Goal: Task Accomplishment & Management: Complete application form

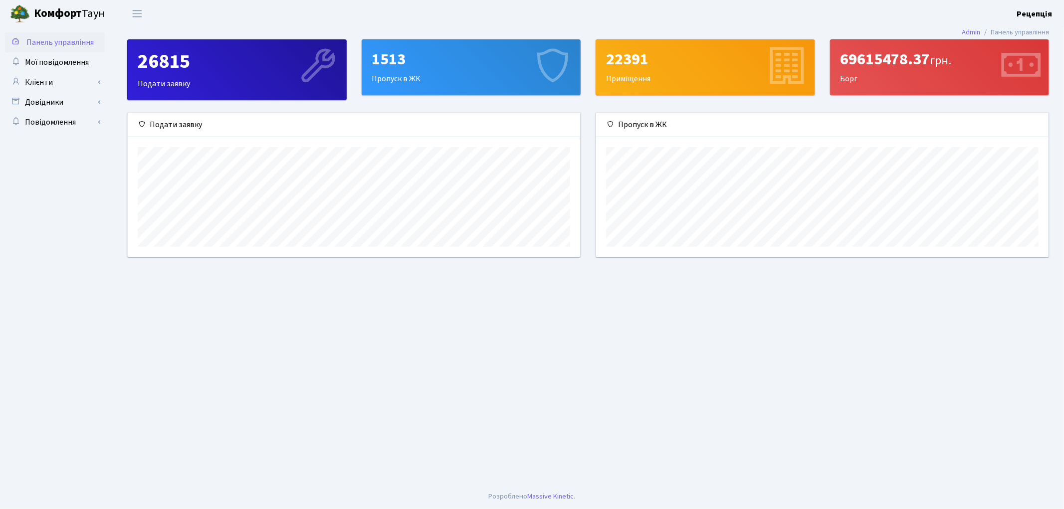
scroll to position [144, 452]
click at [77, 81] on link "Клієнти" at bounding box center [55, 82] width 100 height 20
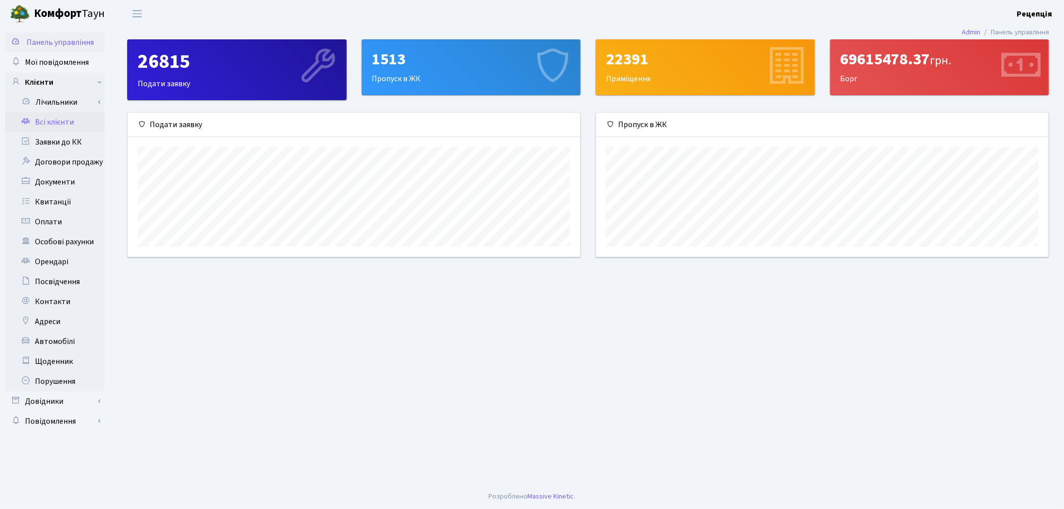
click at [66, 116] on link "Всі клієнти" at bounding box center [55, 122] width 100 height 20
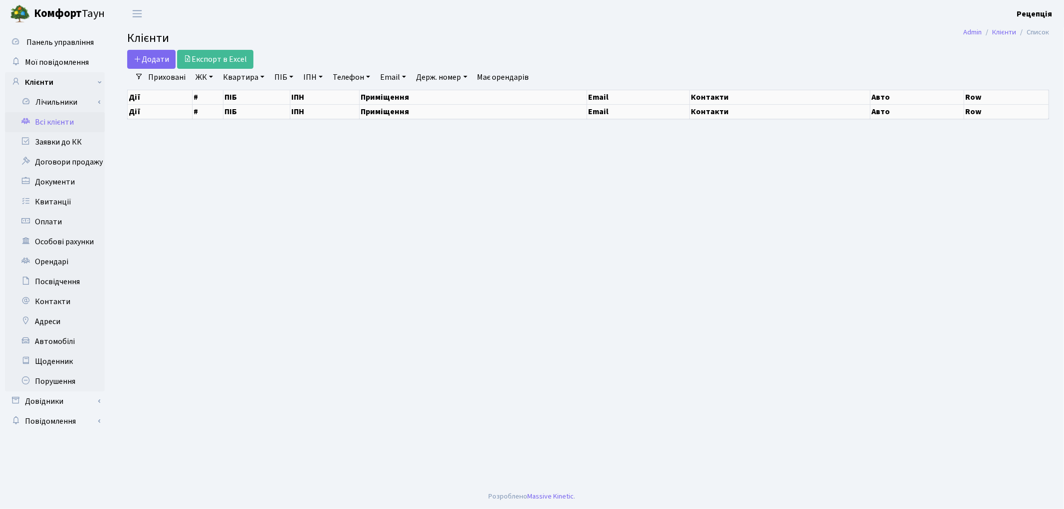
select select "25"
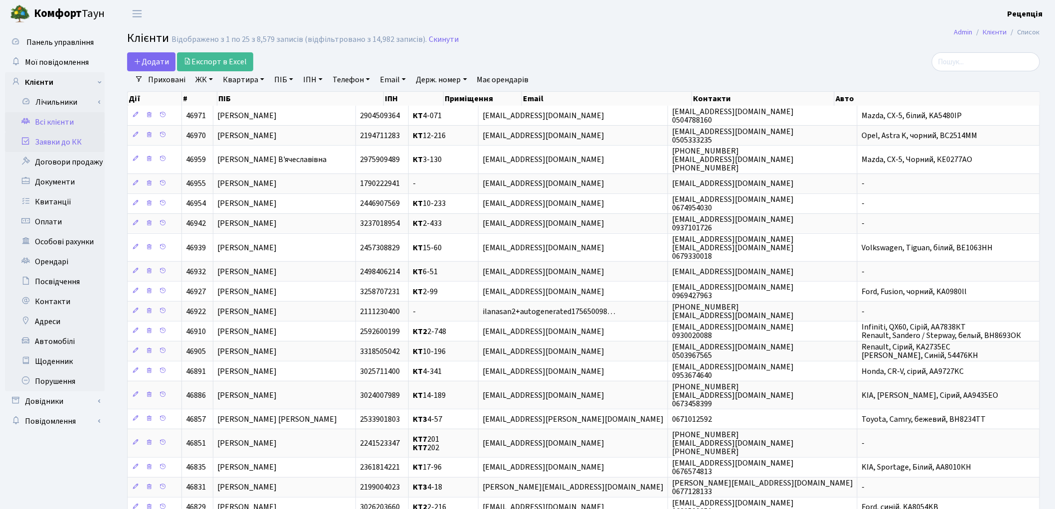
click at [70, 142] on link "Заявки до КК" at bounding box center [55, 142] width 100 height 20
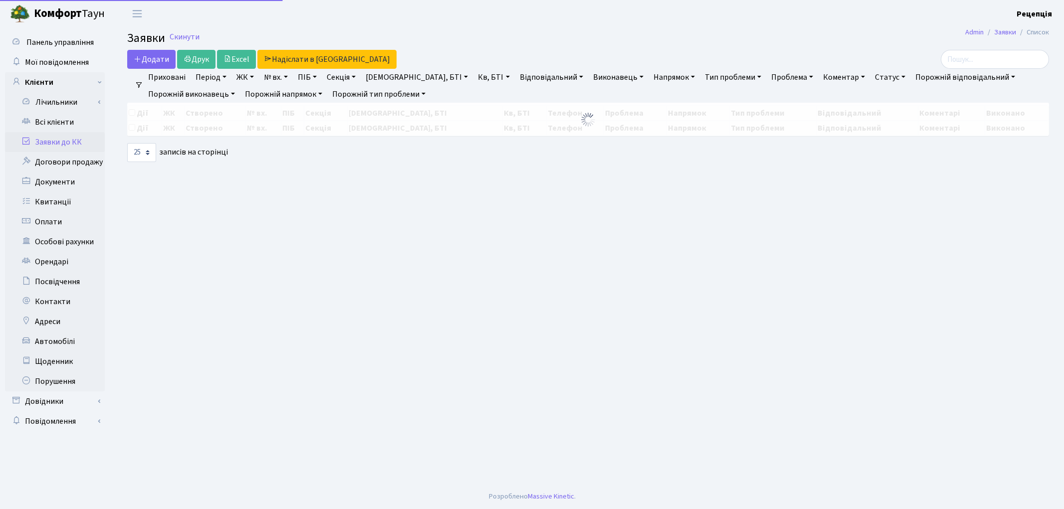
select select "25"
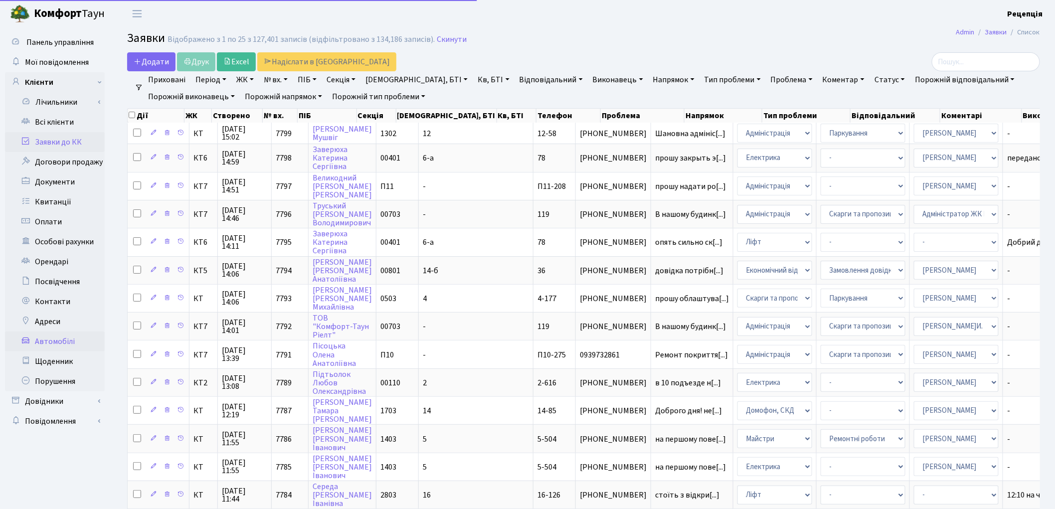
click at [63, 341] on link "Автомобілі" at bounding box center [55, 342] width 100 height 20
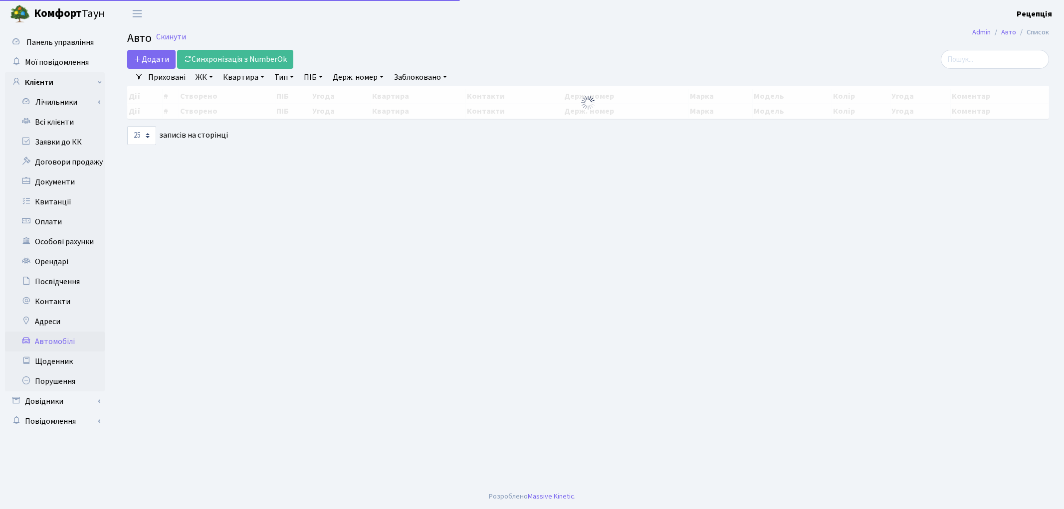
select select "25"
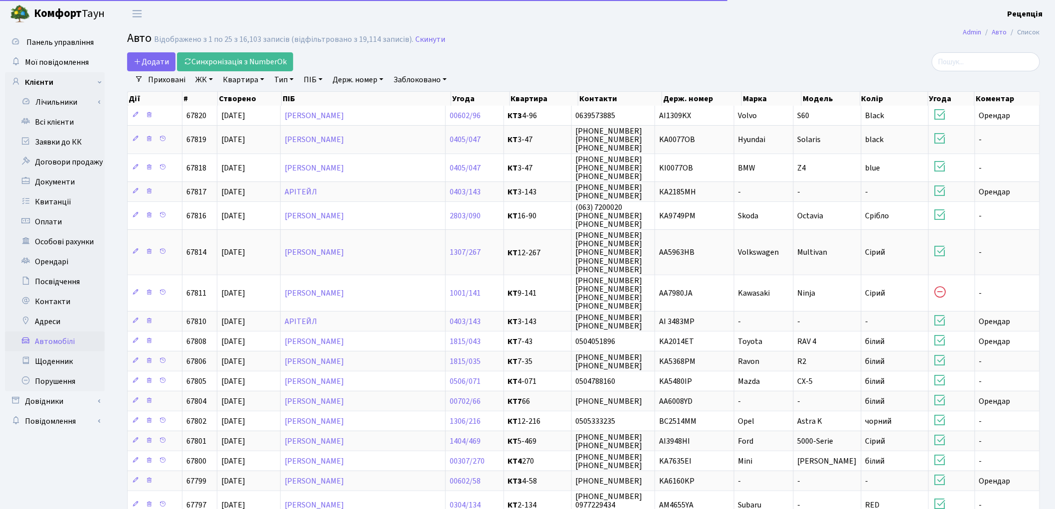
click at [377, 76] on link "Держ. номер" at bounding box center [358, 79] width 59 height 17
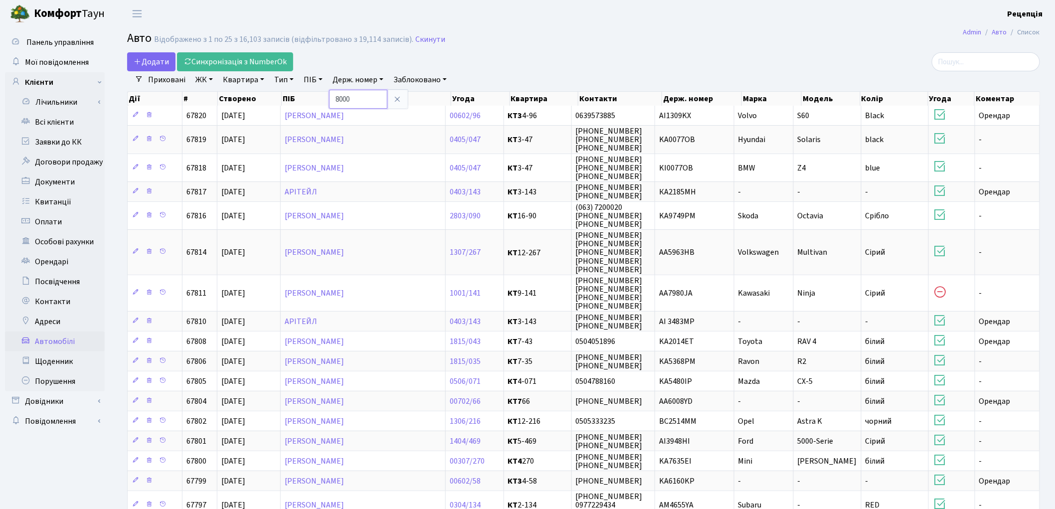
type input "8000"
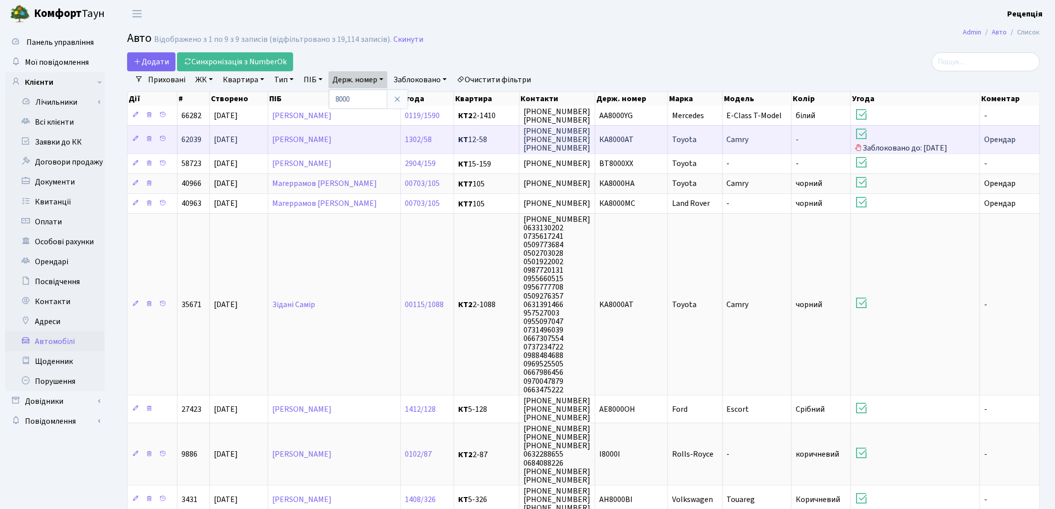
click at [621, 143] on span "КА8000АТ" at bounding box center [616, 139] width 34 height 11
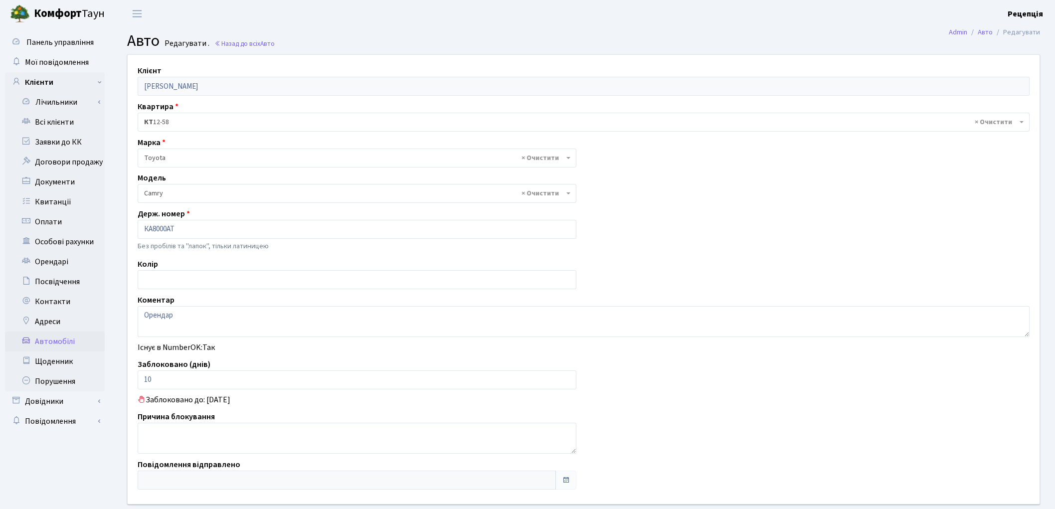
select select "2305"
click at [63, 138] on link "Заявки до КК" at bounding box center [55, 142] width 100 height 20
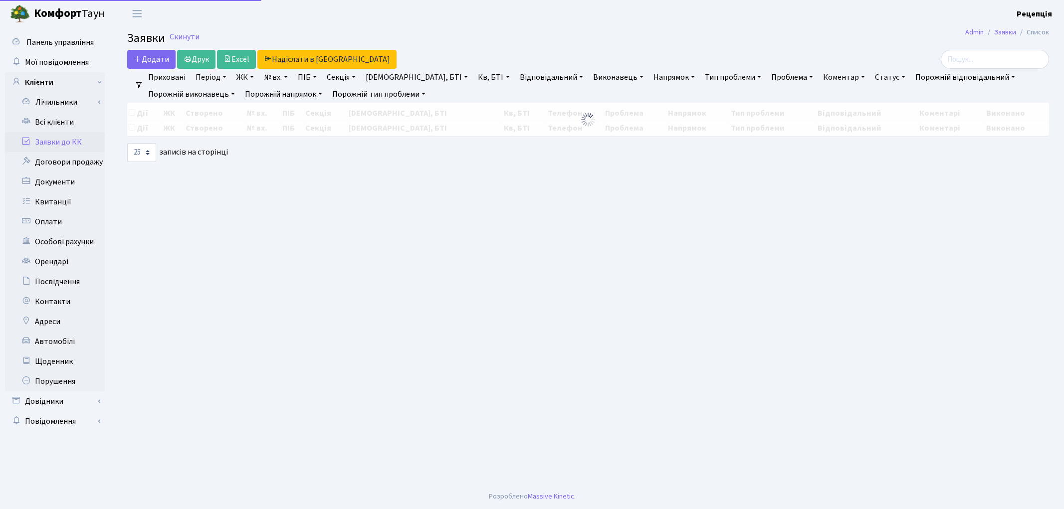
select select
select select "25"
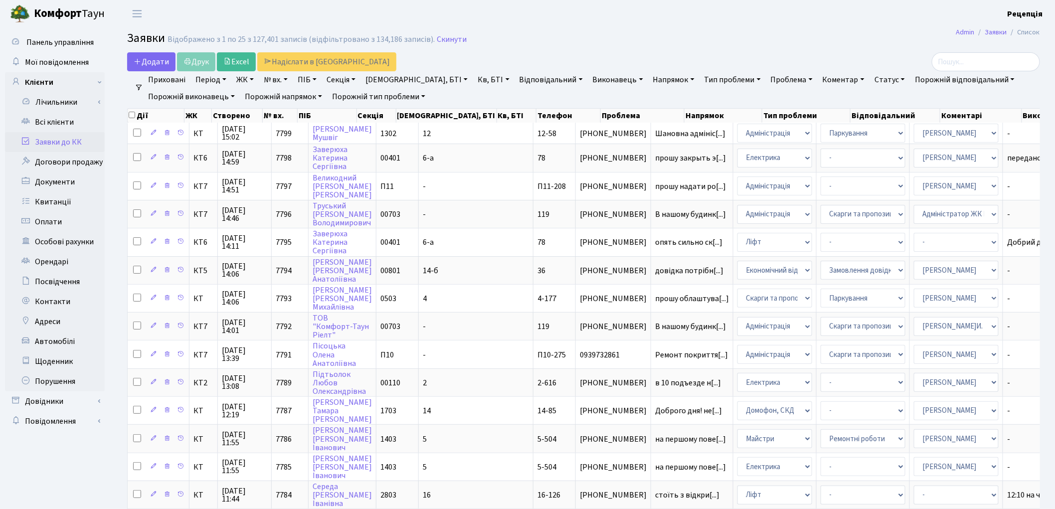
click at [247, 81] on link "ЖК" at bounding box center [244, 79] width 25 height 17
click at [61, 334] on link "Автомобілі" at bounding box center [55, 342] width 100 height 20
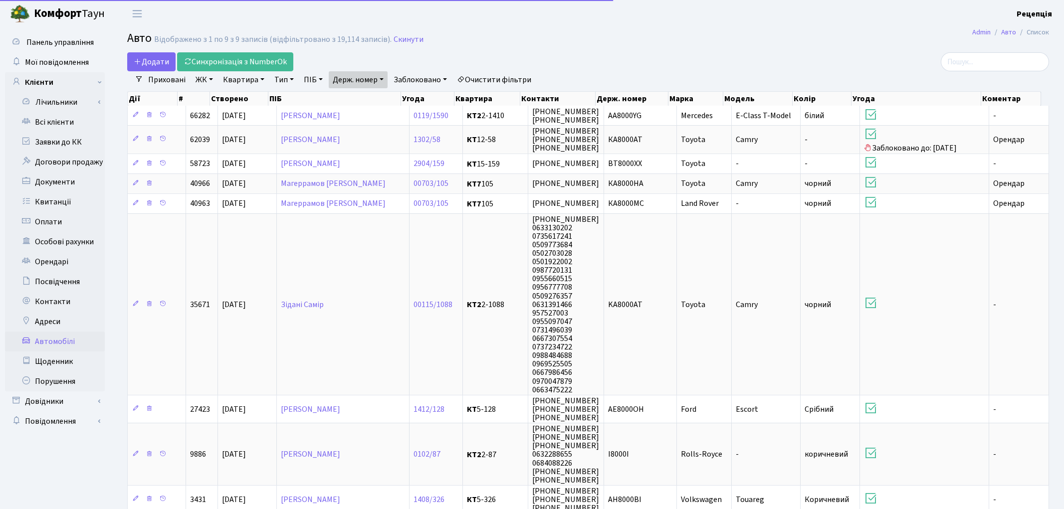
select select "25"
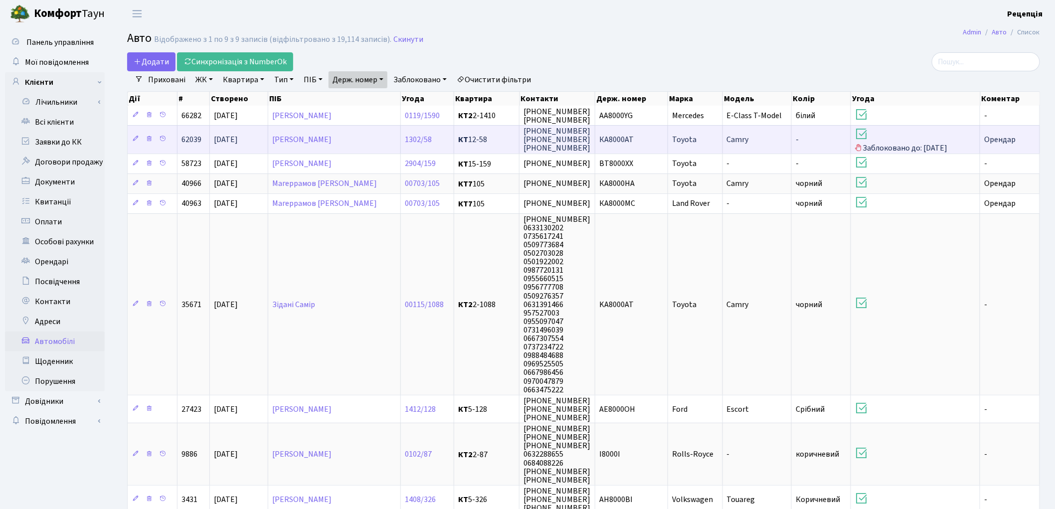
click at [788, 133] on td "Camry" at bounding box center [757, 139] width 69 height 28
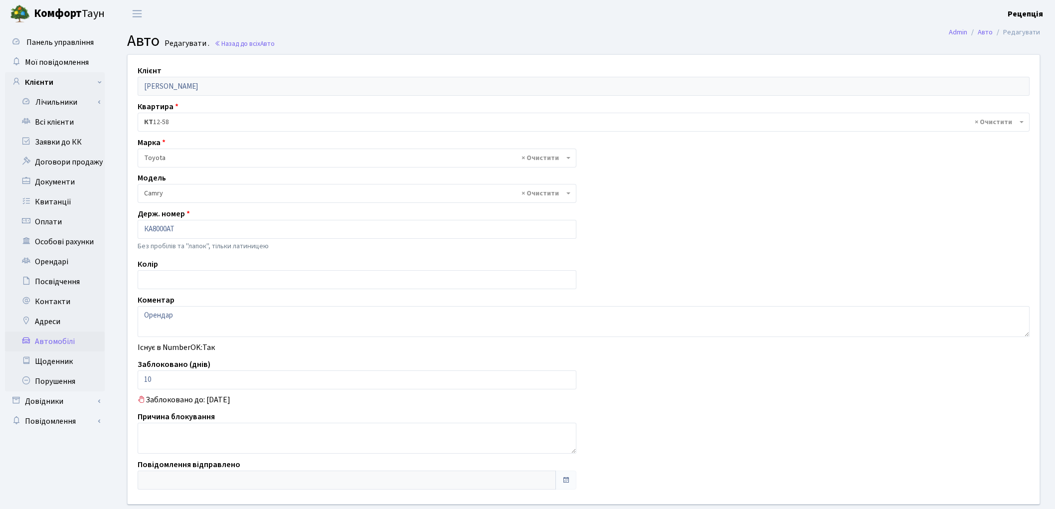
select select "2305"
click at [68, 143] on link "Заявки до КК" at bounding box center [55, 142] width 100 height 20
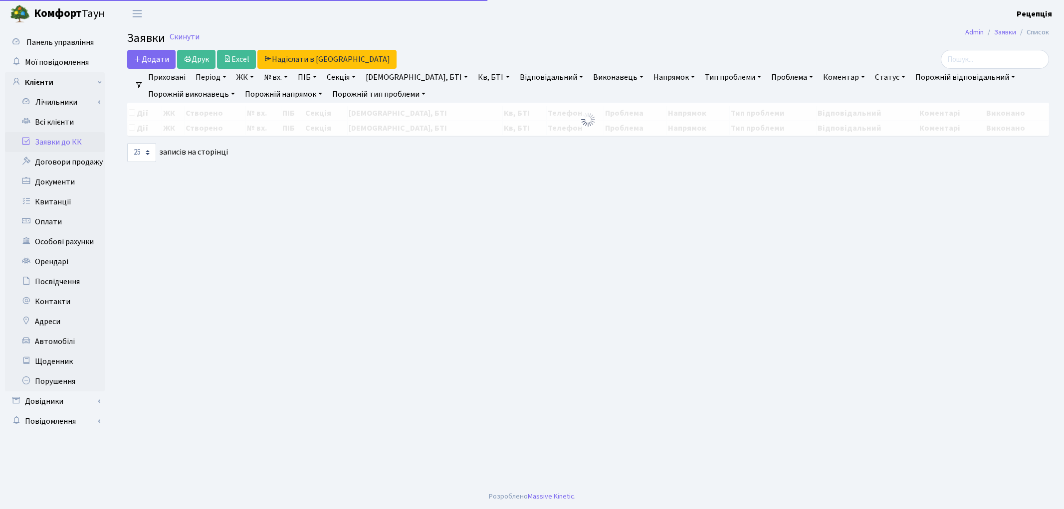
select select "25"
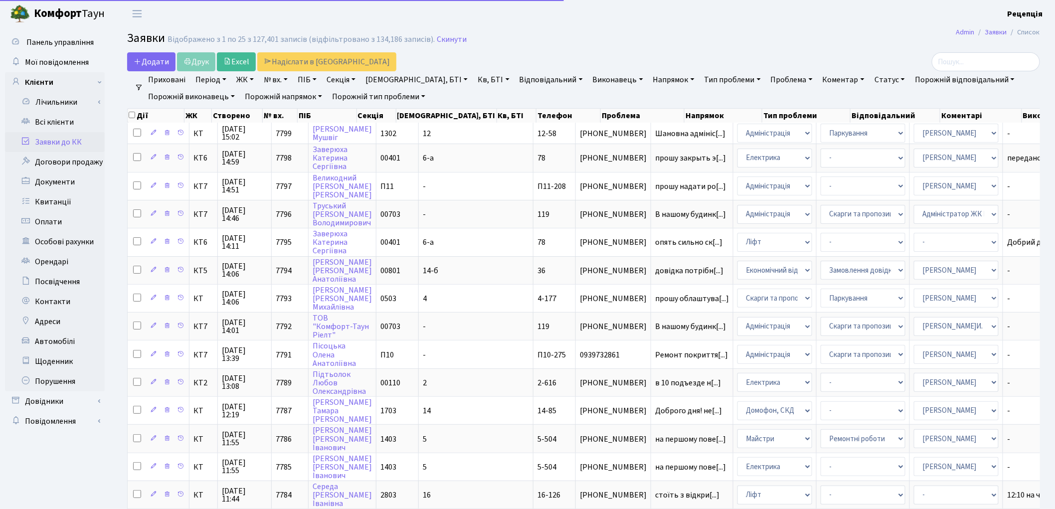
click at [256, 79] on link "ЖК" at bounding box center [244, 79] width 25 height 17
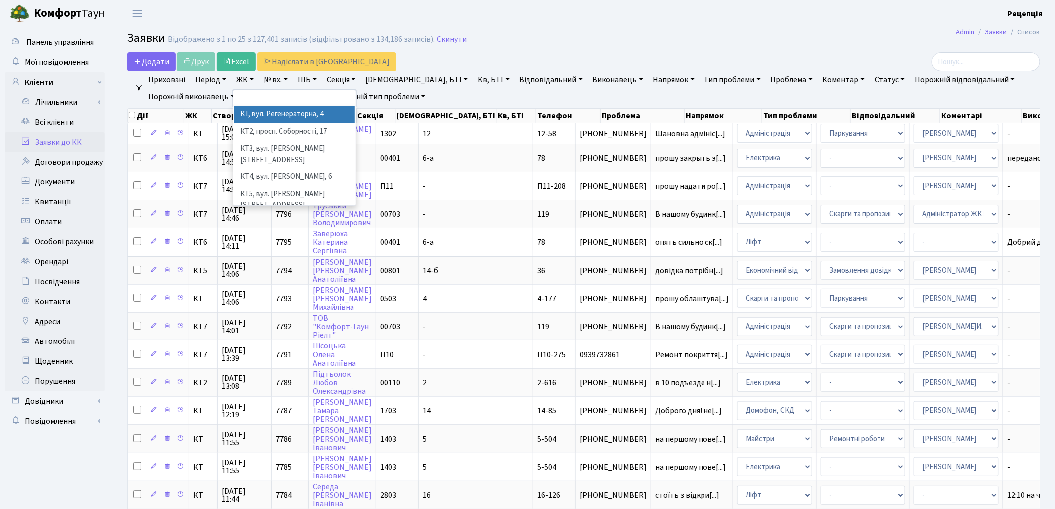
click at [273, 111] on li "КТ, вул. Регенераторна, 4" at bounding box center [294, 114] width 121 height 17
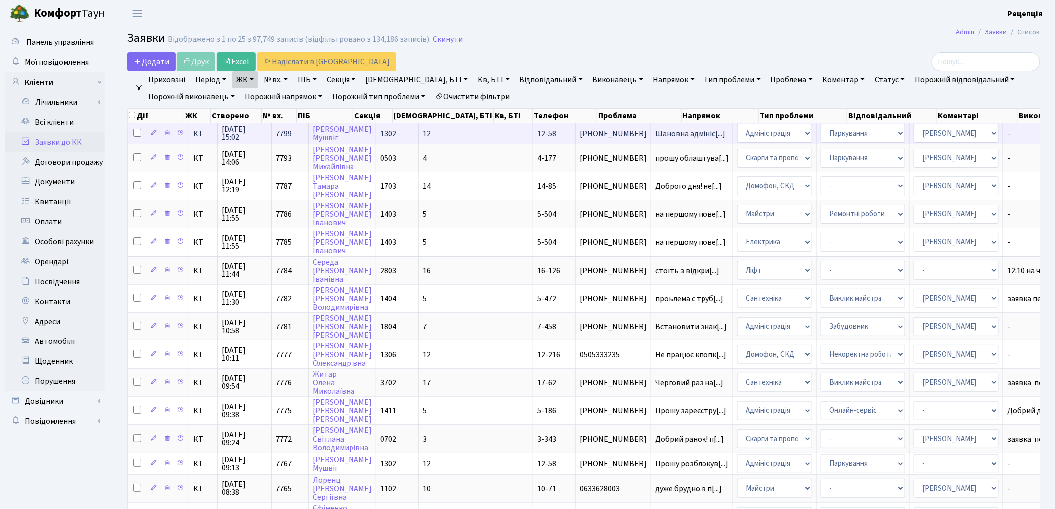
click at [651, 137] on td "Шановна адмініс[...]" at bounding box center [692, 133] width 82 height 21
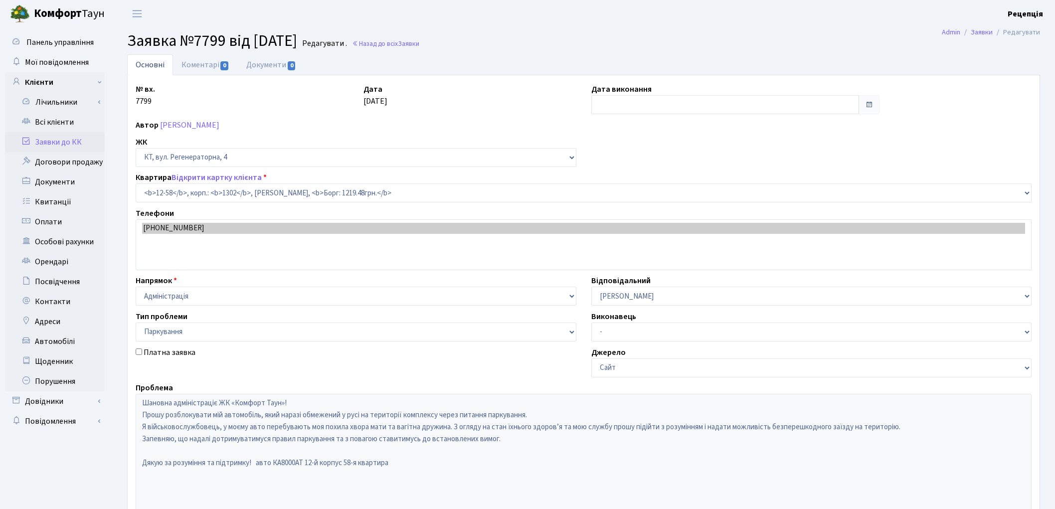
select select "7165"
select select "66"
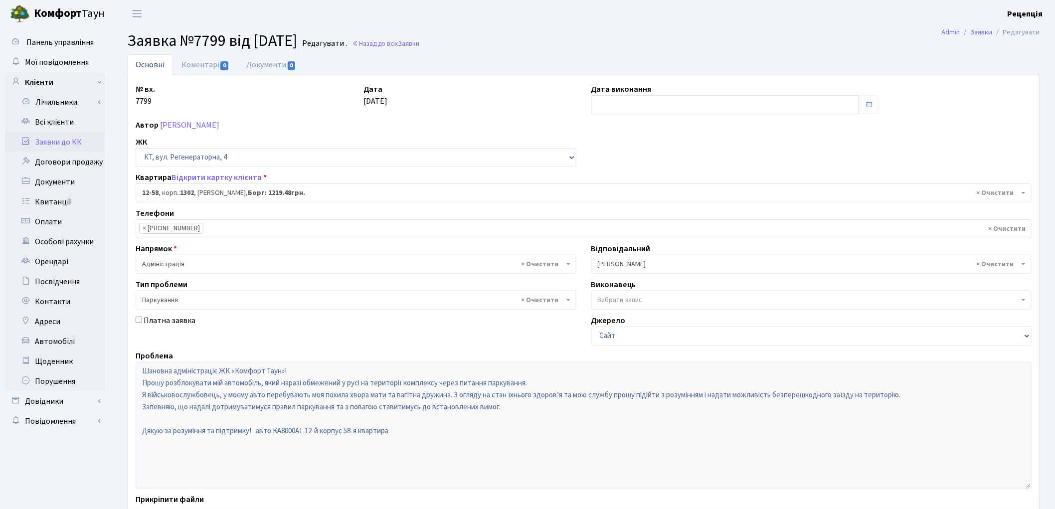
click at [49, 142] on link "Заявки до КК" at bounding box center [55, 142] width 100 height 20
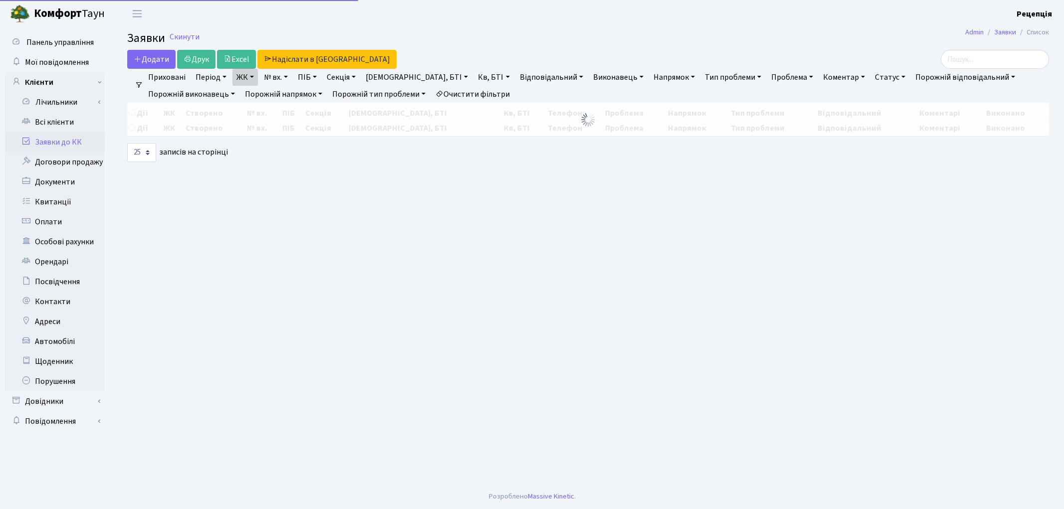
select select "25"
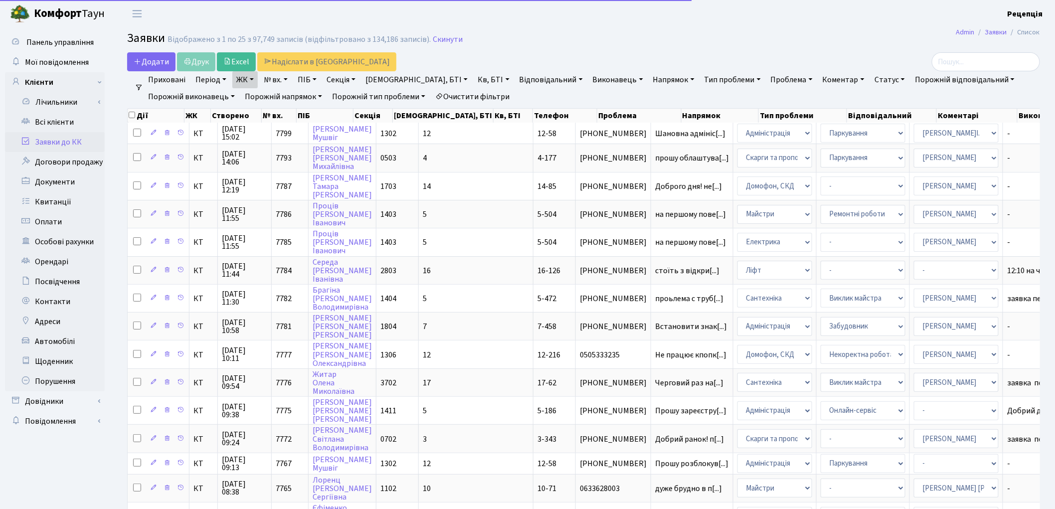
click at [462, 90] on link "Очистити фільтри" at bounding box center [472, 96] width 82 height 17
select select
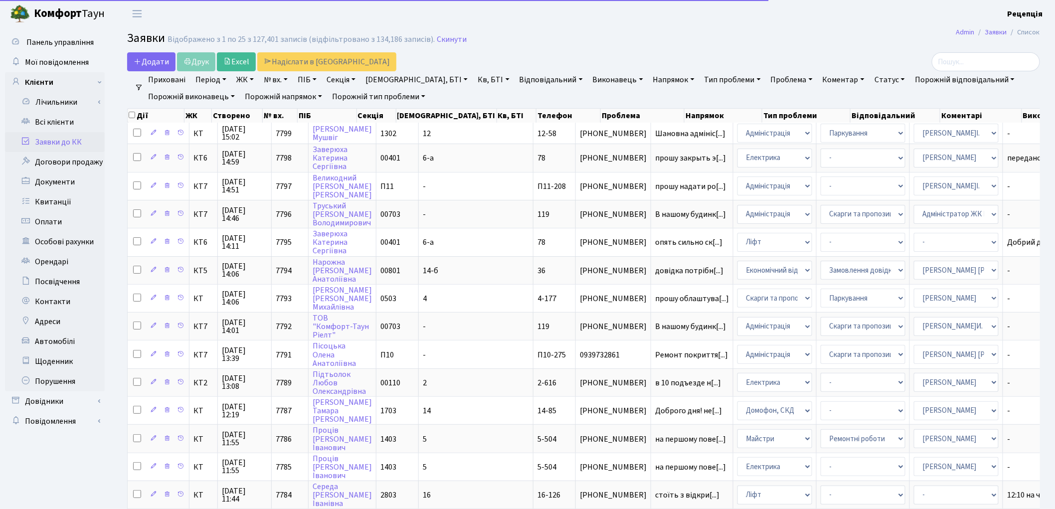
click at [246, 80] on link "ЖК" at bounding box center [244, 79] width 25 height 17
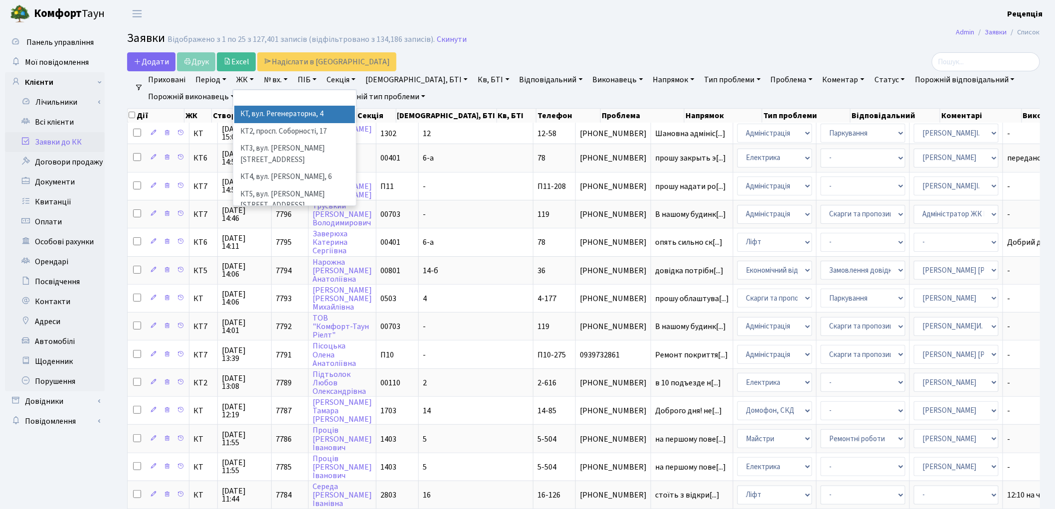
click at [282, 110] on li "КТ, вул. Регенераторна, 4" at bounding box center [294, 114] width 121 height 17
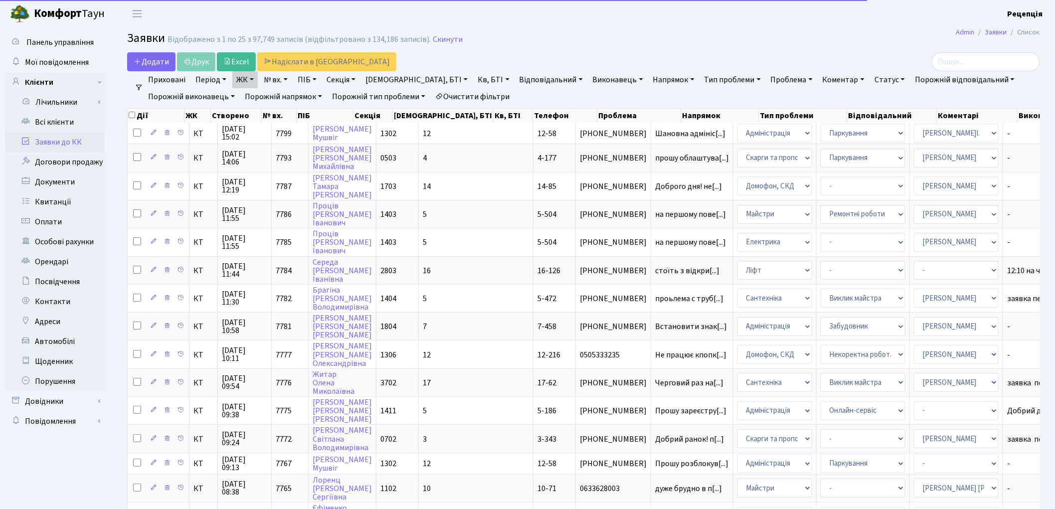
click at [474, 81] on link "Кв, БТІ" at bounding box center [493, 79] width 39 height 17
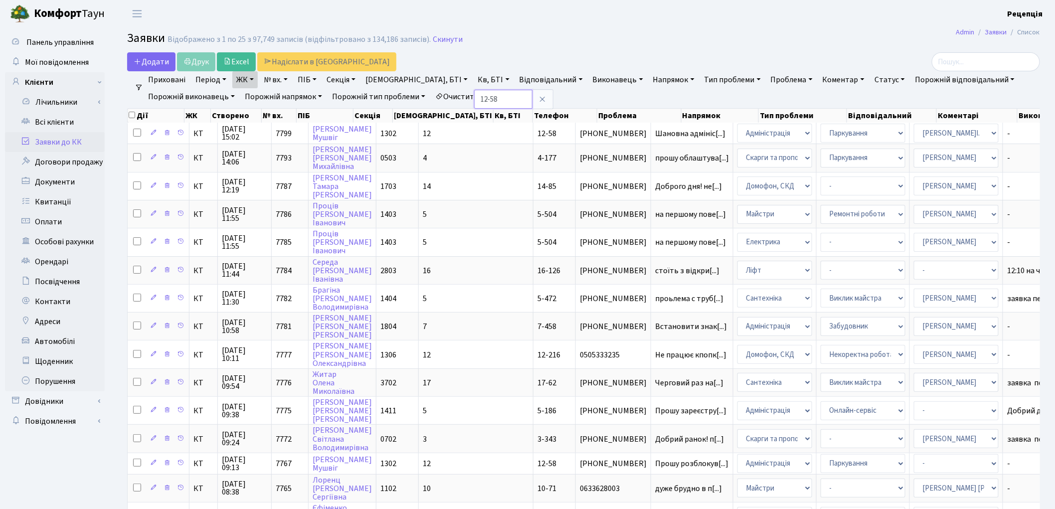
type input "12-58"
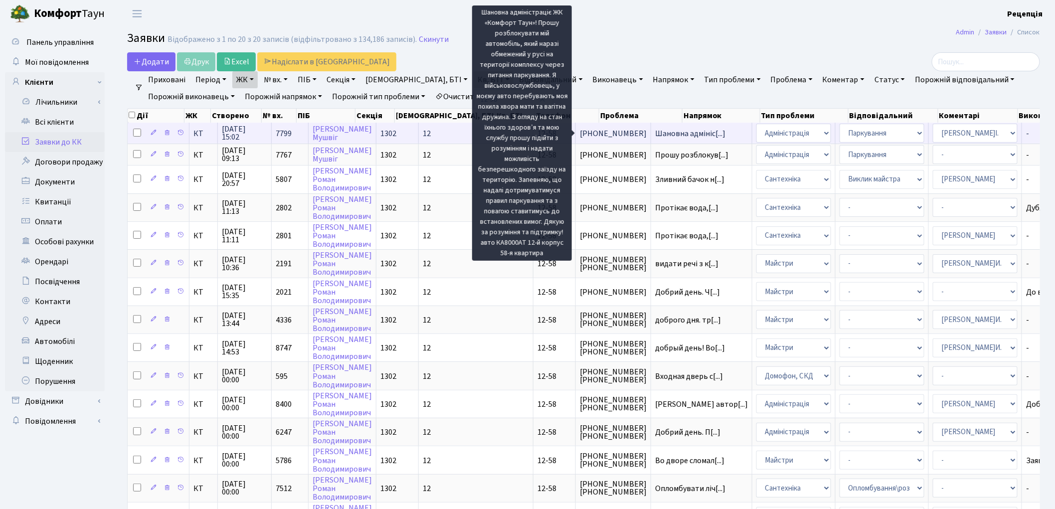
click at [655, 133] on span "Шановна адмініс[...]" at bounding box center [690, 133] width 70 height 11
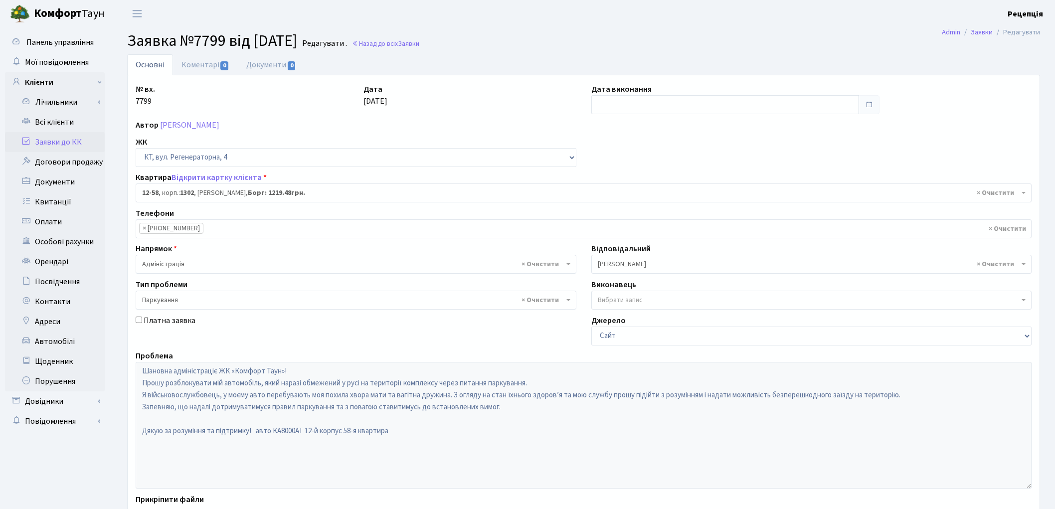
select select "7165"
select select "66"
click at [62, 142] on link "Заявки до КК" at bounding box center [55, 142] width 100 height 20
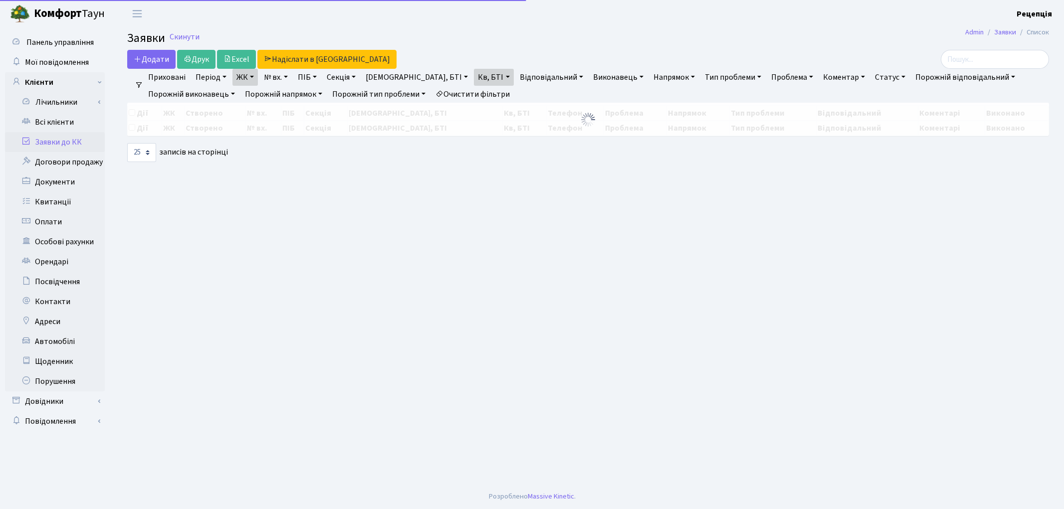
select select "25"
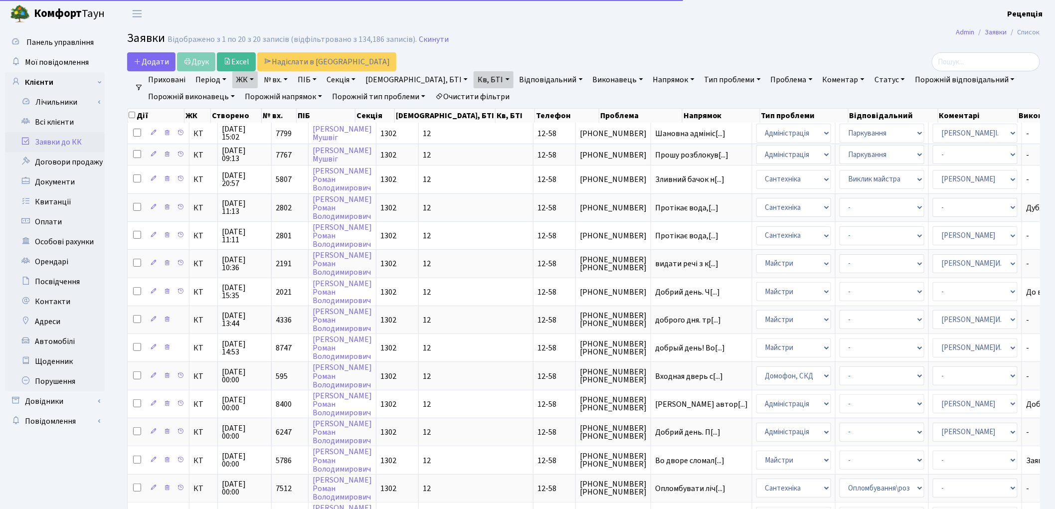
click at [484, 91] on link "Очистити фільтри" at bounding box center [472, 96] width 82 height 17
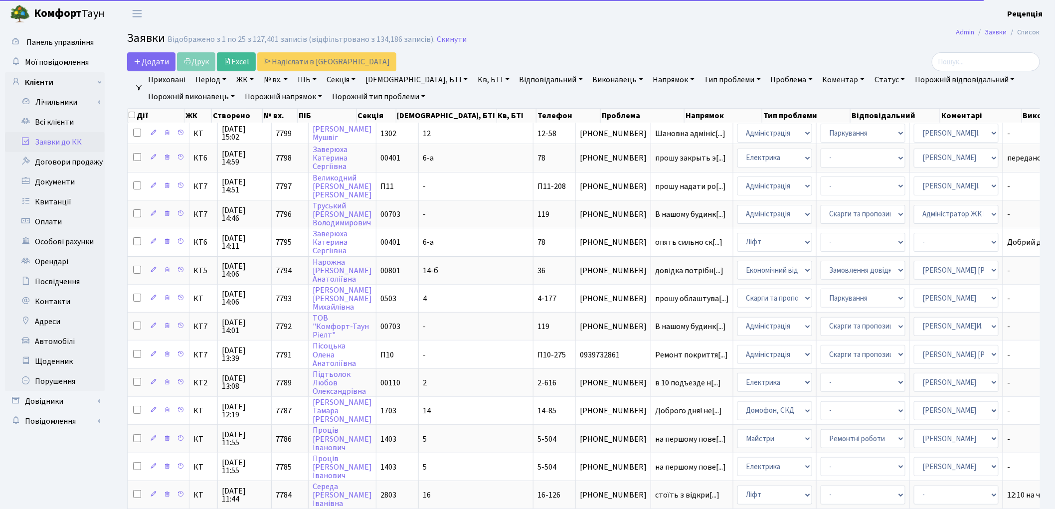
click at [767, 77] on link "Проблема" at bounding box center [792, 79] width 50 height 17
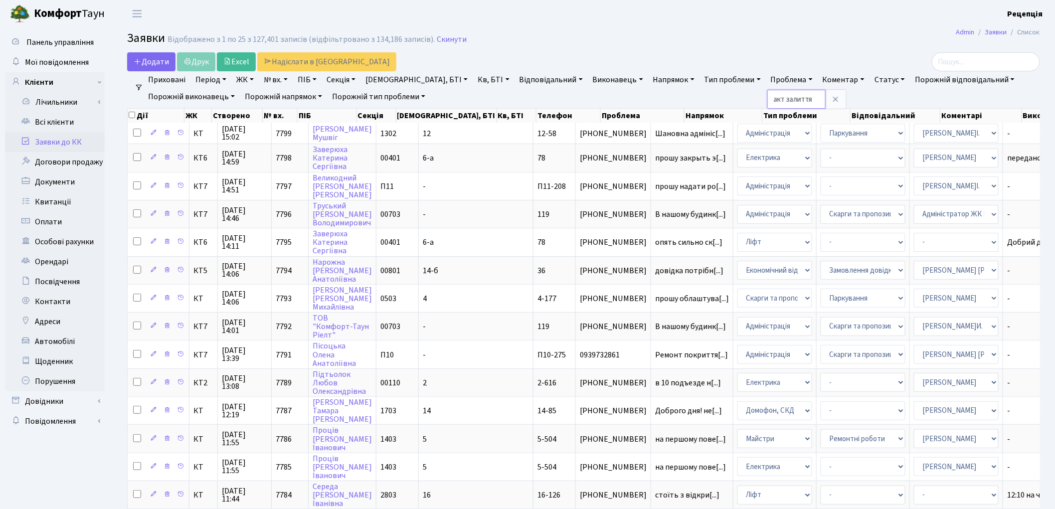
type input "акт залиття"
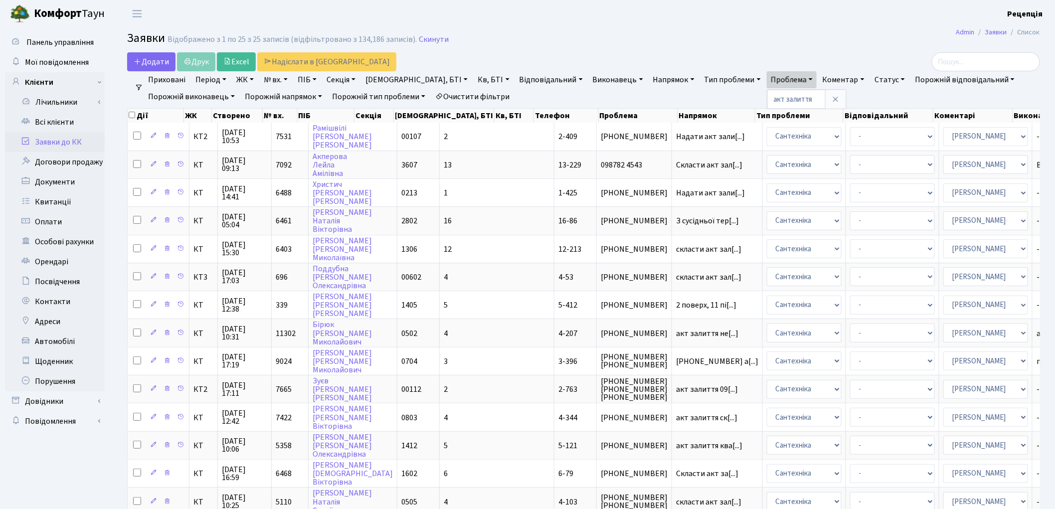
click at [794, 93] on ul "Приховані Період 08.09.2025 - 08.09.2025 ЖК КТ, вул. Регенераторна, 4 КТ2, прос…" at bounding box center [587, 88] width 889 height 34
click at [482, 95] on link "Очистити фільтри" at bounding box center [472, 96] width 82 height 17
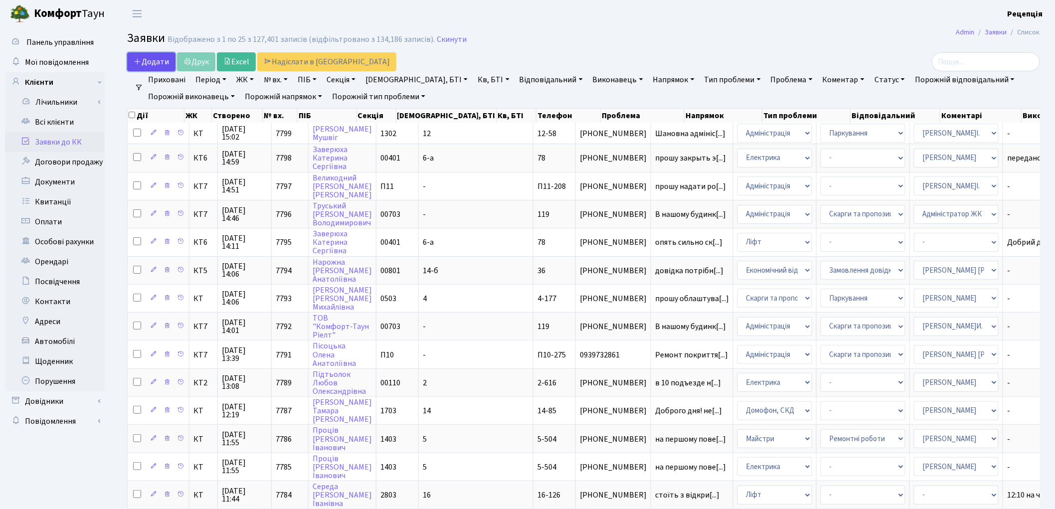
click at [150, 62] on span "Додати" at bounding box center [151, 61] width 35 height 11
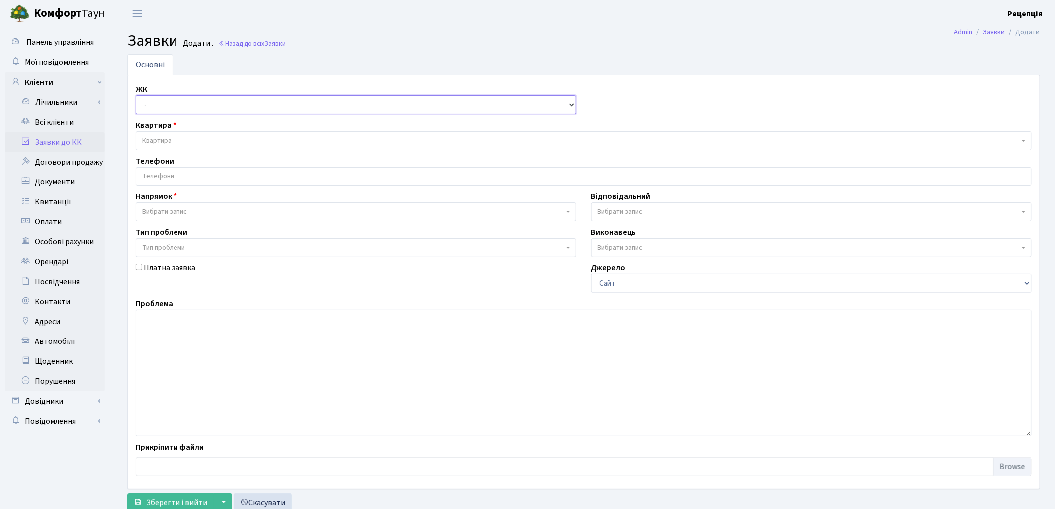
click at [159, 101] on select "- КТ, вул. Регенераторна, 4 КТ2, просп. Соборності, 17 КТ3, вул. Березнева, 16 …" at bounding box center [356, 104] width 441 height 19
select select "295"
click at [136, 95] on select "- КТ, вул. Регенераторна, 4 КТ2, просп. Соборності, 17 КТ3, вул. Березнева, 16 …" at bounding box center [356, 104] width 441 height 19
select select
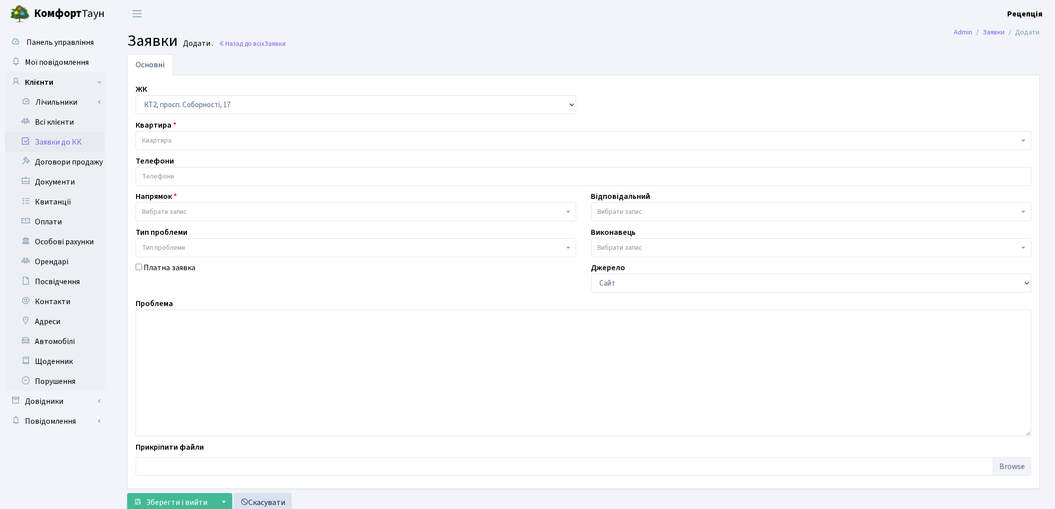
click at [183, 140] on span "Квартира" at bounding box center [580, 141] width 877 height 10
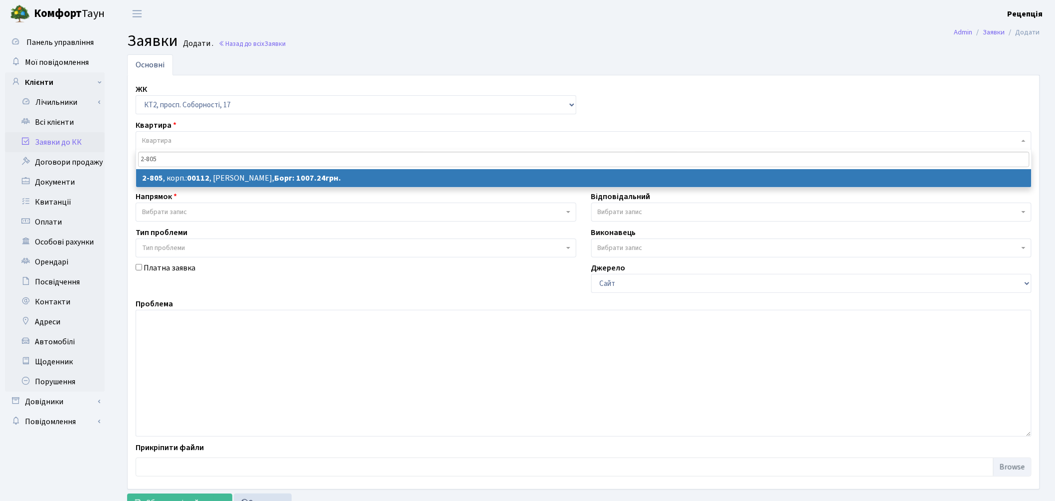
type input "2-805"
select select
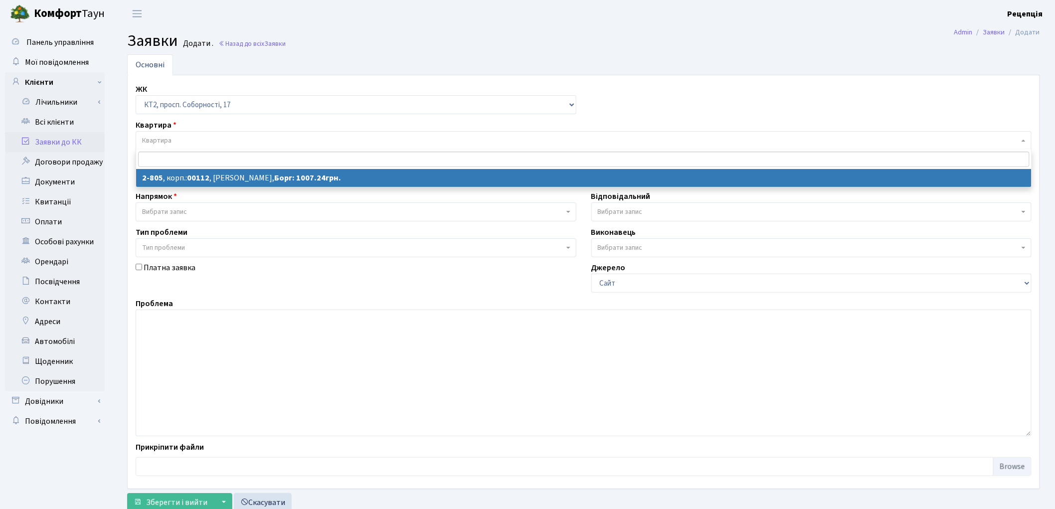
select select "15854"
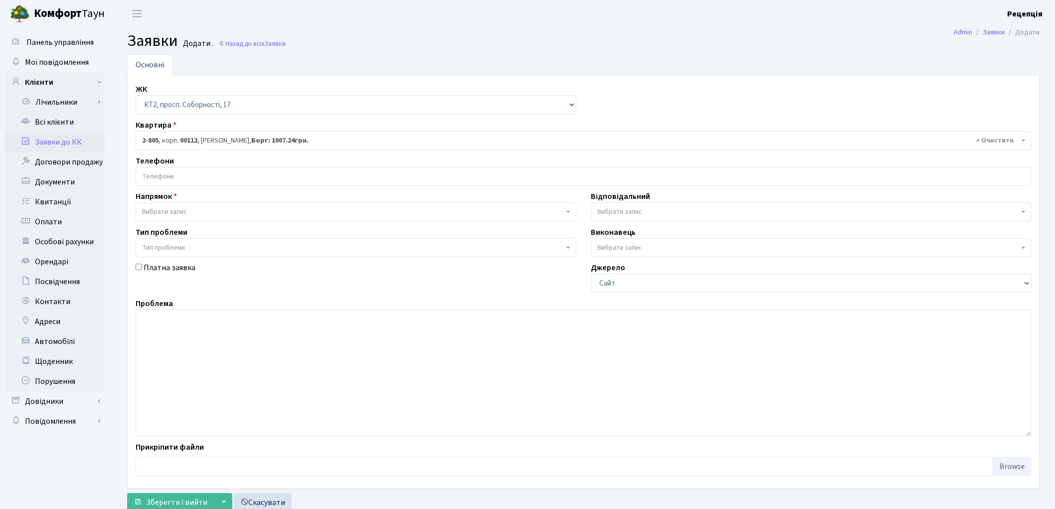
click at [190, 174] on input "search" at bounding box center [583, 177] width 895 height 18
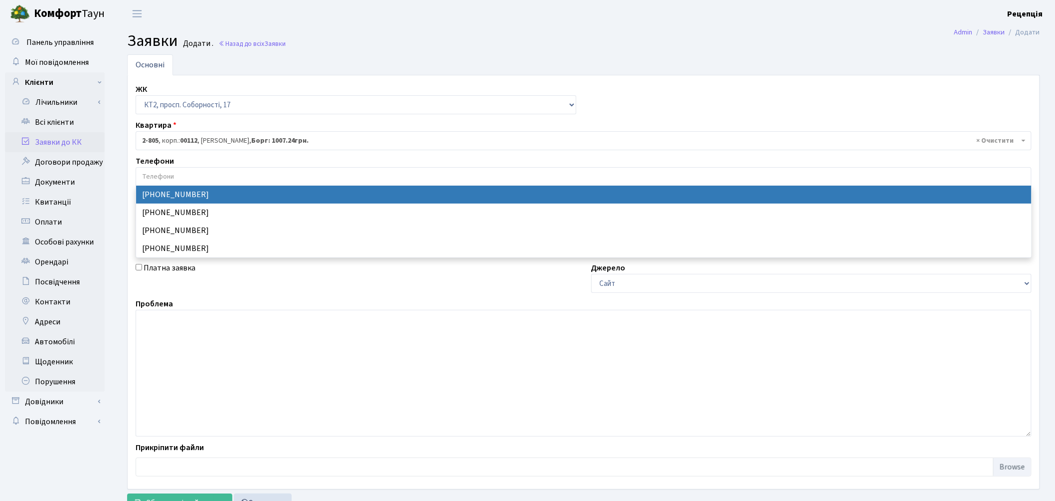
select select "123610"
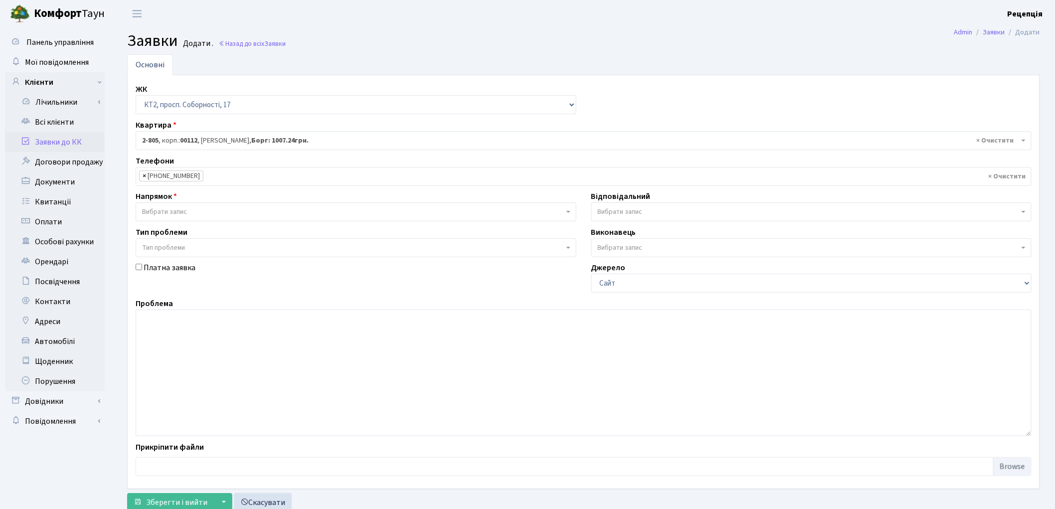
click at [145, 175] on span "×" at bounding box center [144, 176] width 3 height 10
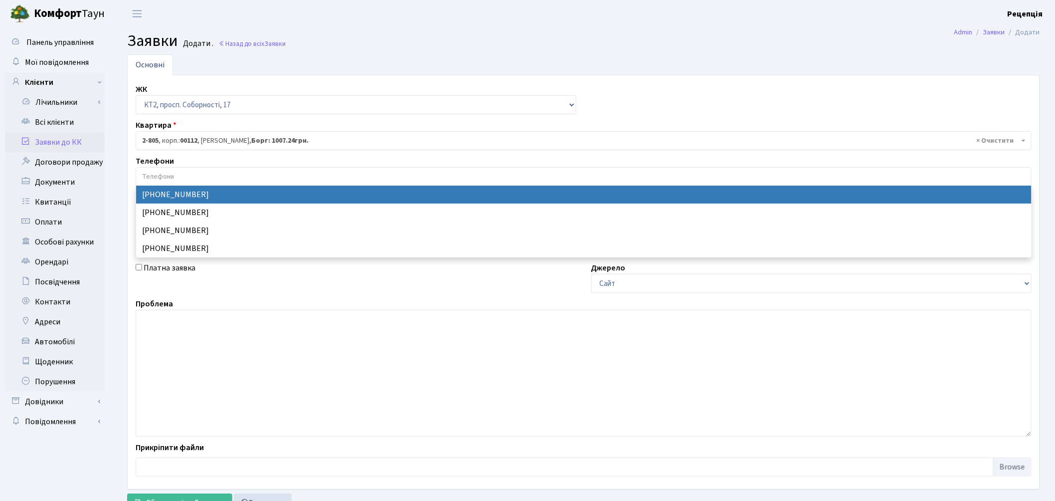
select select "123610"
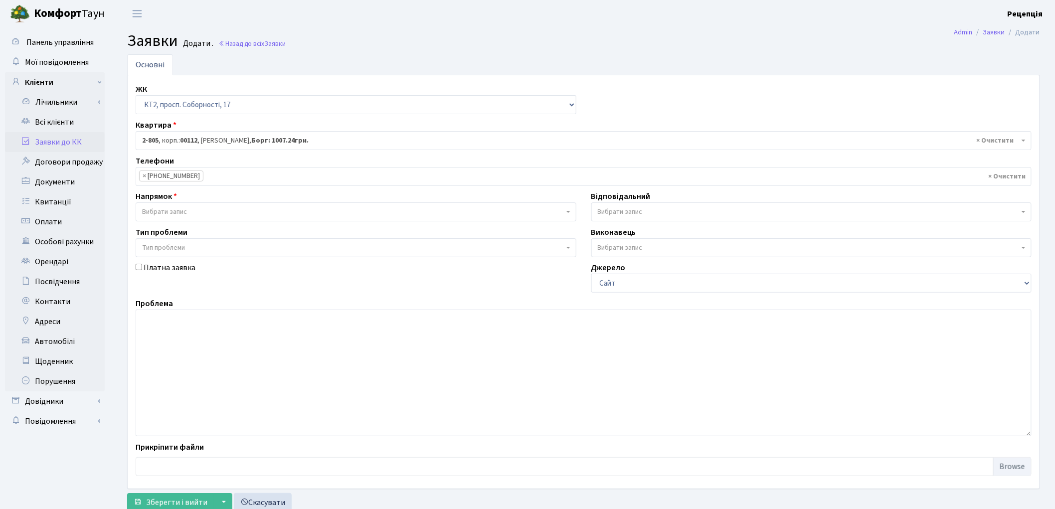
click at [172, 208] on span "Вибрати запис" at bounding box center [164, 212] width 45 height 10
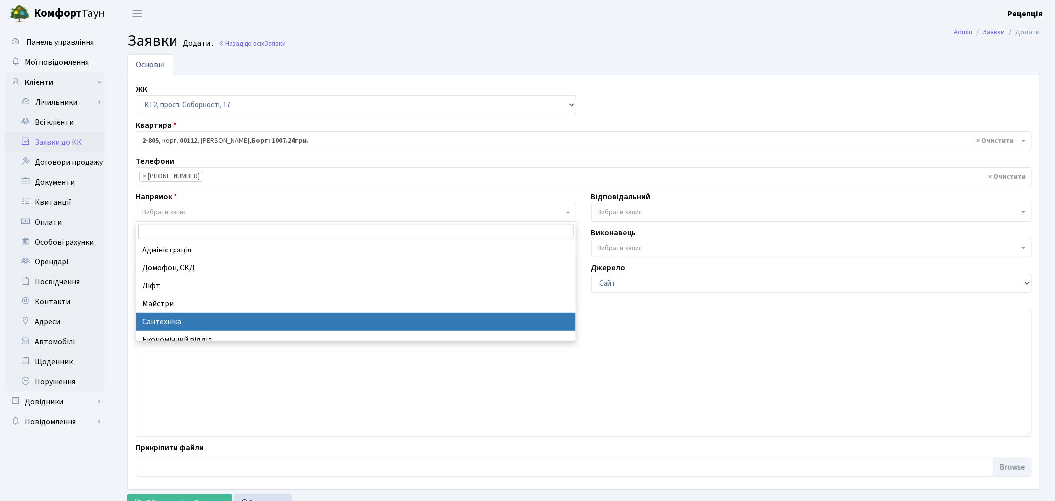
select select "2"
select select
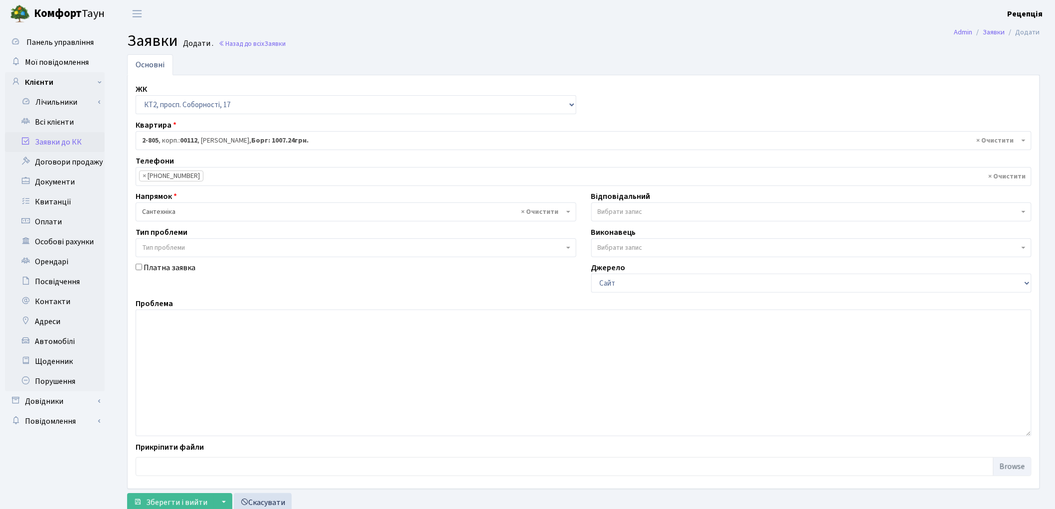
click at [178, 250] on span "Тип проблеми" at bounding box center [163, 248] width 43 height 10
click at [191, 356] on textarea at bounding box center [584, 373] width 896 height 127
click at [240, 320] on textarea "Надати акт залиття квартири 805" at bounding box center [584, 373] width 896 height 127
click at [262, 318] on textarea "Надати акт залиття квартири 2-805" at bounding box center [584, 373] width 896 height 127
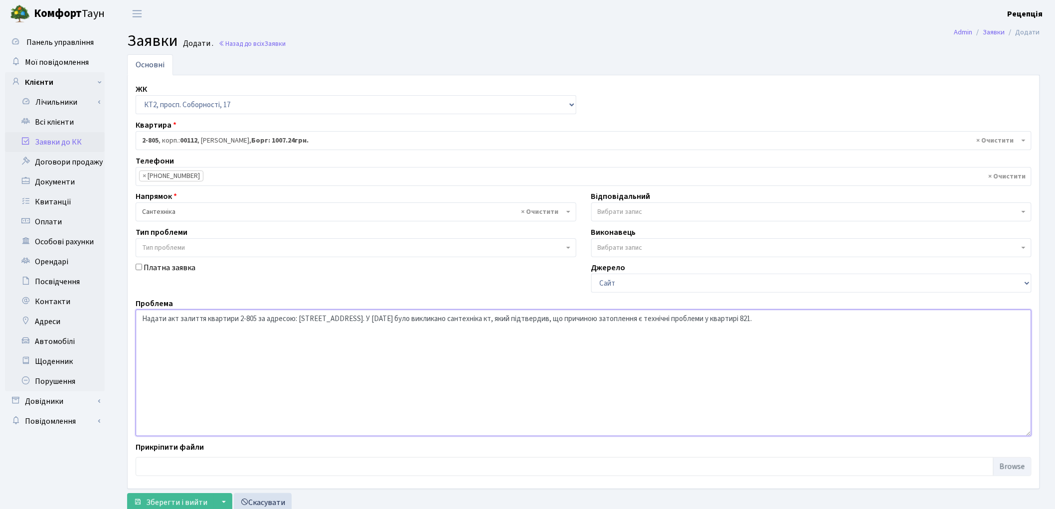
click at [415, 318] on textarea "Надати акт залиття квартири 2-805 за адресою: проспект Соборності 17, під'їзд 1…" at bounding box center [584, 373] width 896 height 127
click at [972, 320] on textarea "Надати акт залиття квартири 2-805 за адресою: проспект Соборності 17, під'їзд 1…" at bounding box center [584, 373] width 896 height 127
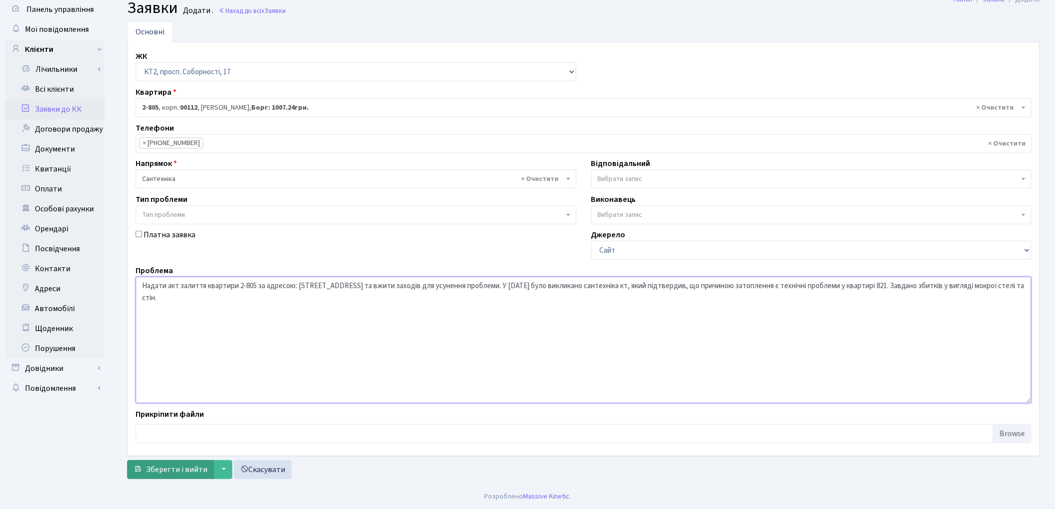
type textarea "Надати акт залиття квартири 2-805 за адресою: проспект Соборності 17, під'їзд 1…"
click at [165, 467] on span "Зберегти і вийти" at bounding box center [176, 469] width 61 height 11
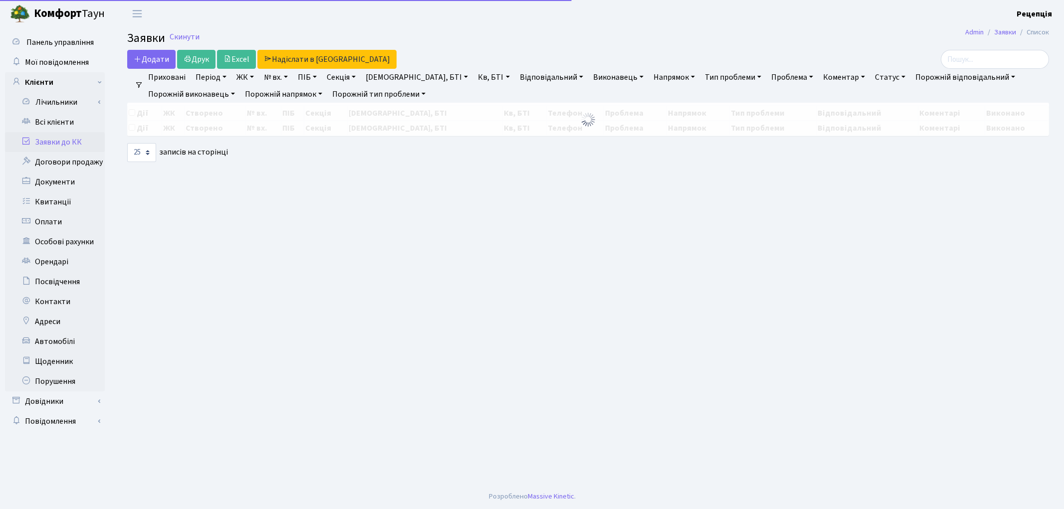
select select "25"
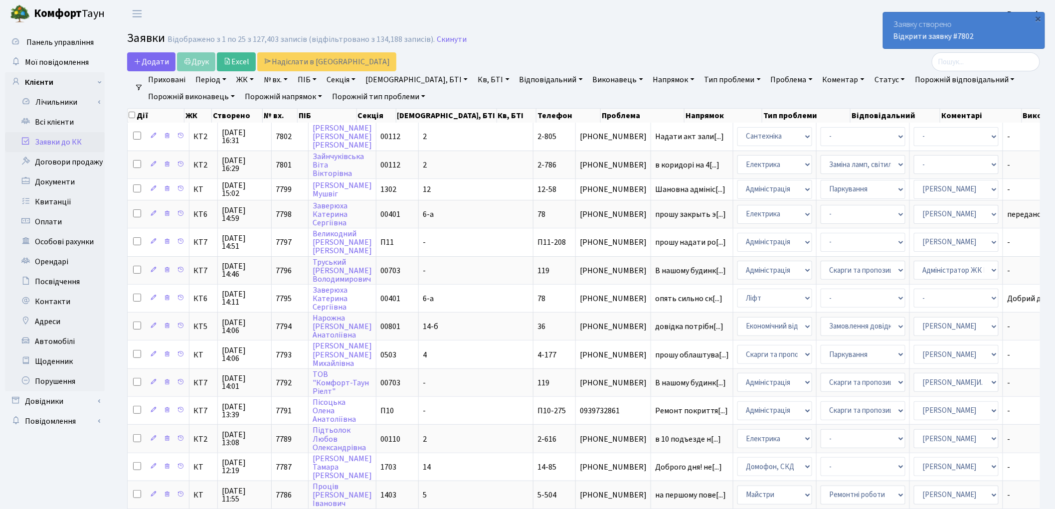
click at [61, 143] on link "Заявки до КК" at bounding box center [55, 142] width 100 height 20
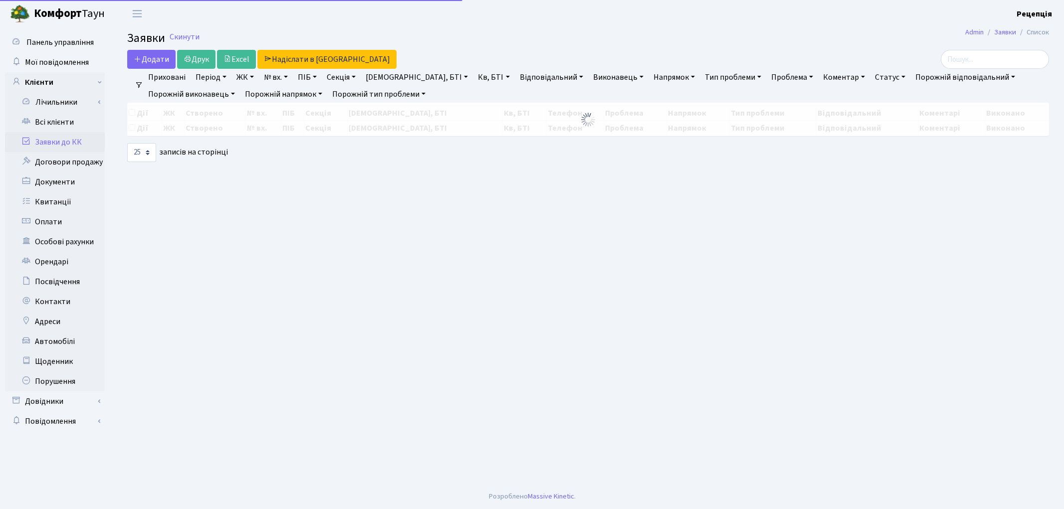
select select "25"
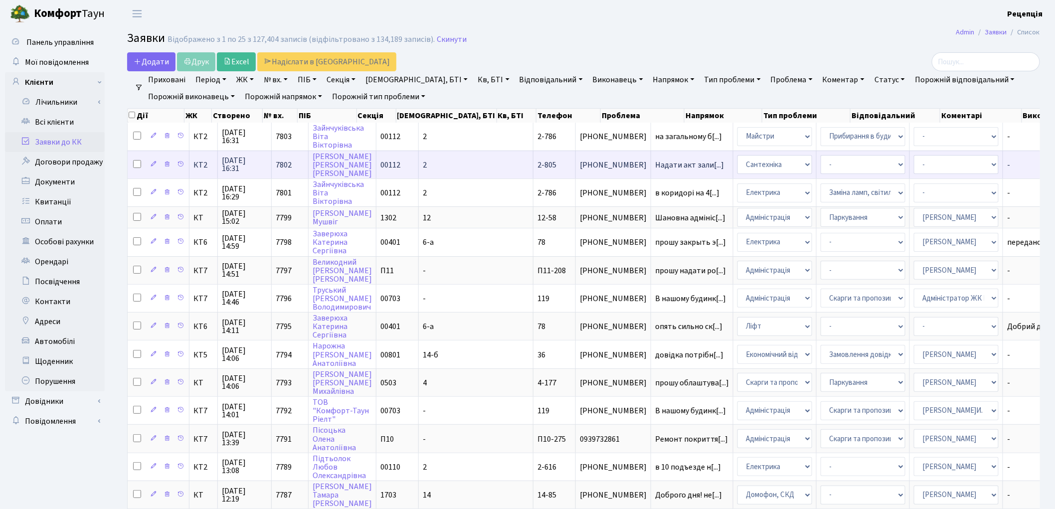
click at [576, 165] on td "[PHONE_NUMBER]" at bounding box center [613, 165] width 75 height 28
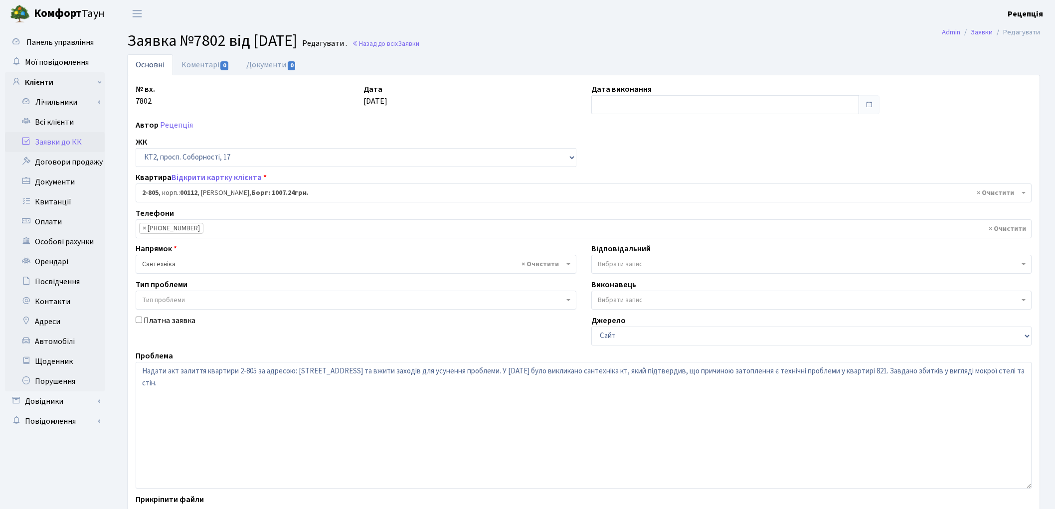
select select "15854"
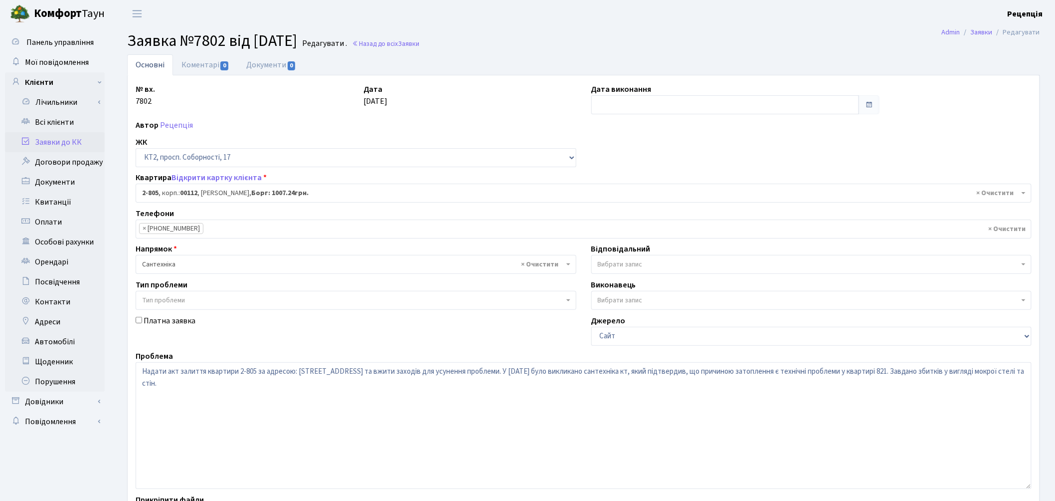
click at [641, 257] on span "Вибрати запис" at bounding box center [811, 264] width 441 height 19
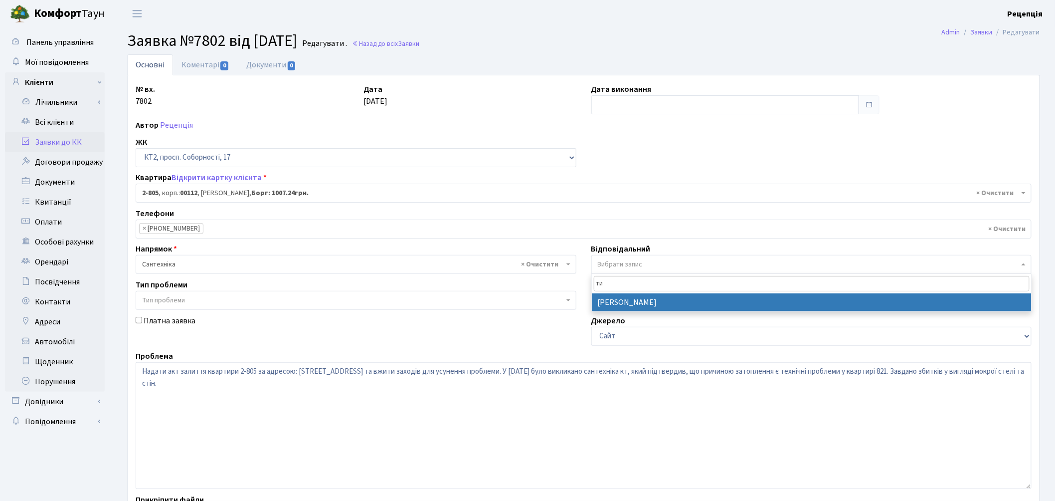
type input "ти"
select select "67"
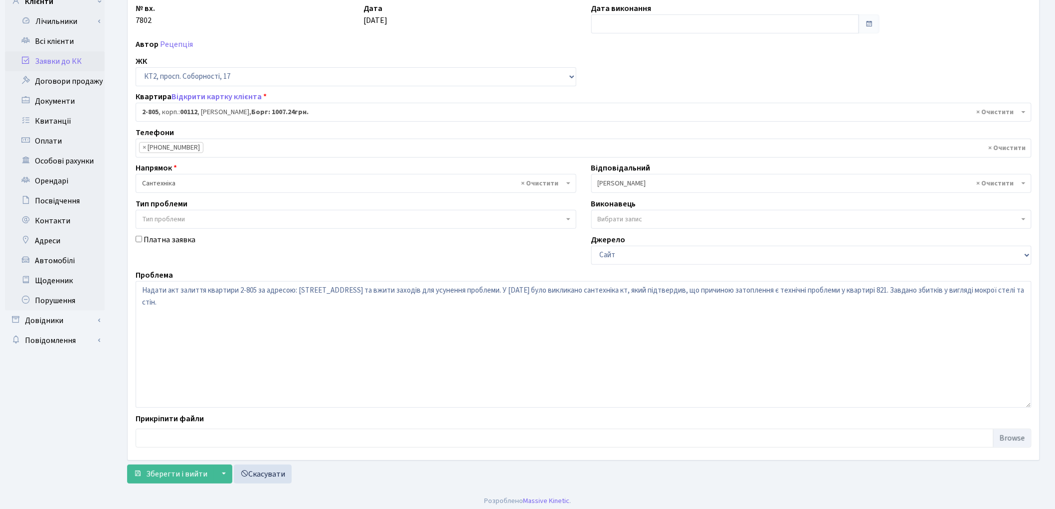
scroll to position [86, 0]
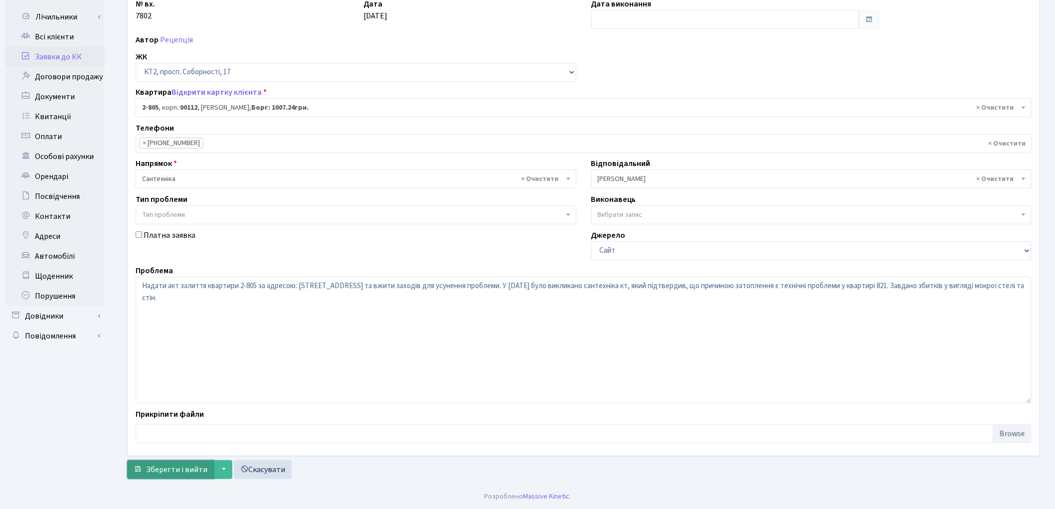
click at [191, 470] on span "Зберегти і вийти" at bounding box center [176, 469] width 61 height 11
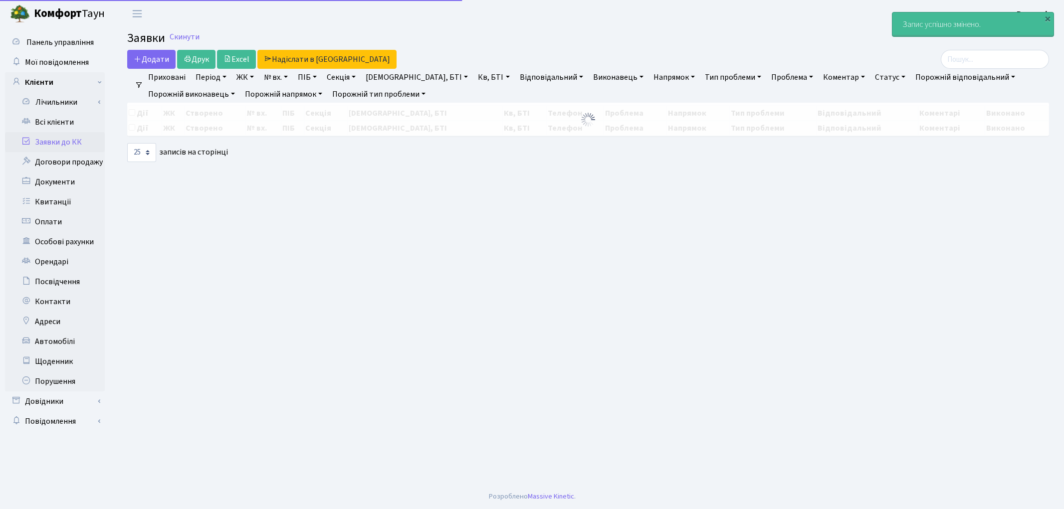
select select "25"
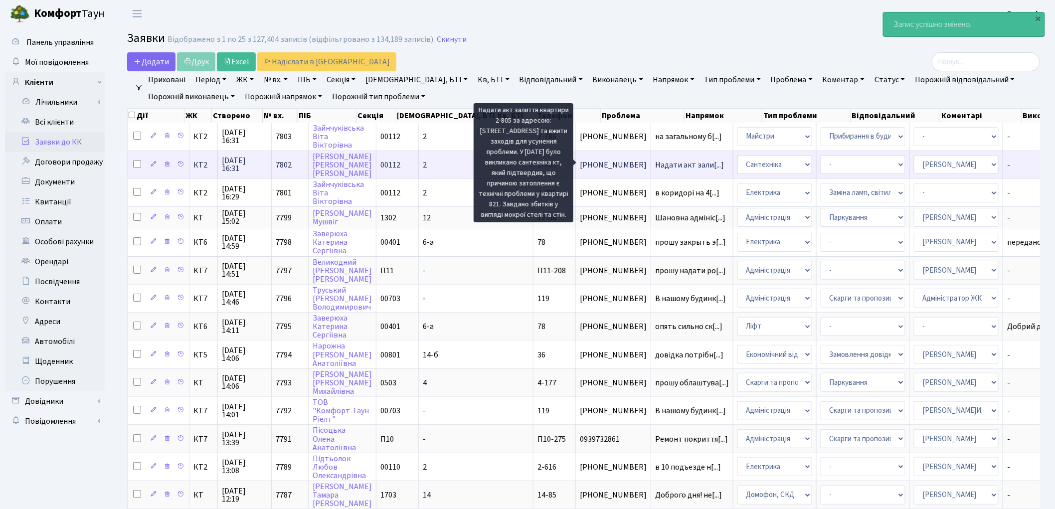
click at [655, 163] on span "Надати акт зали[...]" at bounding box center [689, 165] width 69 height 11
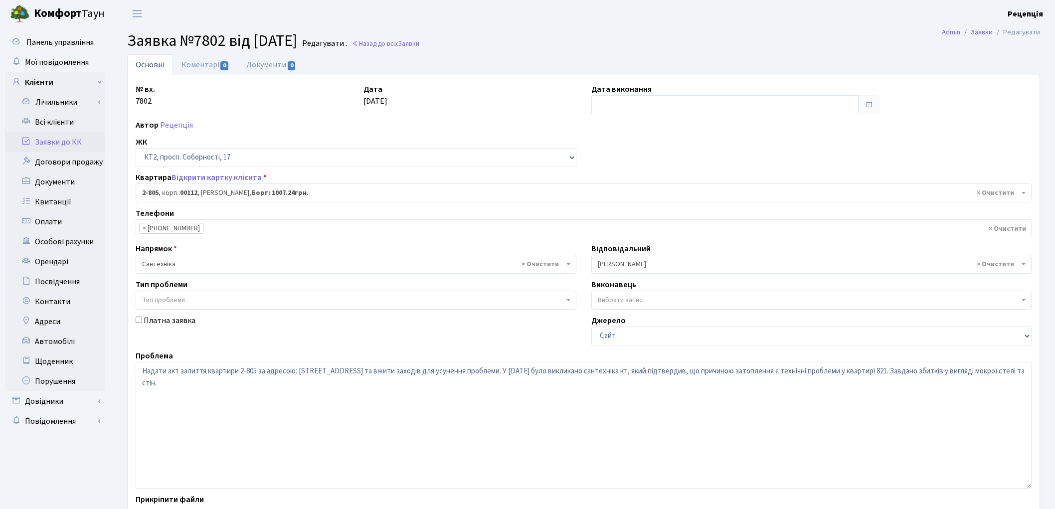
select select "15854"
click at [288, 70] on span "0" at bounding box center [292, 65] width 8 height 9
select select "25"
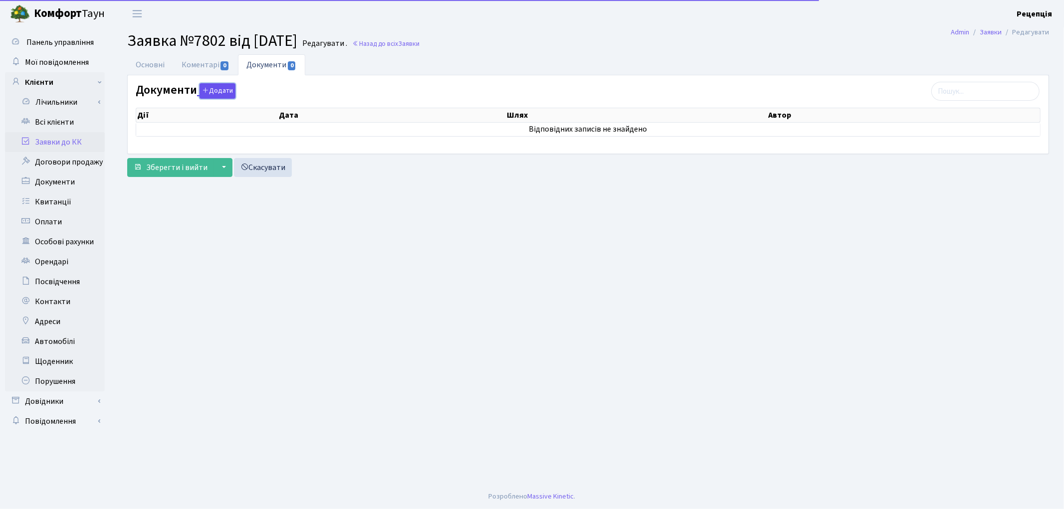
click at [216, 86] on button "Додати" at bounding box center [217, 90] width 36 height 15
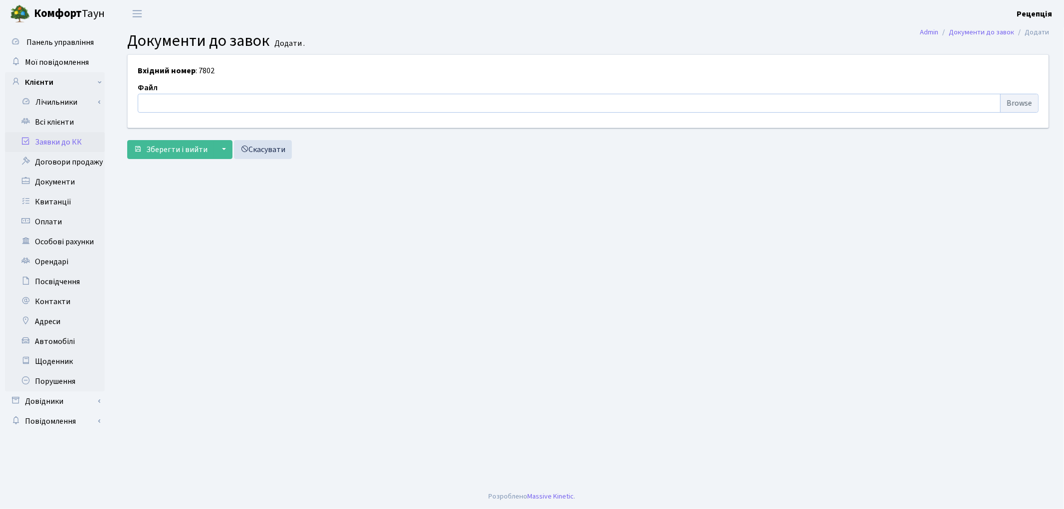
click at [1023, 100] on input "file" at bounding box center [588, 103] width 901 height 19
type input "C:\fakepath\сканирование0624.pdf"
click at [185, 148] on span "Зберегти і вийти" at bounding box center [176, 149] width 61 height 11
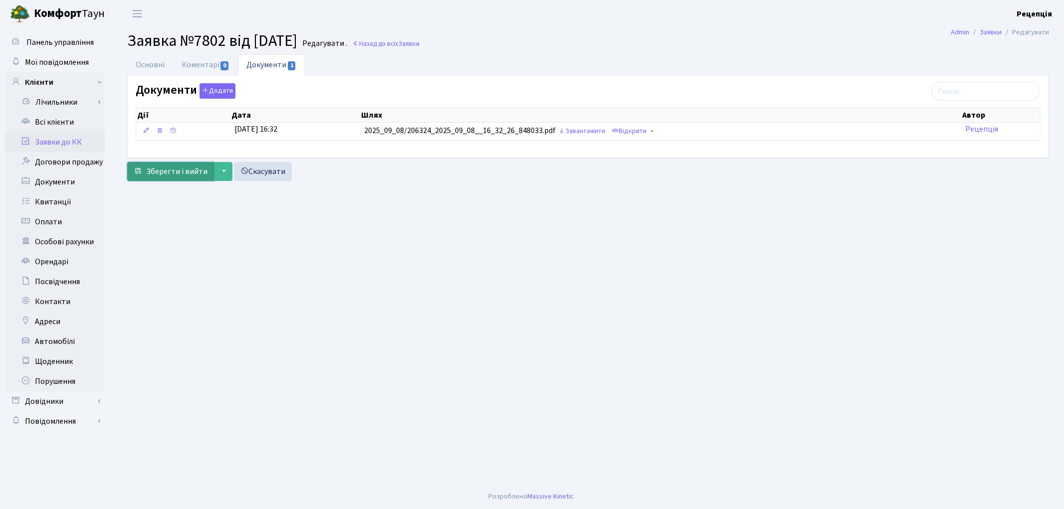
click at [195, 175] on span "Зберегти і вийти" at bounding box center [176, 171] width 61 height 11
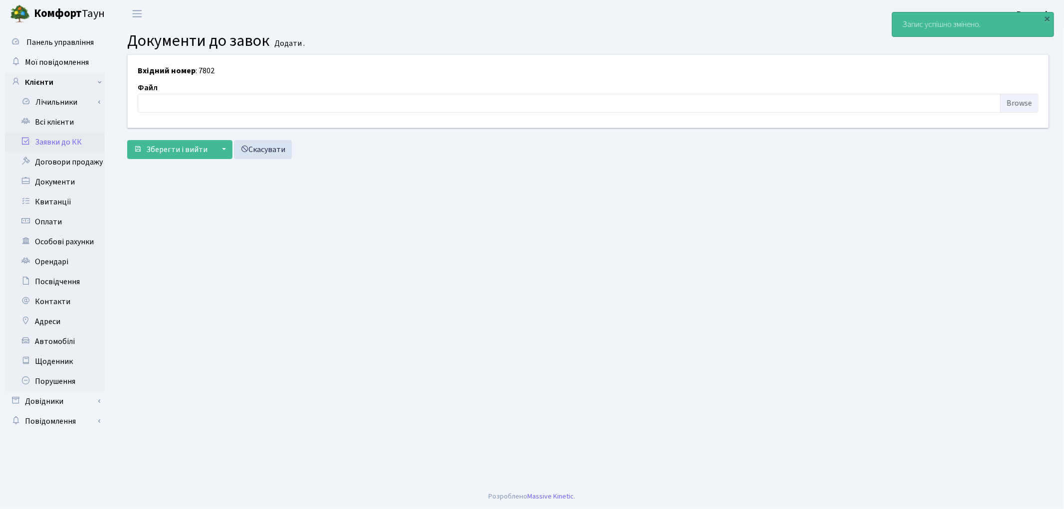
click at [82, 145] on link "Заявки до КК" at bounding box center [55, 142] width 100 height 20
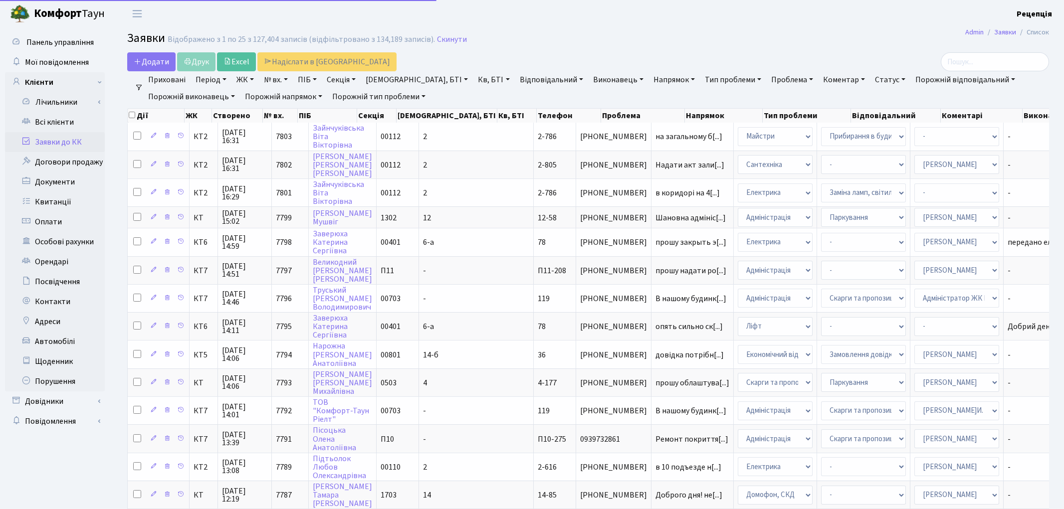
select select "25"
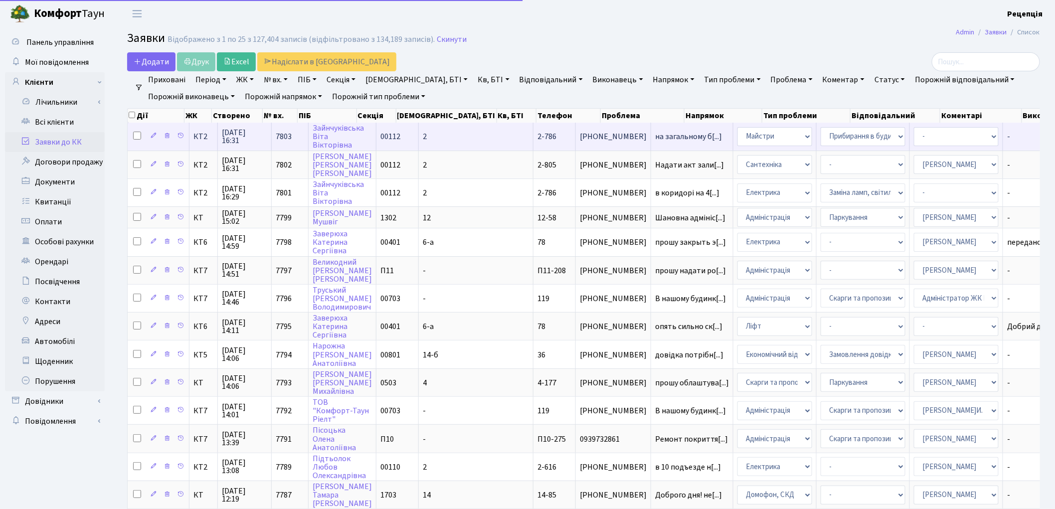
click at [435, 141] on td "2" at bounding box center [476, 136] width 115 height 27
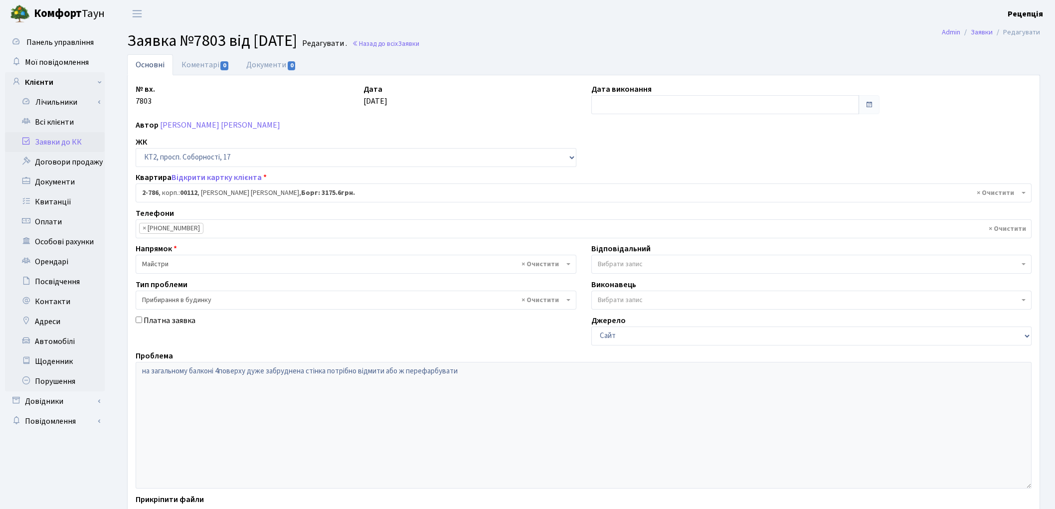
select select "15841"
select select "58"
click at [75, 138] on link "Заявки до КК" at bounding box center [55, 142] width 100 height 20
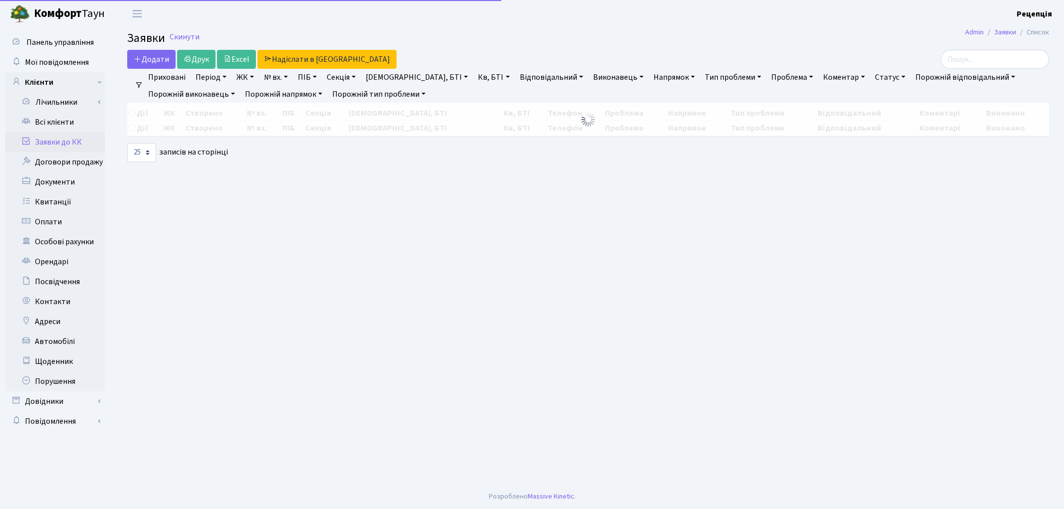
select select "25"
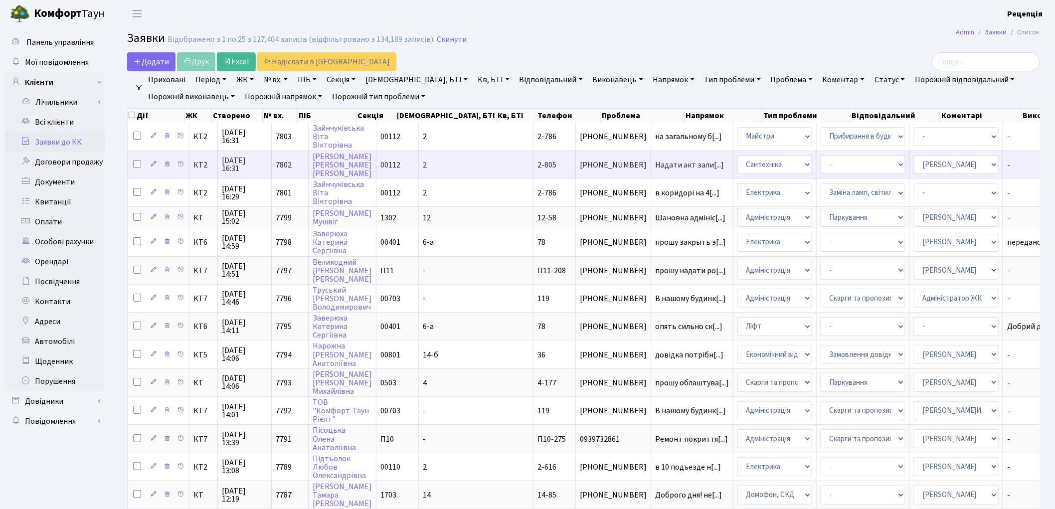
click at [455, 165] on td "2" at bounding box center [476, 165] width 115 height 28
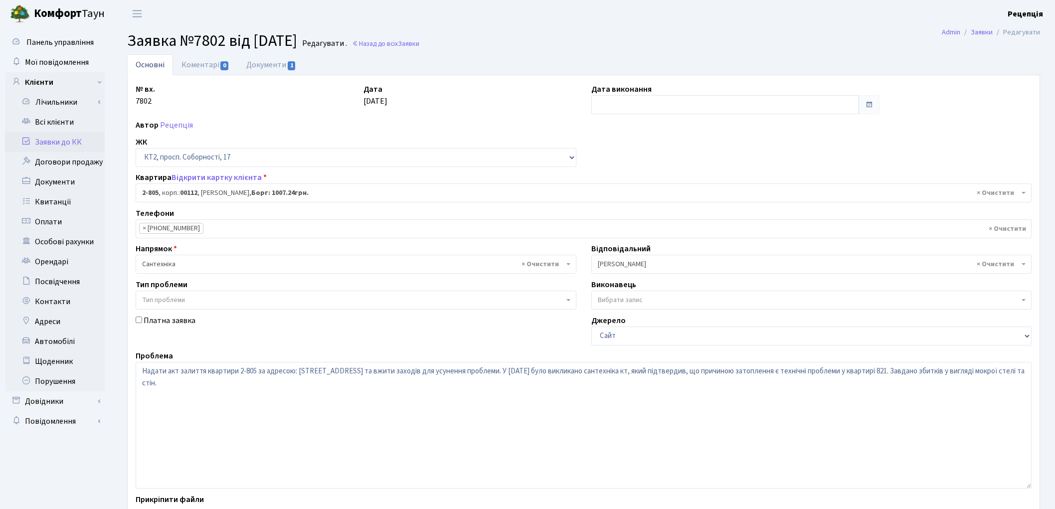
select select "15854"
click at [276, 66] on link "Документи 1" at bounding box center [271, 64] width 67 height 20
select select "25"
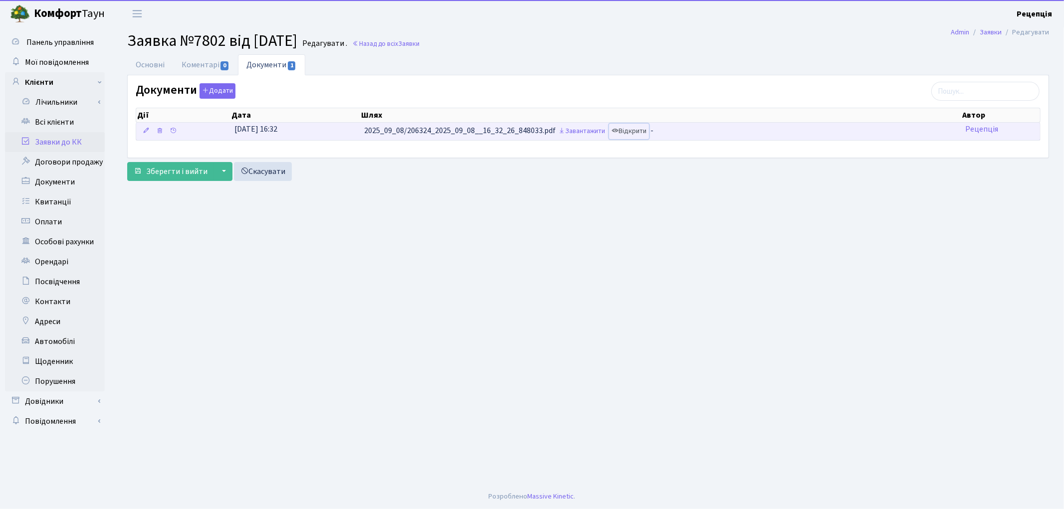
click at [647, 134] on link "Відкрити" at bounding box center [629, 131] width 40 height 15
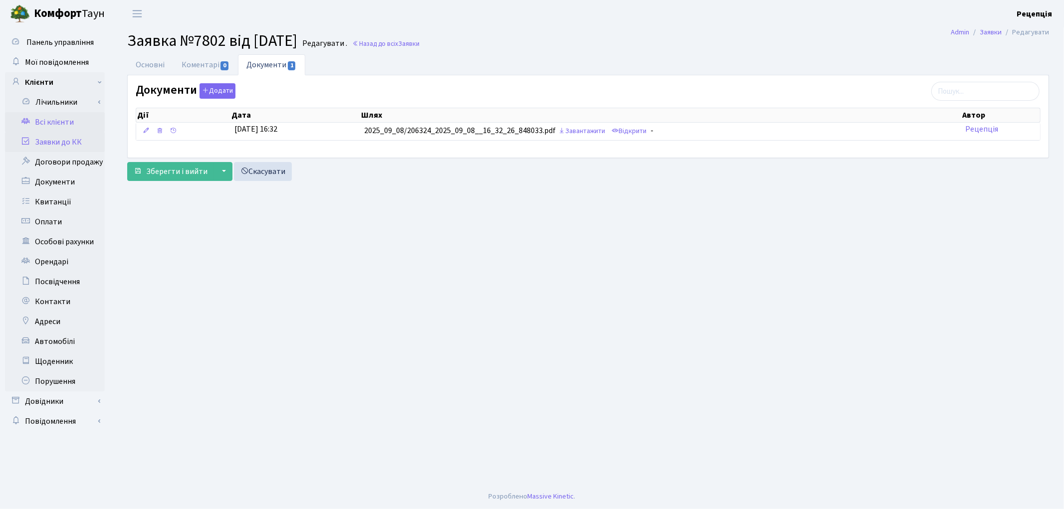
click at [42, 119] on link "Всі клієнти" at bounding box center [55, 122] width 100 height 20
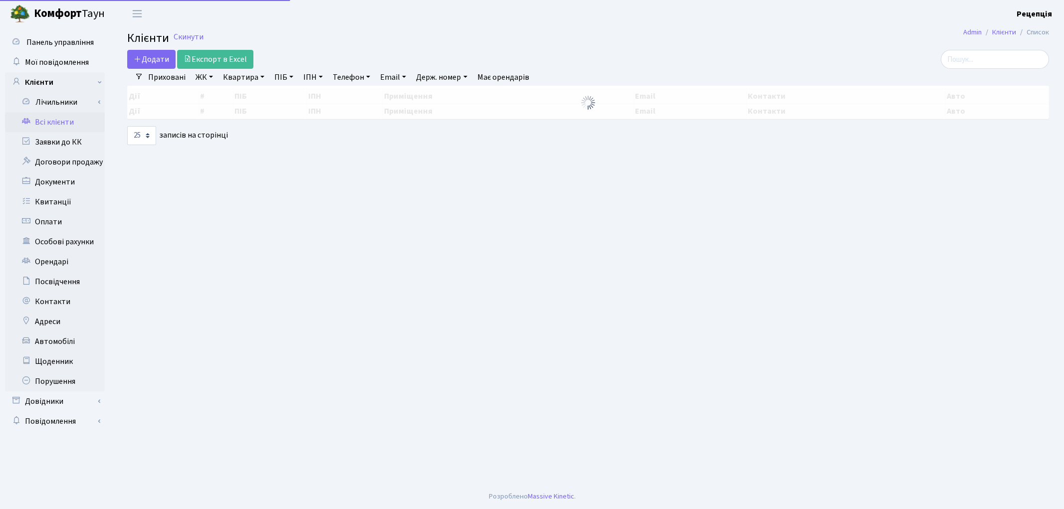
select select "25"
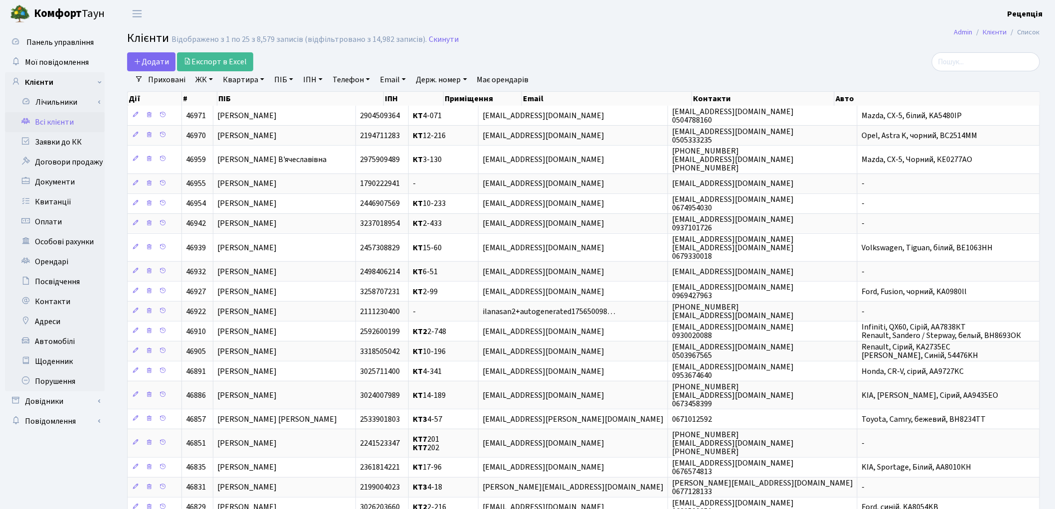
click at [203, 85] on link "ЖК" at bounding box center [203, 79] width 25 height 17
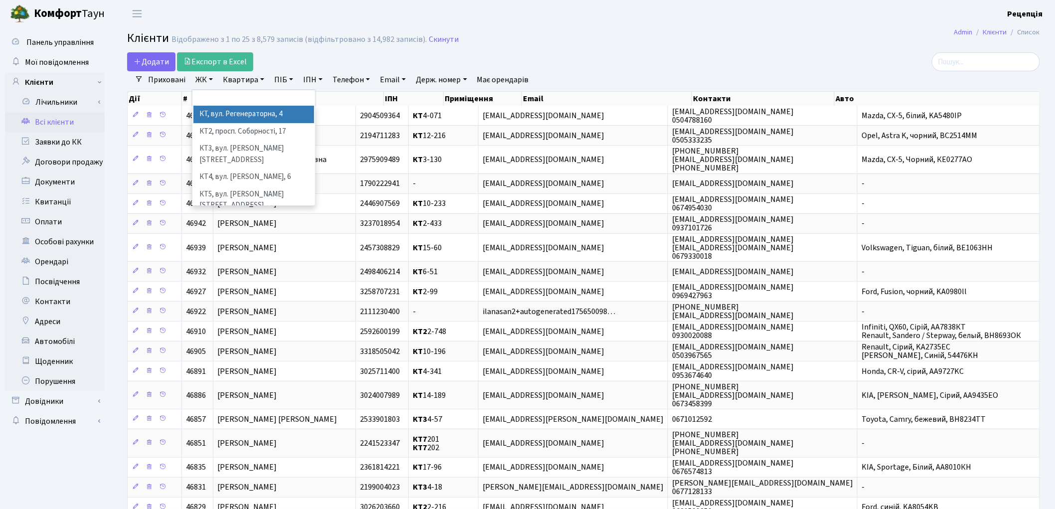
click at [231, 116] on li "КТ, вул. Регенераторна, 4" at bounding box center [253, 114] width 121 height 17
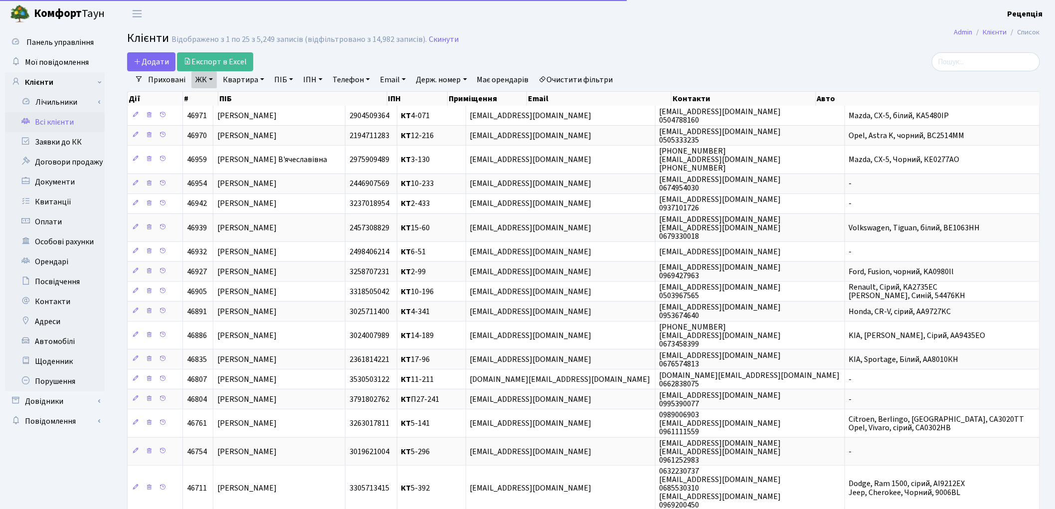
click at [246, 81] on link "Квартира" at bounding box center [243, 79] width 49 height 17
type input "12-58"
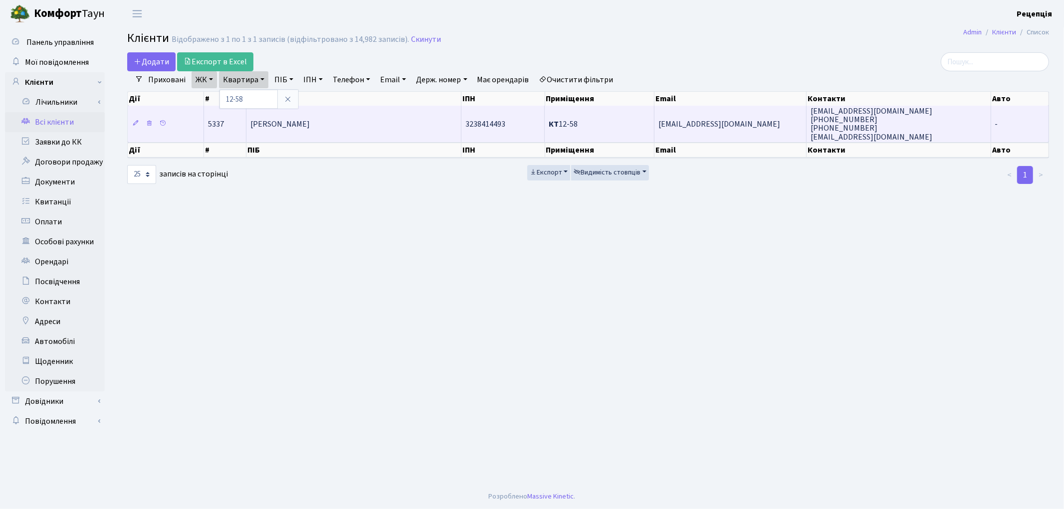
click at [310, 122] on span "Ткаченко Роман Володимирович" at bounding box center [279, 124] width 59 height 11
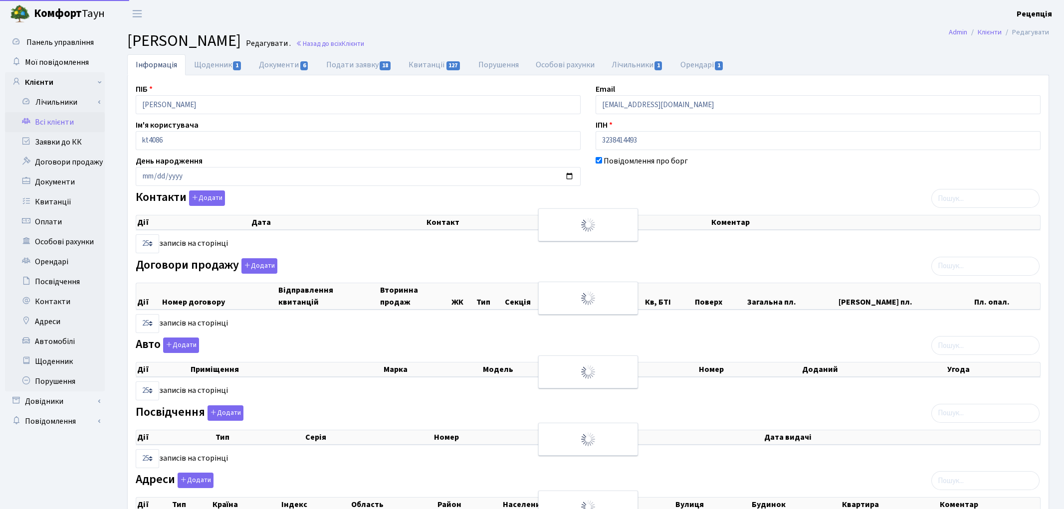
select select "25"
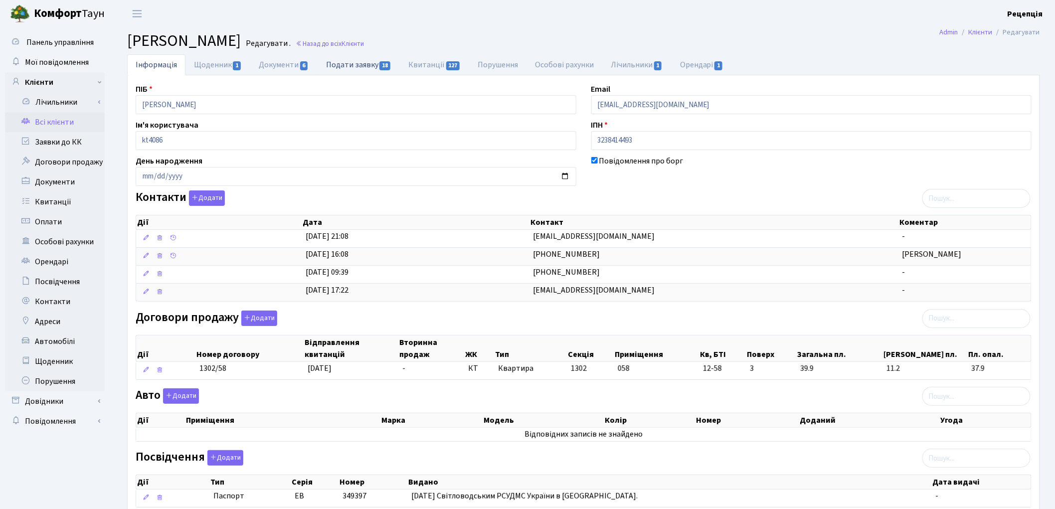
click at [365, 65] on link "Подати заявку 18" at bounding box center [359, 64] width 82 height 20
select select "25"
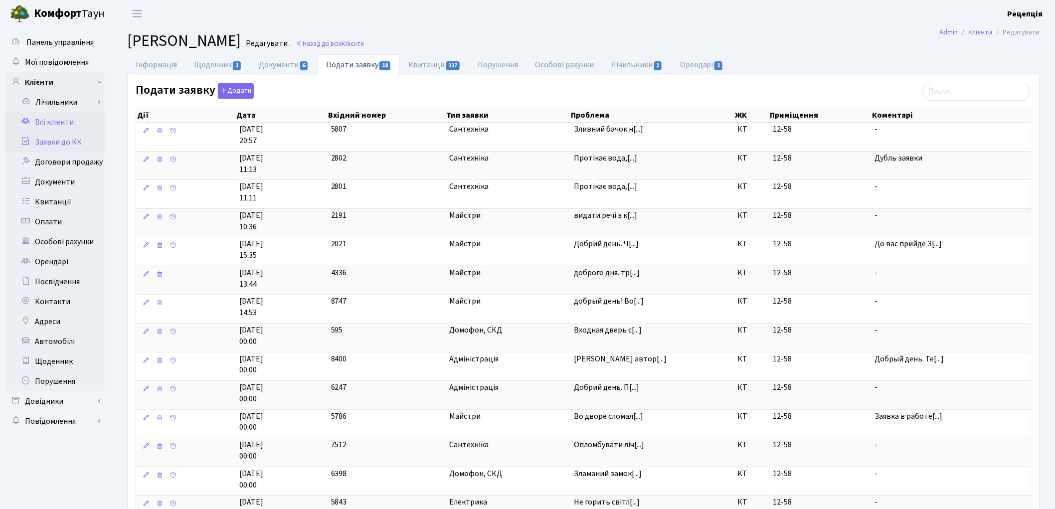
click at [61, 143] on link "Заявки до КК" at bounding box center [55, 142] width 100 height 20
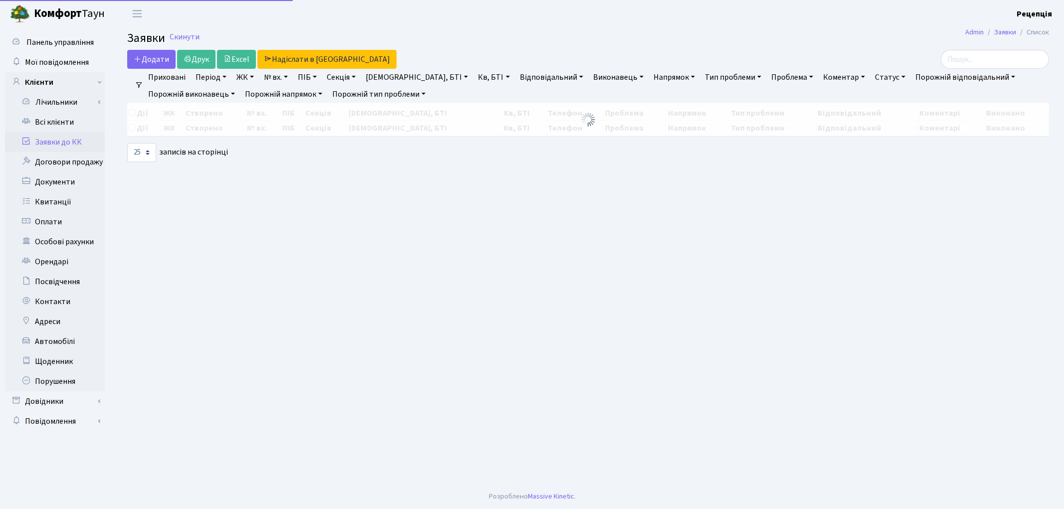
select select "25"
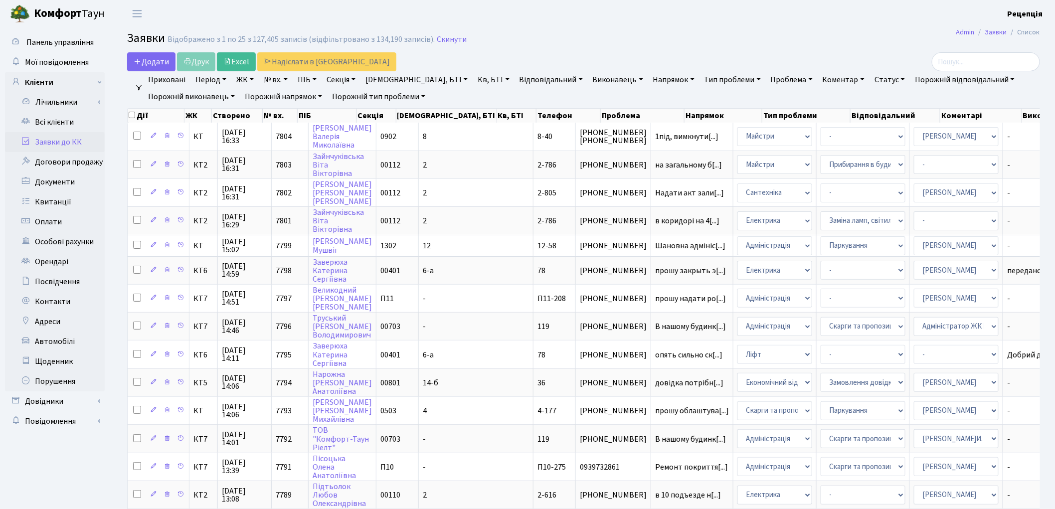
click at [272, 82] on link "№ вх." at bounding box center [276, 79] width 32 height 17
type input "7799"
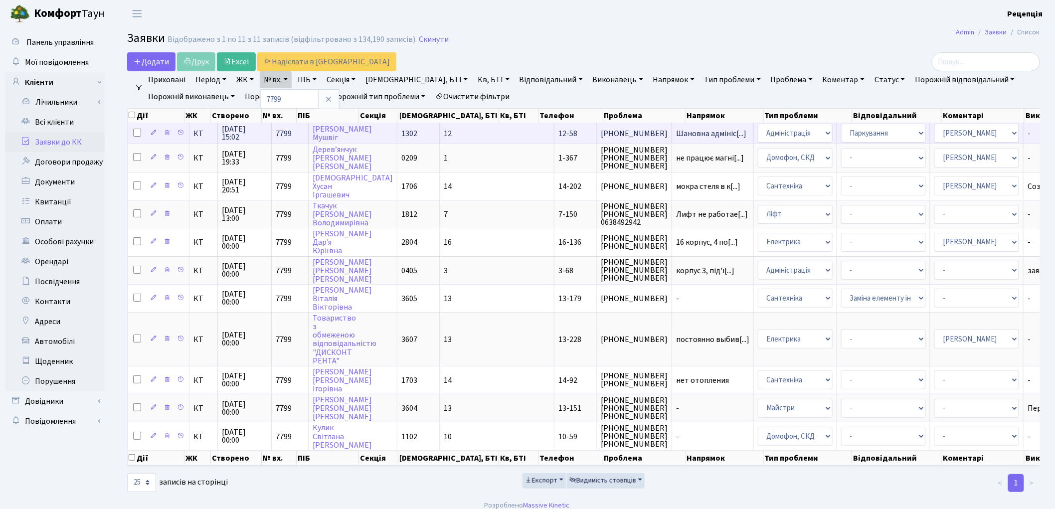
click at [440, 132] on td "12" at bounding box center [497, 133] width 115 height 21
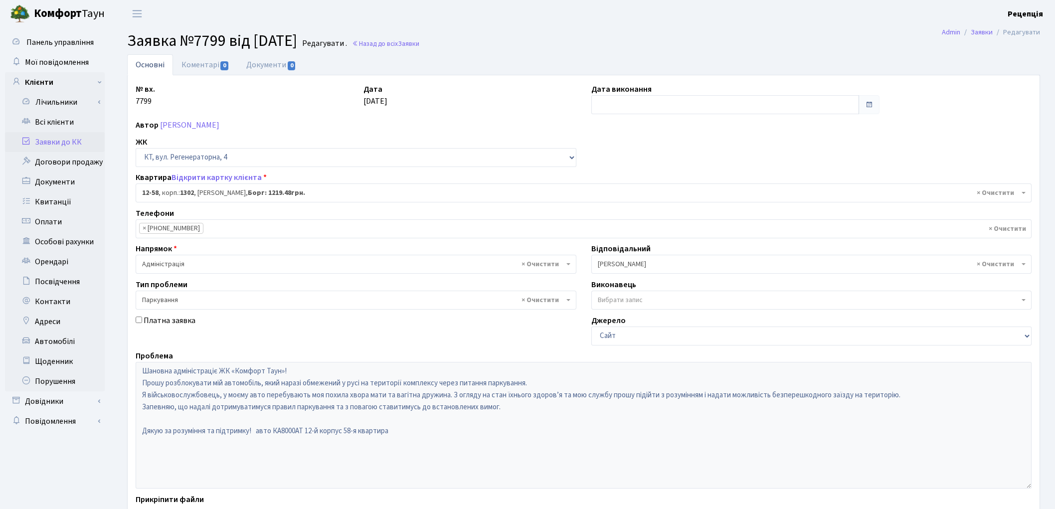
select select "7165"
select select "66"
click at [61, 120] on link "Всі клієнти" at bounding box center [55, 122] width 100 height 20
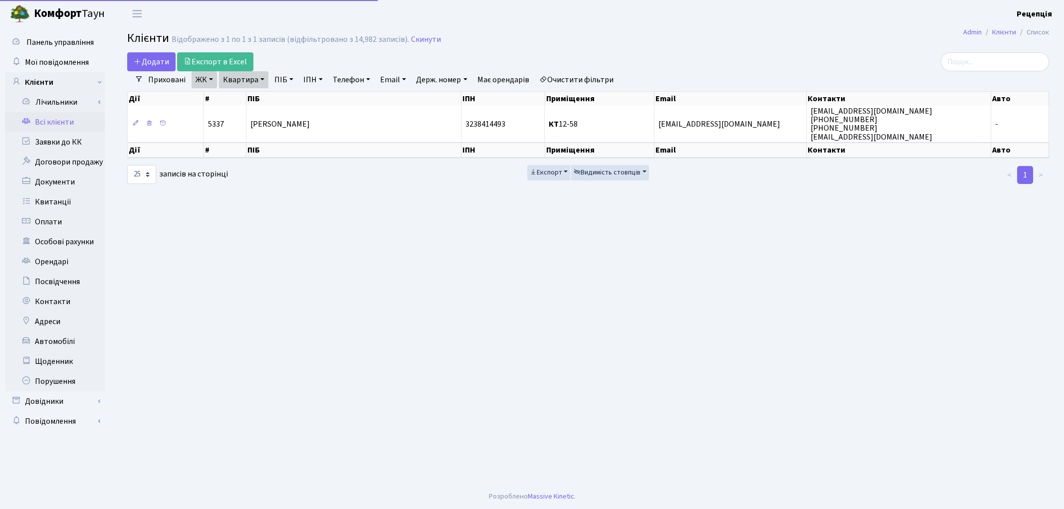
select select "25"
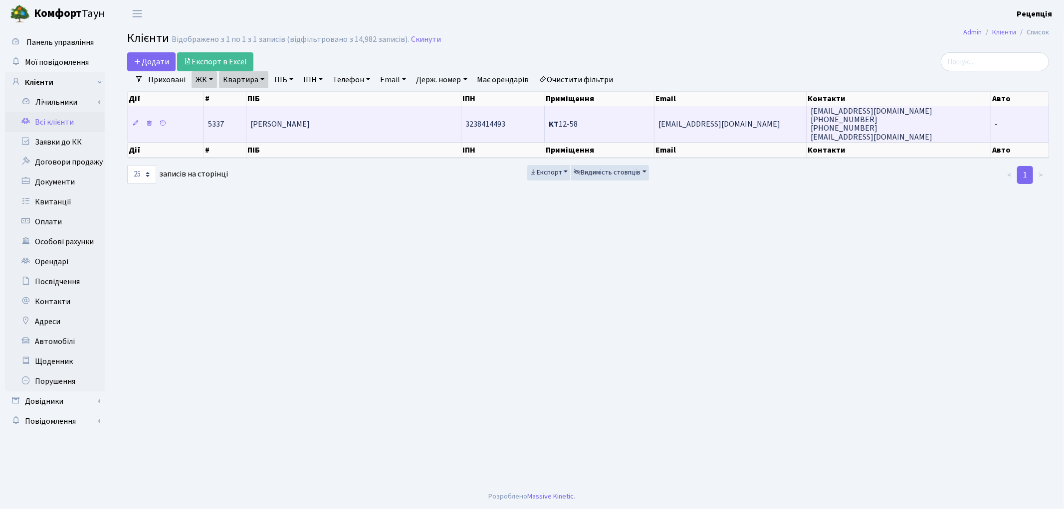
click at [415, 120] on td "[PERSON_NAME]" at bounding box center [353, 124] width 215 height 36
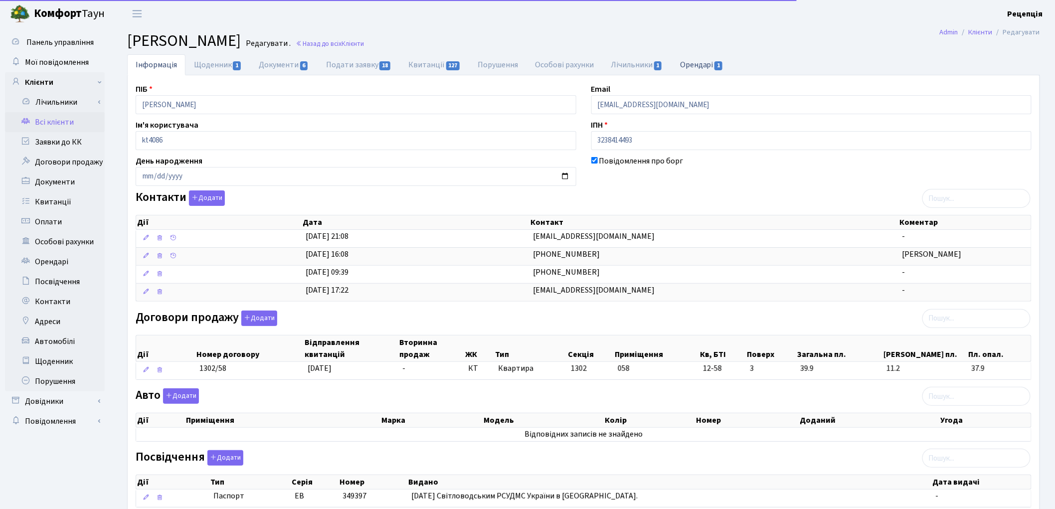
click at [694, 63] on link "Орендарі 1" at bounding box center [702, 64] width 60 height 20
select select "25"
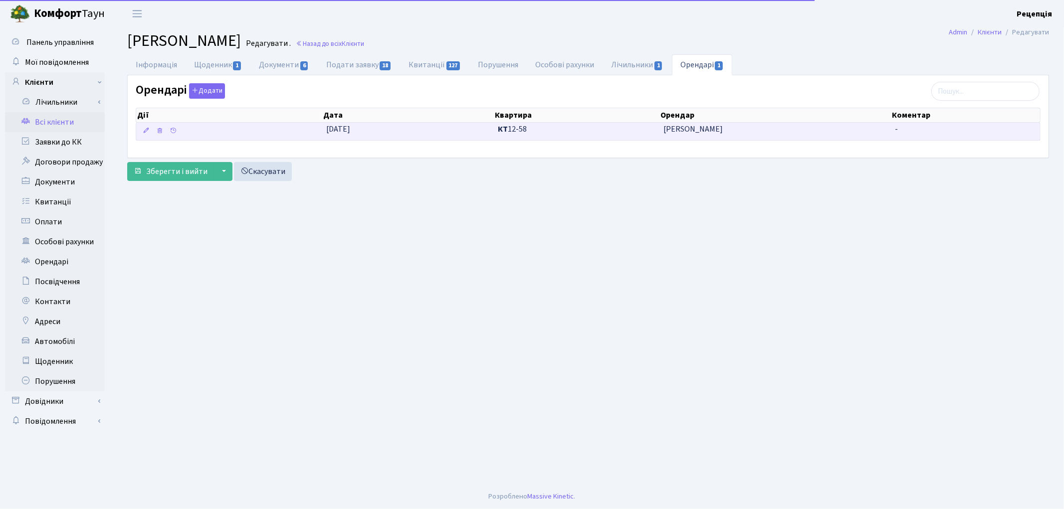
click at [666, 133] on span "Асадов Мушвіг" at bounding box center [774, 129] width 223 height 11
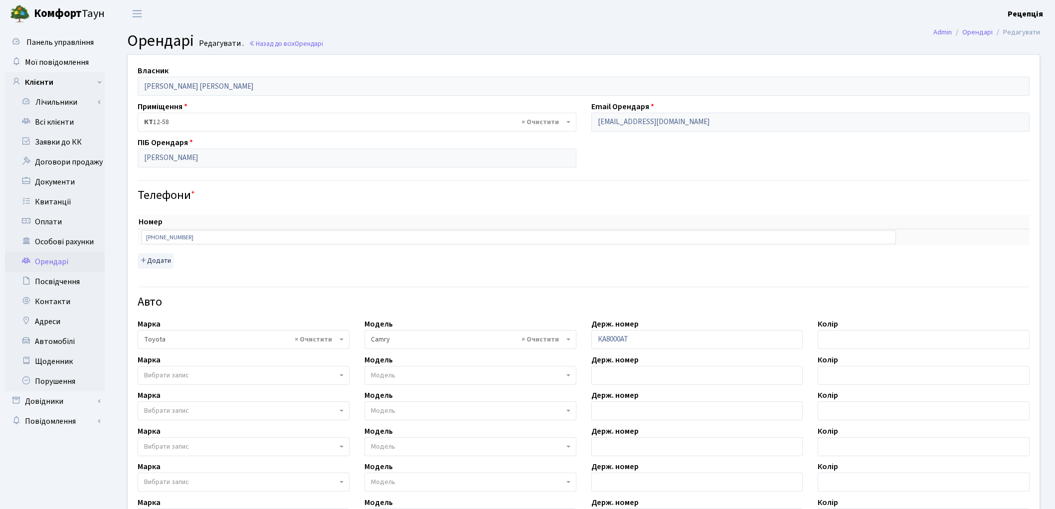
select select "2305"
click at [163, 235] on input "+380935212020" at bounding box center [519, 237] width 754 height 14
click at [71, 144] on link "Заявки до КК" at bounding box center [55, 142] width 100 height 20
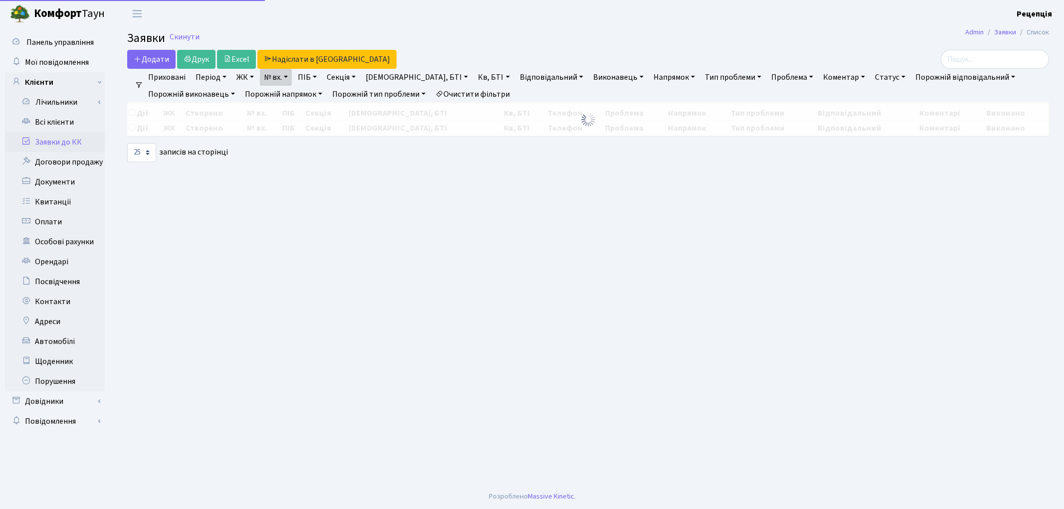
select select "25"
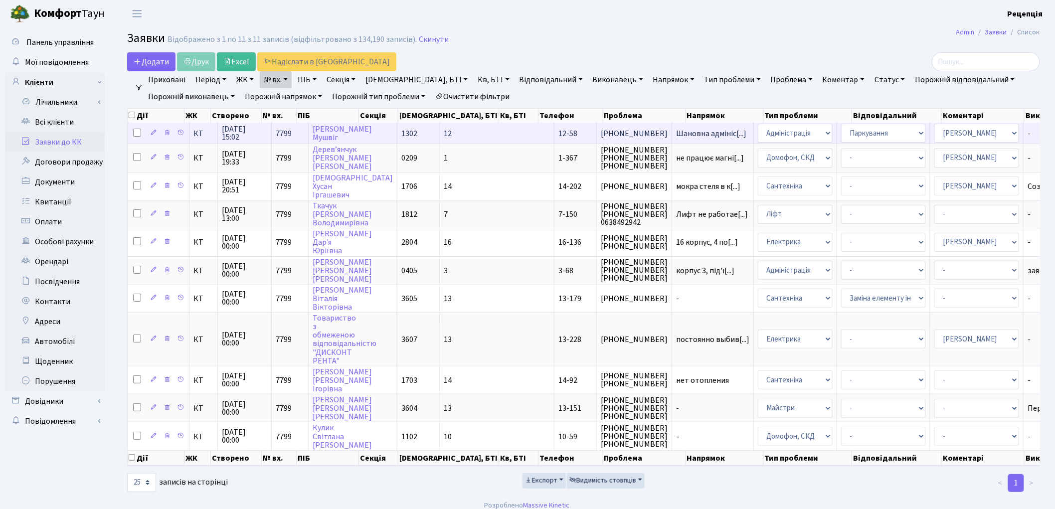
click at [444, 135] on span "12" at bounding box center [448, 133] width 8 height 11
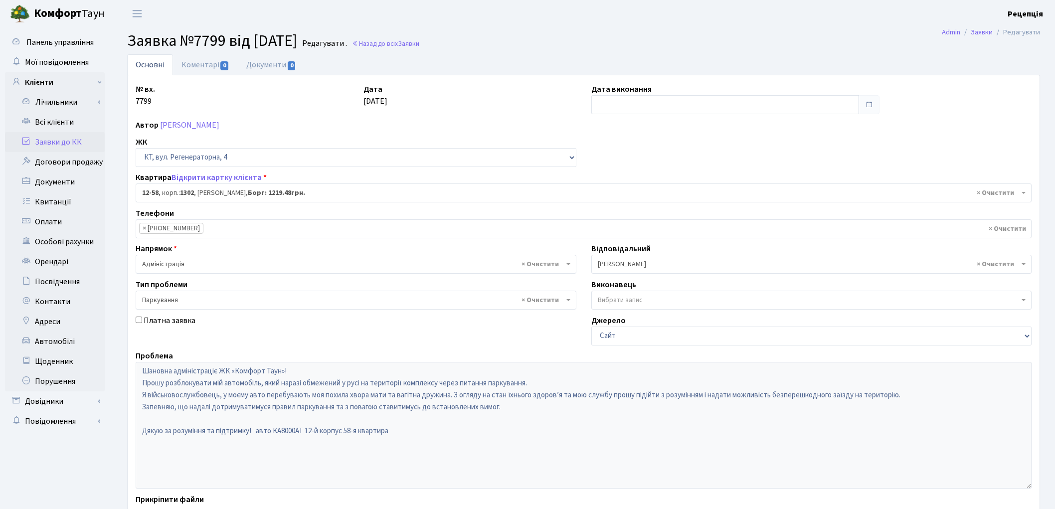
select select "7165"
select select "66"
click at [62, 345] on link "Автомобілі" at bounding box center [55, 342] width 100 height 20
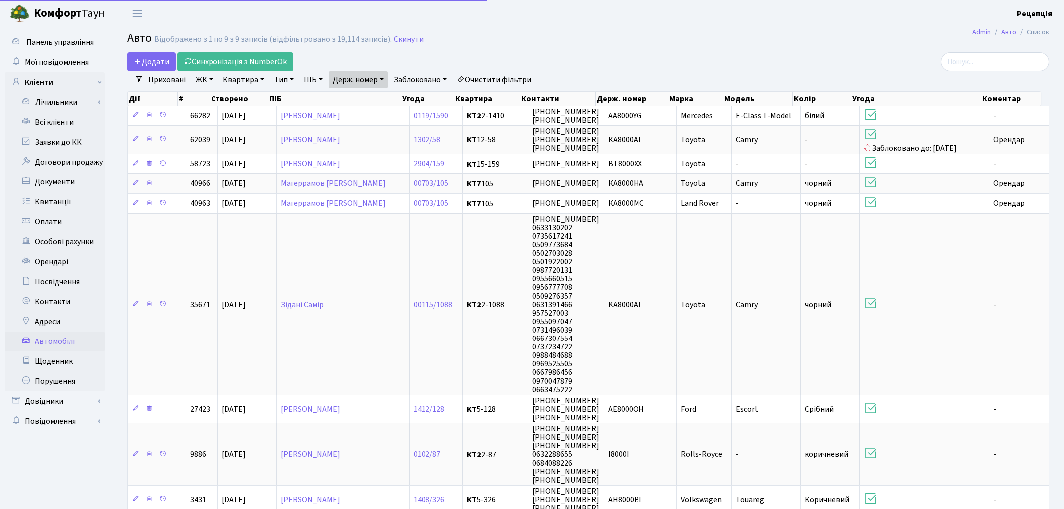
select select "25"
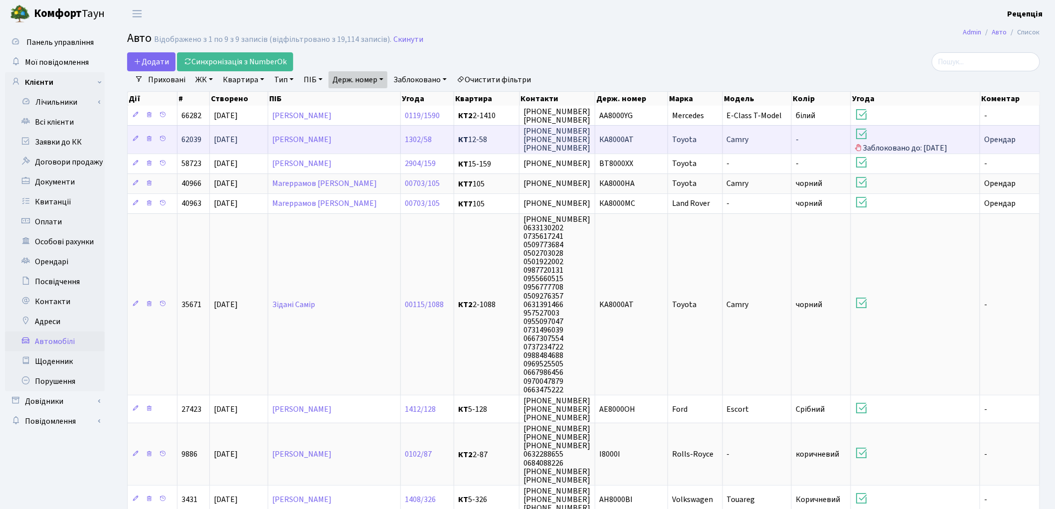
click at [676, 140] on span "Toyota" at bounding box center [684, 139] width 24 height 11
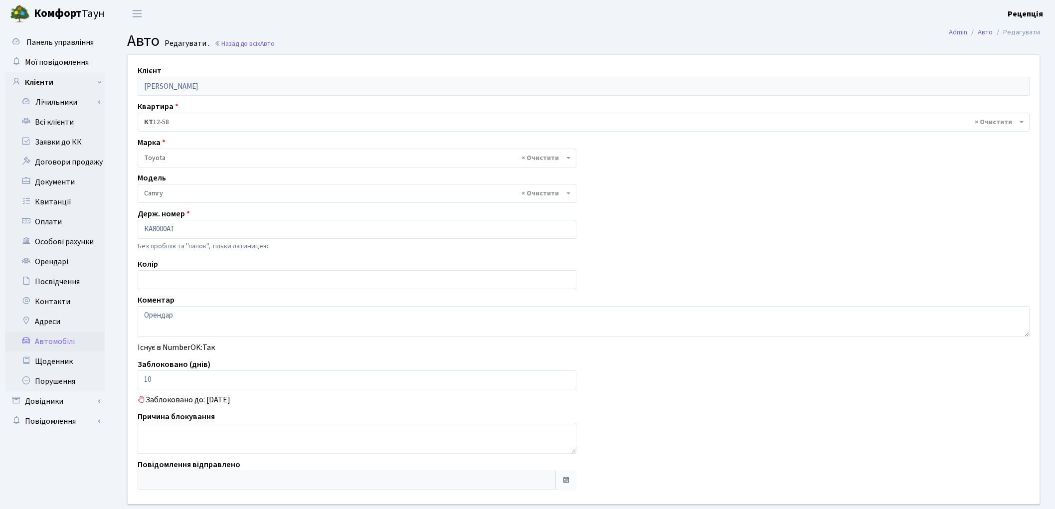
select select "2305"
click at [83, 125] on link "Всі клієнти" at bounding box center [55, 122] width 100 height 20
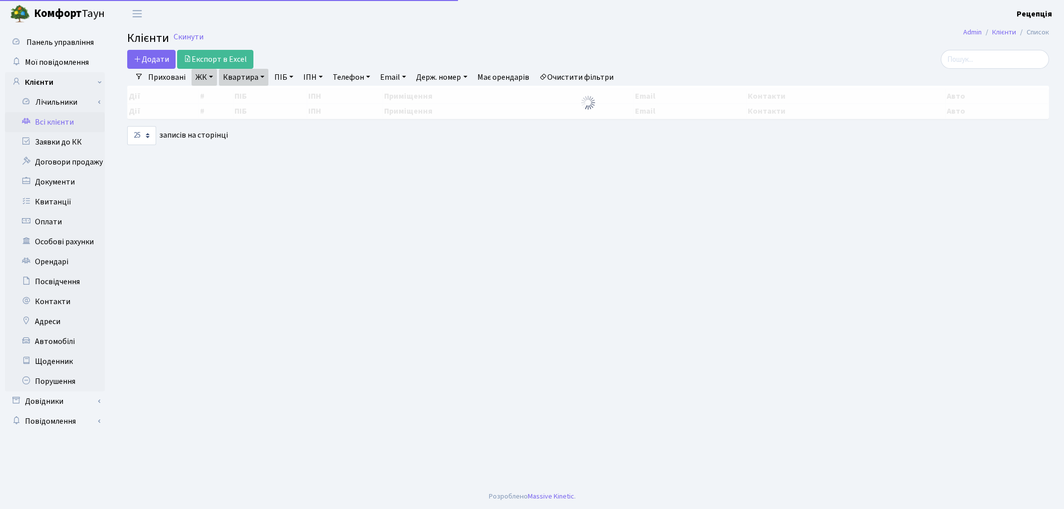
select select "25"
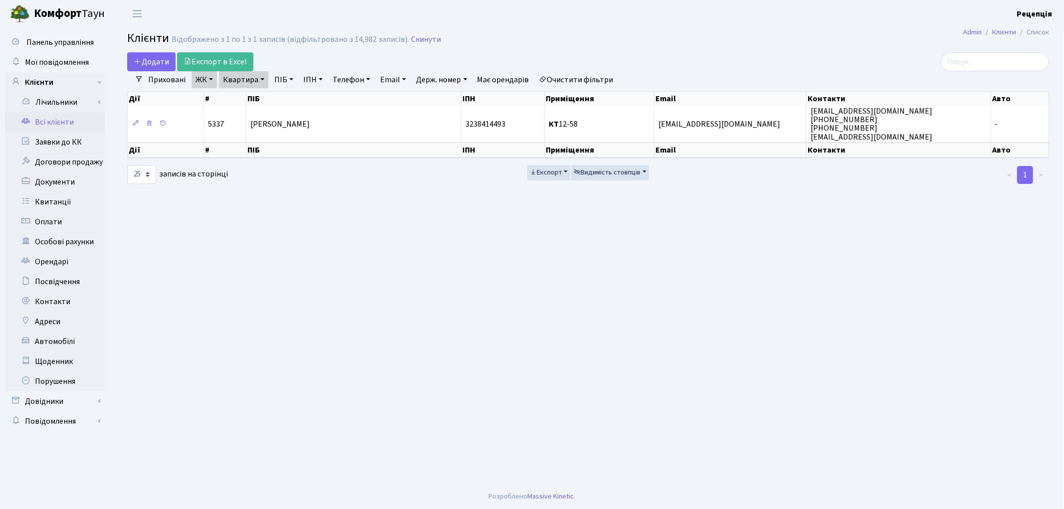
click at [578, 77] on link "Очистити фільтри" at bounding box center [576, 79] width 82 height 17
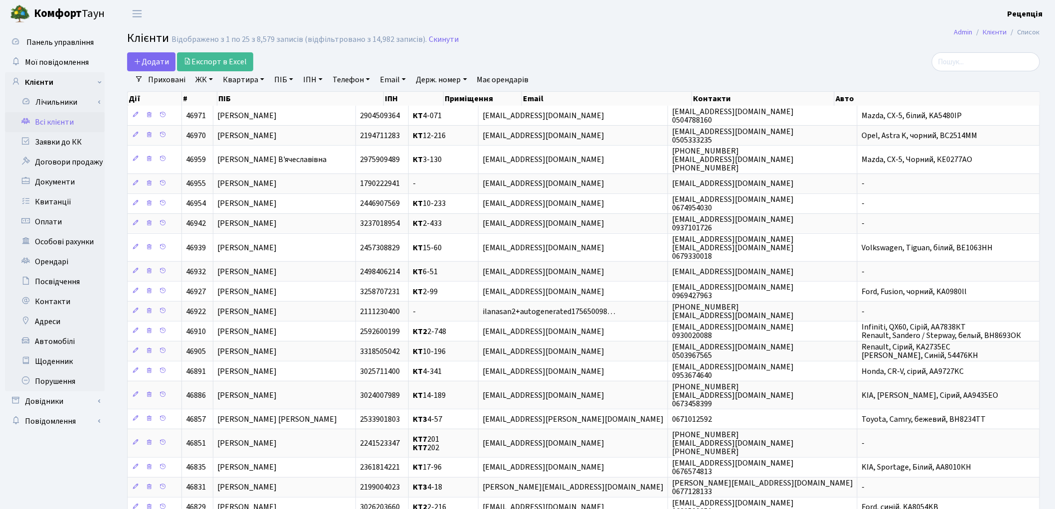
click at [207, 82] on link "ЖК" at bounding box center [203, 79] width 25 height 17
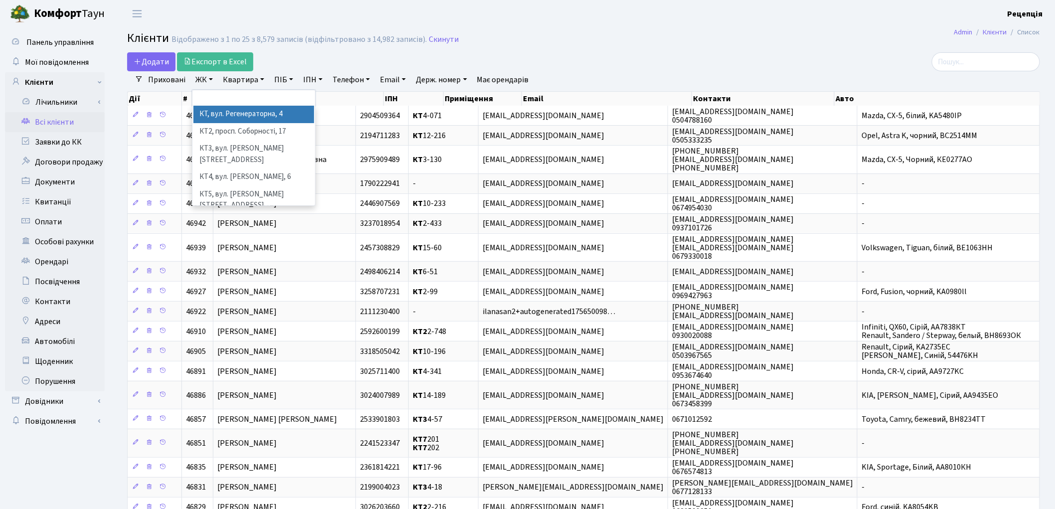
click at [225, 117] on li "КТ, вул. Регенераторна, 4" at bounding box center [253, 114] width 121 height 17
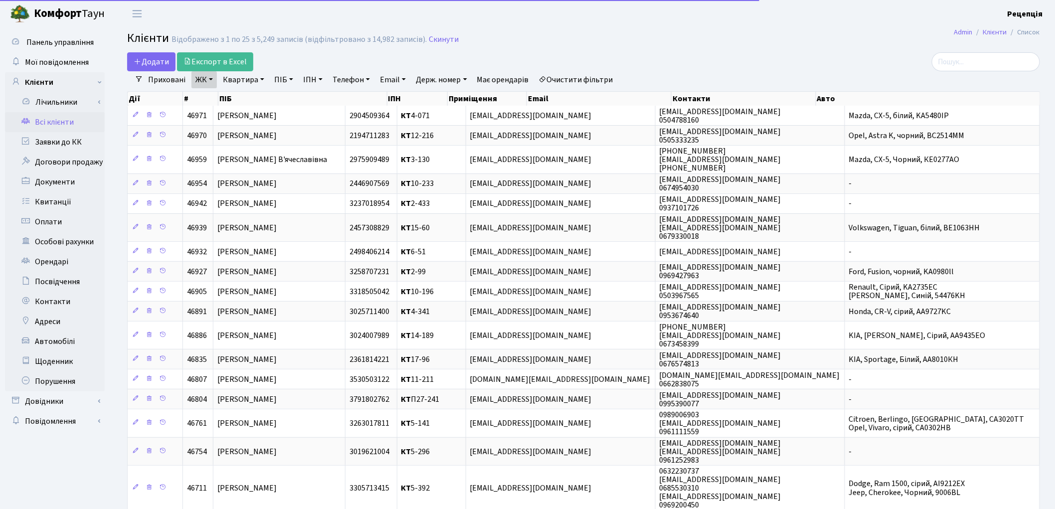
click at [247, 80] on link "Квартира" at bounding box center [243, 79] width 49 height 17
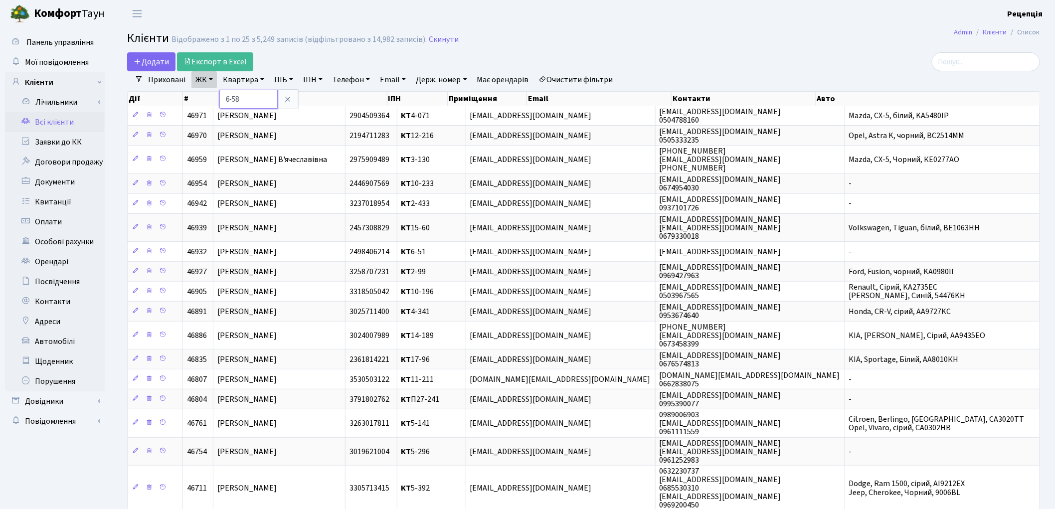
type input "6-58"
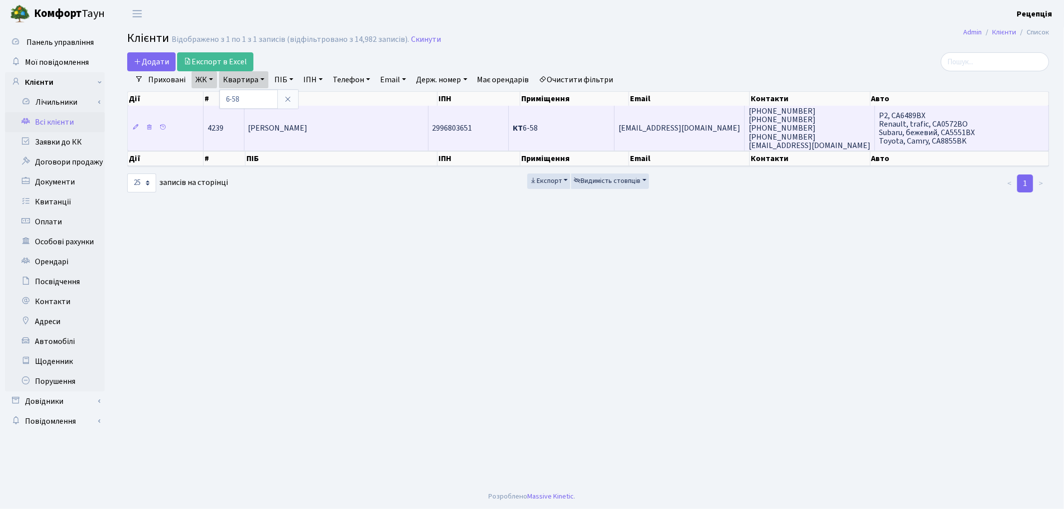
click at [382, 117] on td "[PERSON_NAME]" at bounding box center [336, 128] width 184 height 45
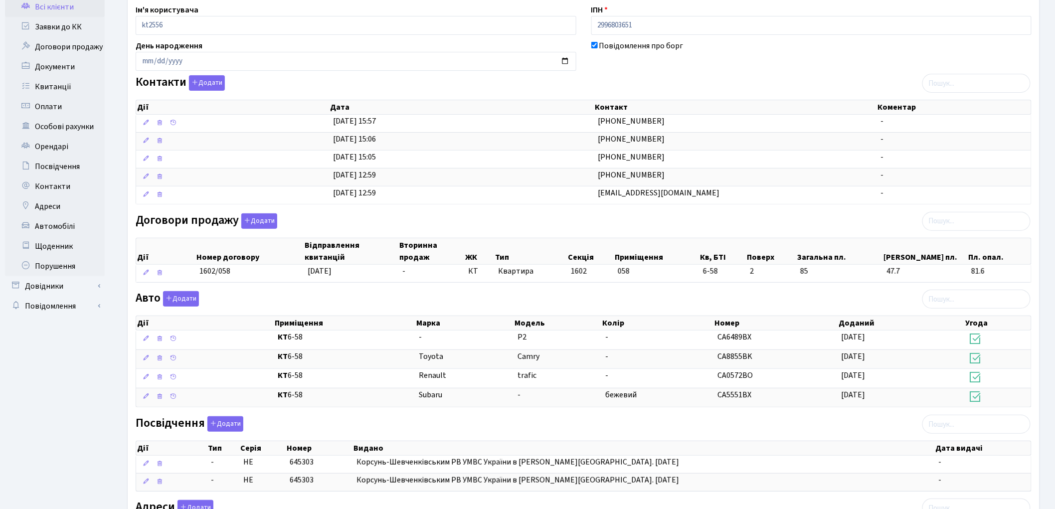
scroll to position [122, 0]
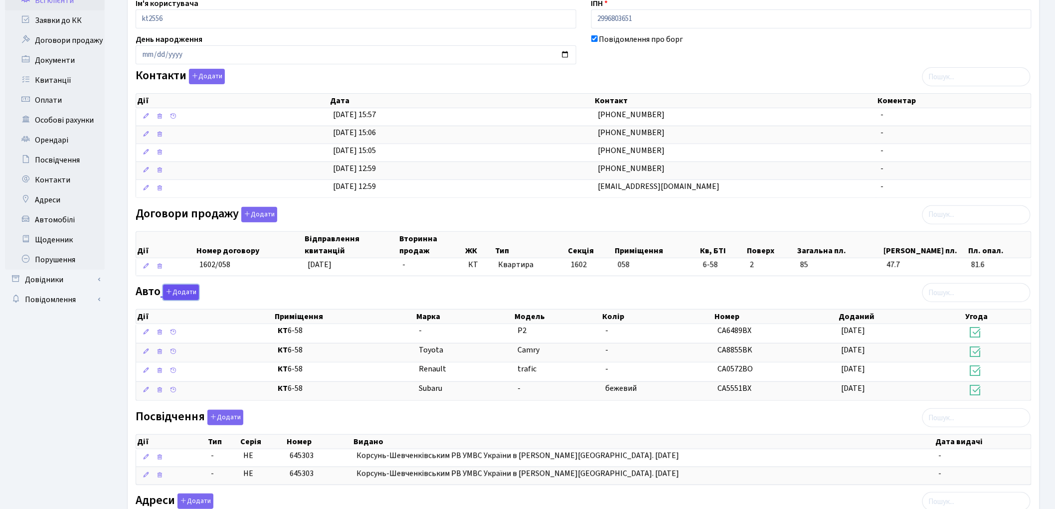
click at [179, 287] on button "Додати" at bounding box center [181, 292] width 36 height 15
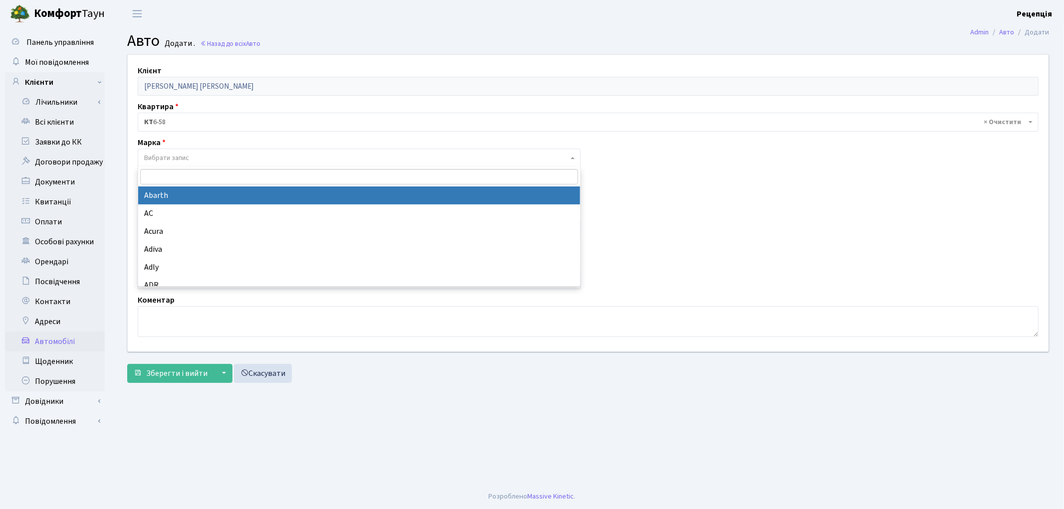
click at [158, 155] on span "Вибрати запис" at bounding box center [166, 158] width 45 height 10
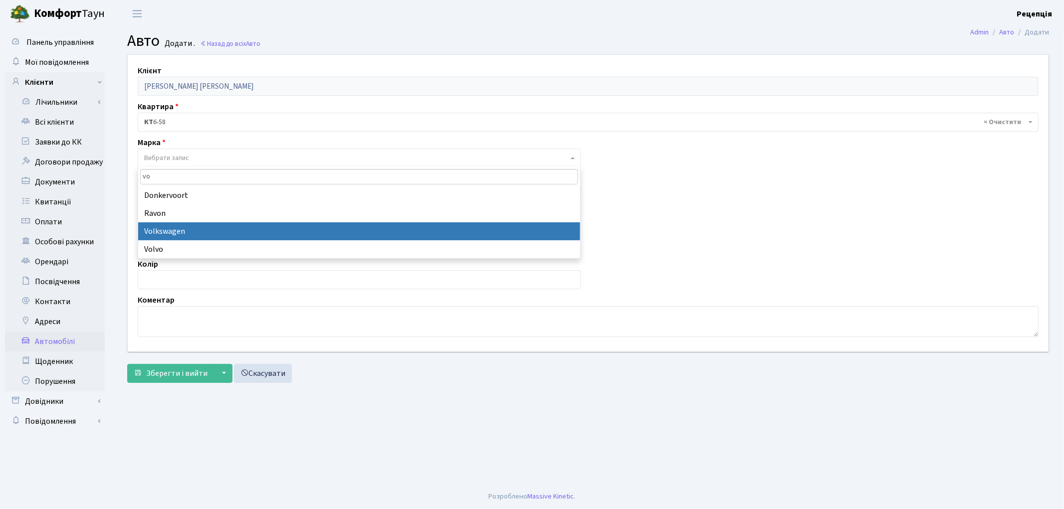
type input "vo"
select select "134"
select select
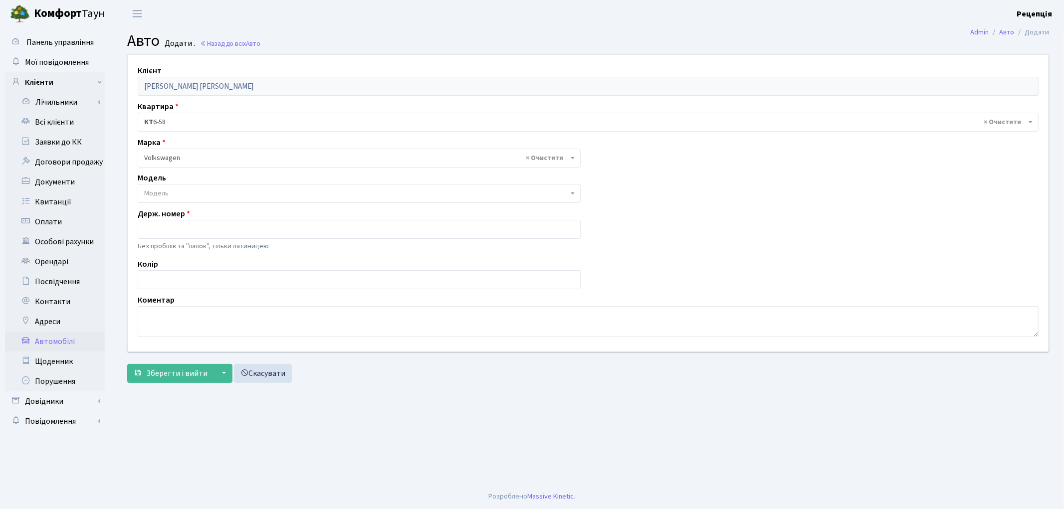
click at [174, 192] on span "Модель" at bounding box center [356, 193] width 424 height 10
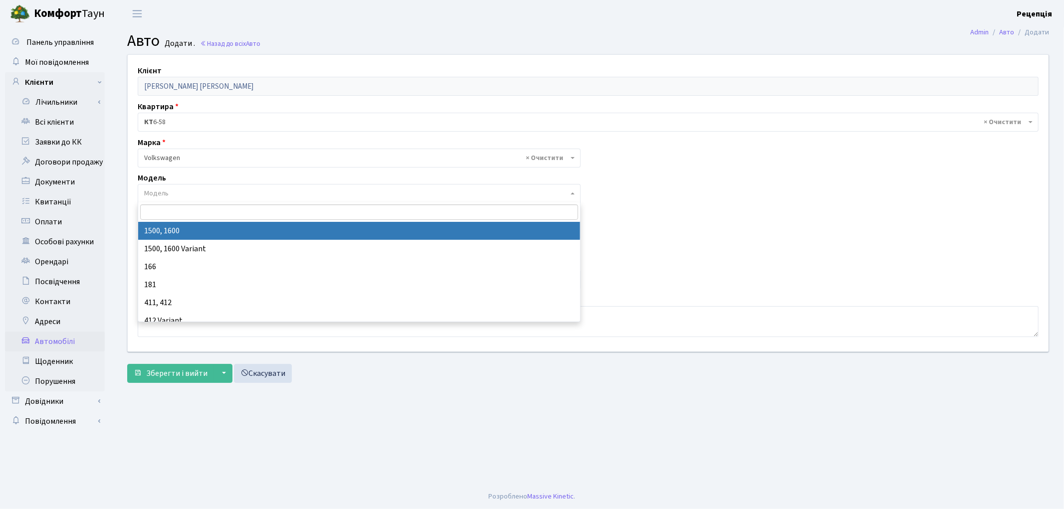
type input "y"
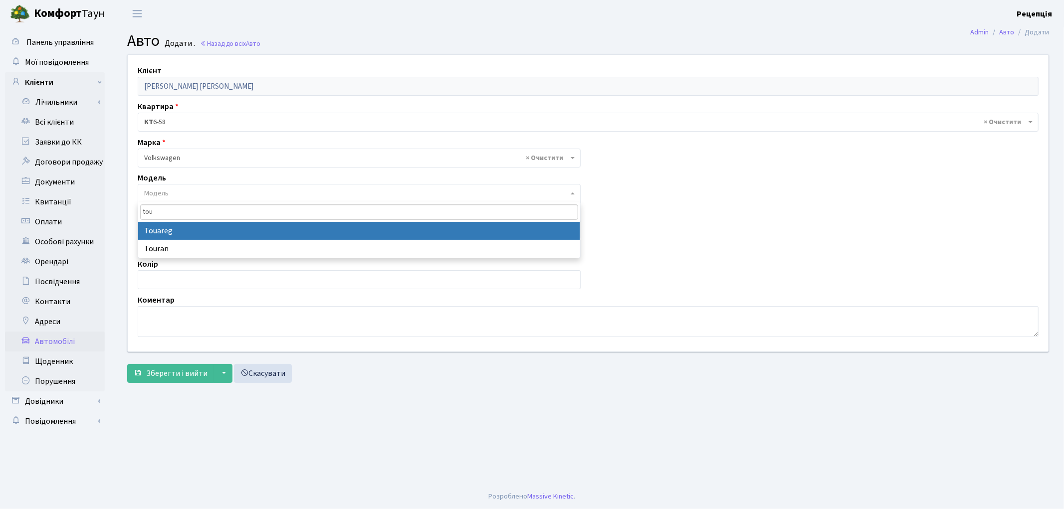
type input "tou"
select select "2491"
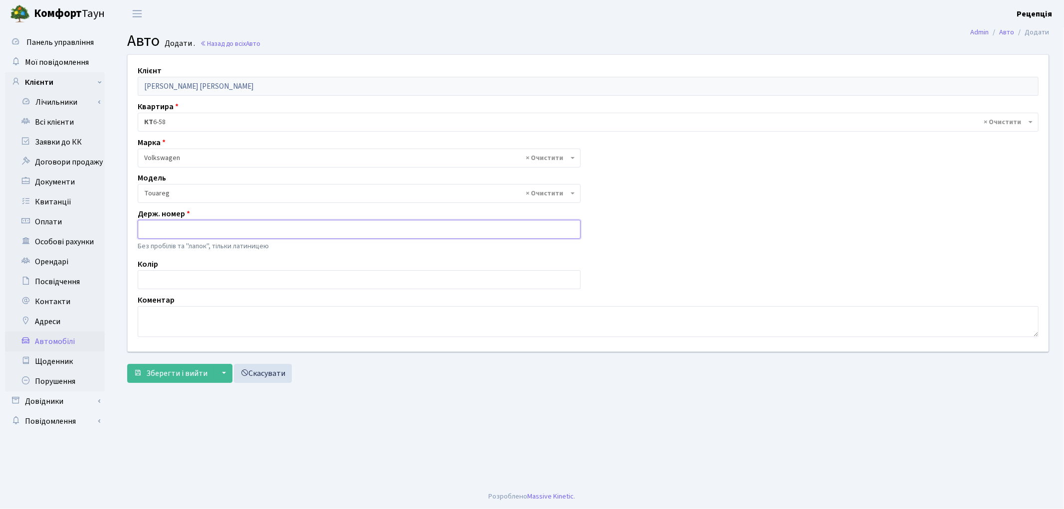
click at [173, 228] on input "text" at bounding box center [359, 229] width 443 height 19
type input "KA8649PK"
click at [231, 277] on input "text" at bounding box center [359, 279] width 443 height 19
type input "чорний"
click at [166, 380] on button "Зберегти і вийти" at bounding box center [170, 373] width 87 height 19
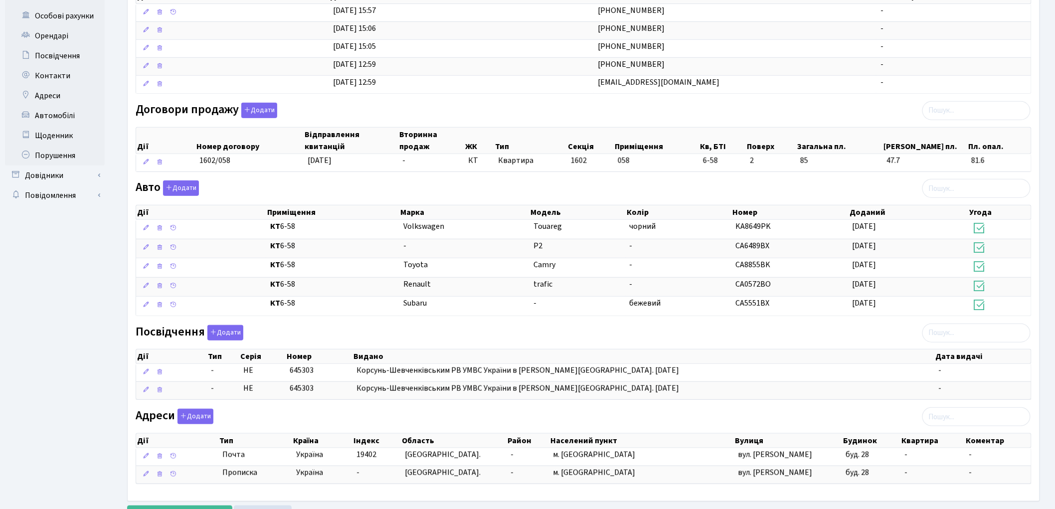
scroll to position [273, 0]
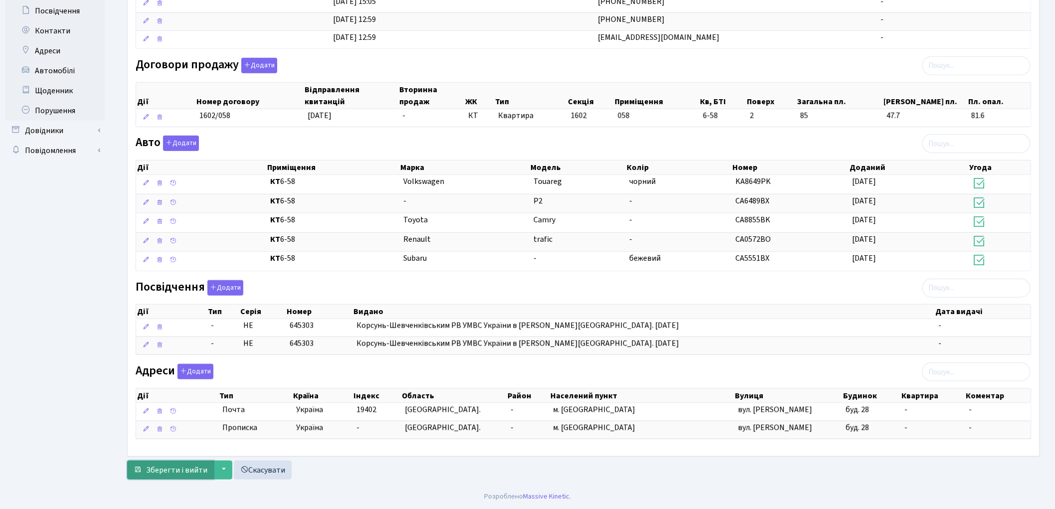
click at [173, 467] on span "Зберегти і вийти" at bounding box center [176, 470] width 61 height 11
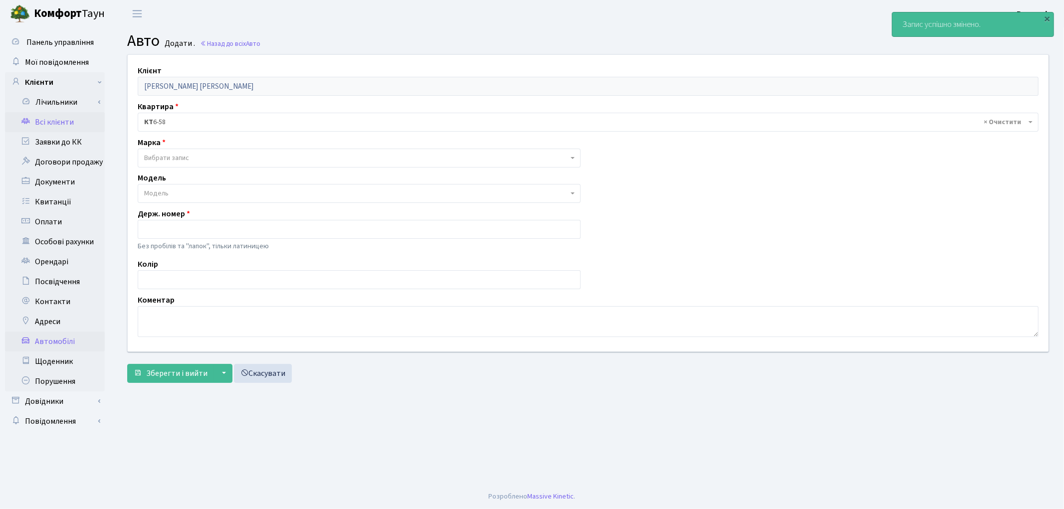
click at [46, 123] on link "Всі клієнти" at bounding box center [55, 122] width 100 height 20
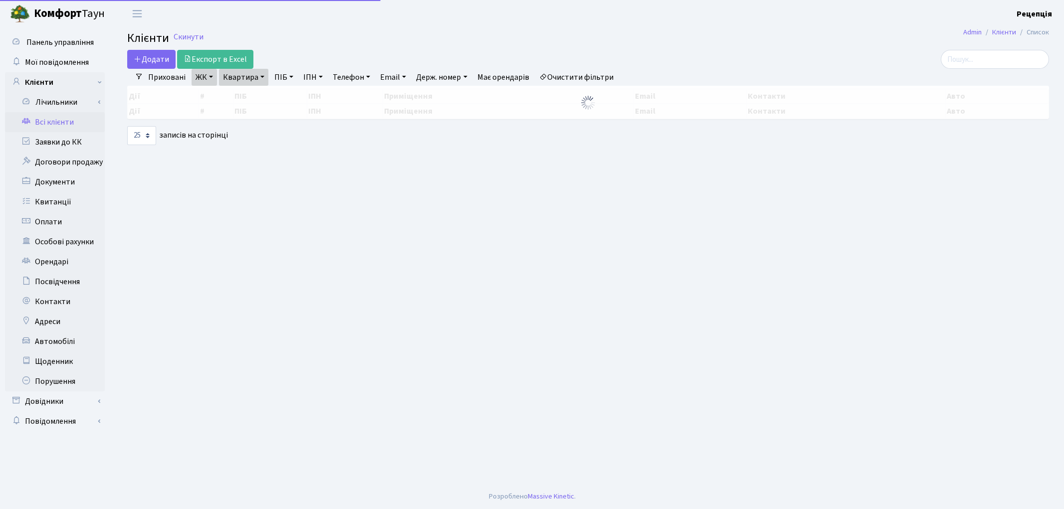
select select "25"
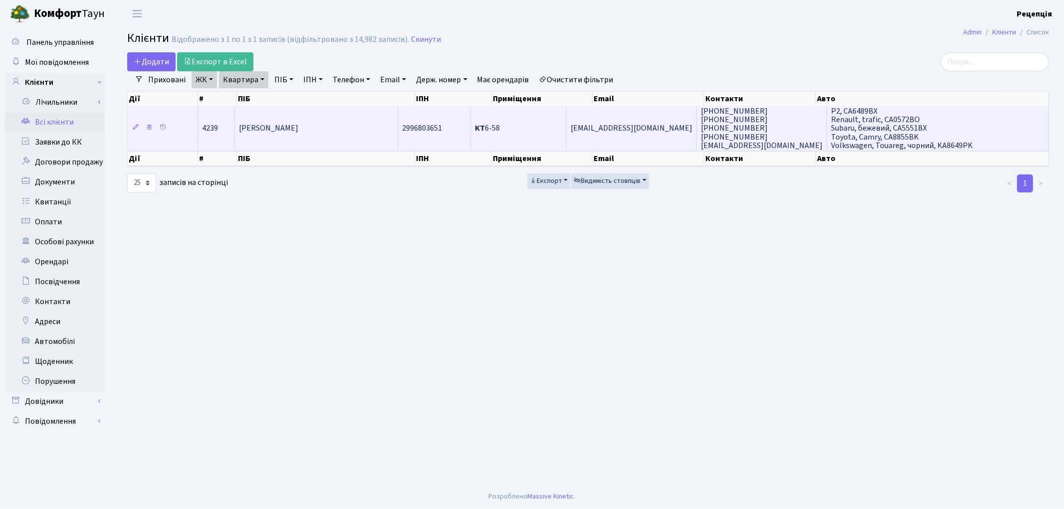
click at [398, 116] on td "[PERSON_NAME]" at bounding box center [316, 128] width 163 height 45
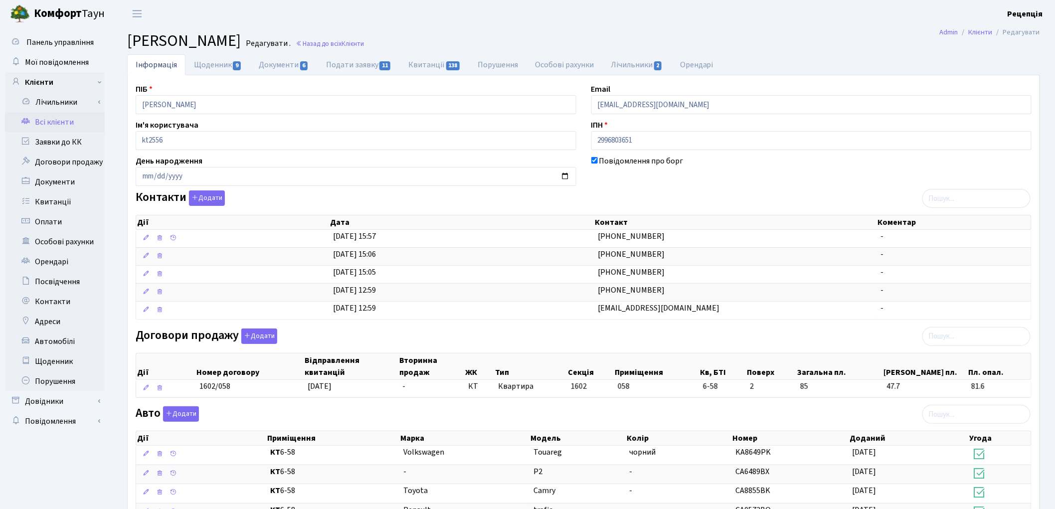
click at [57, 125] on link "Всі клієнти" at bounding box center [55, 122] width 100 height 20
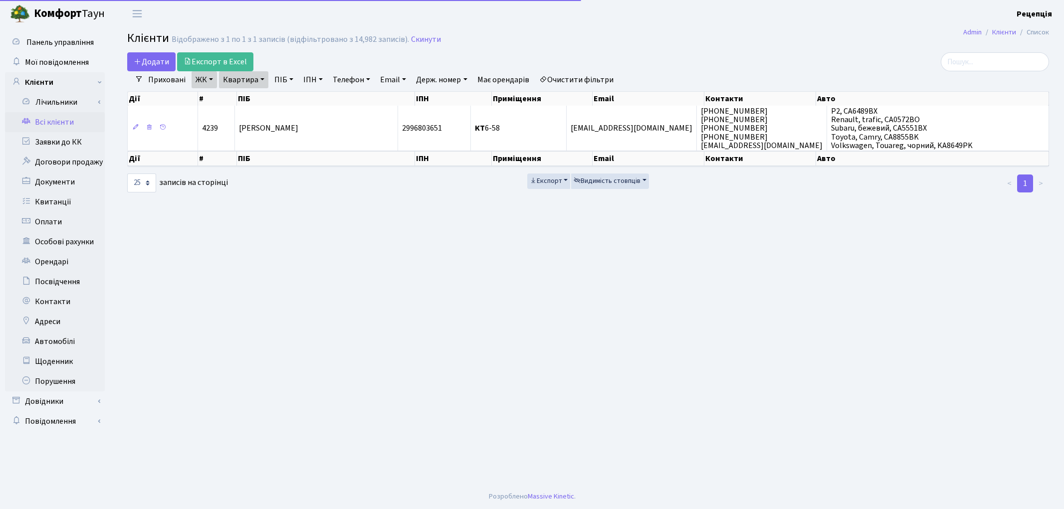
select select "25"
click at [554, 80] on link "Очистити фільтри" at bounding box center [576, 79] width 82 height 17
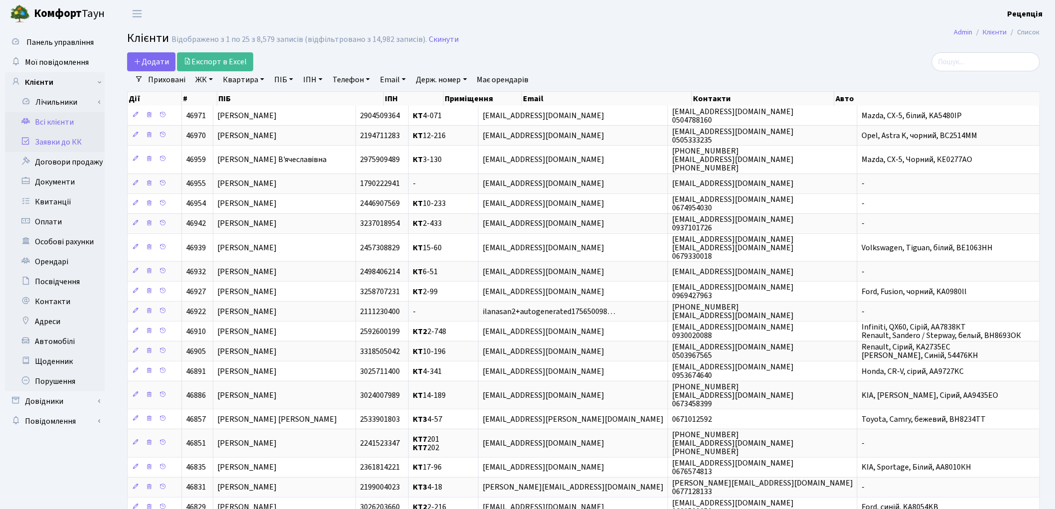
click at [62, 143] on link "Заявки до КК" at bounding box center [55, 142] width 100 height 20
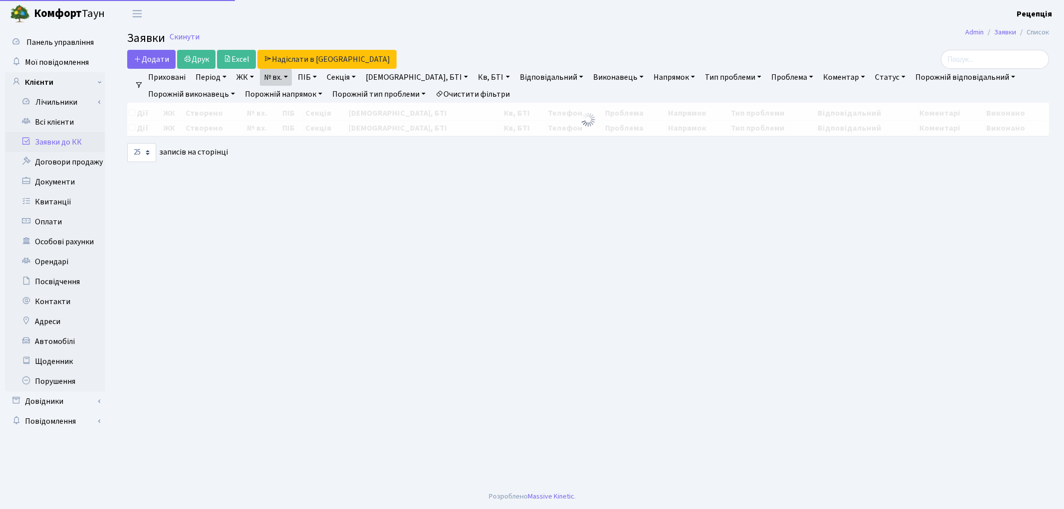
select select "25"
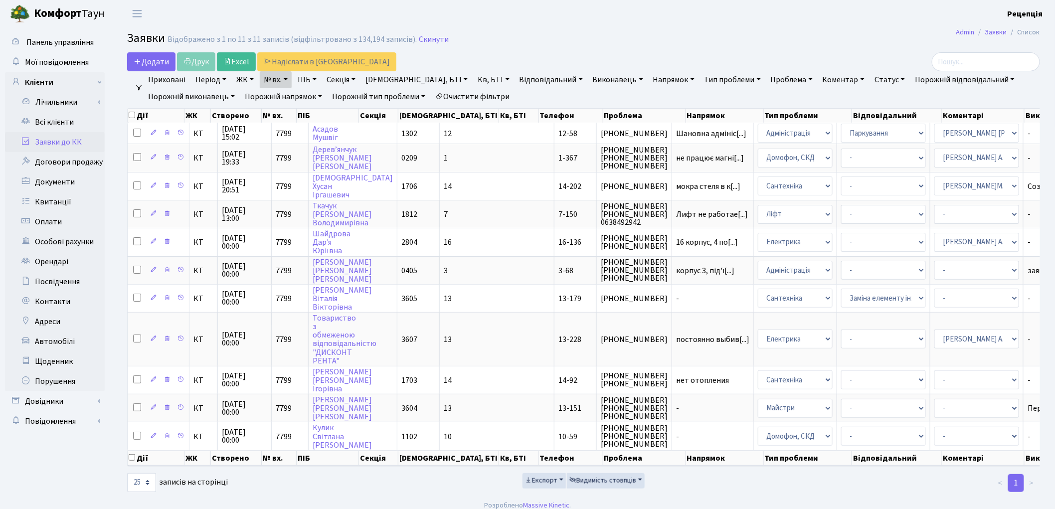
click at [462, 96] on link "Очистити фільтри" at bounding box center [472, 96] width 82 height 17
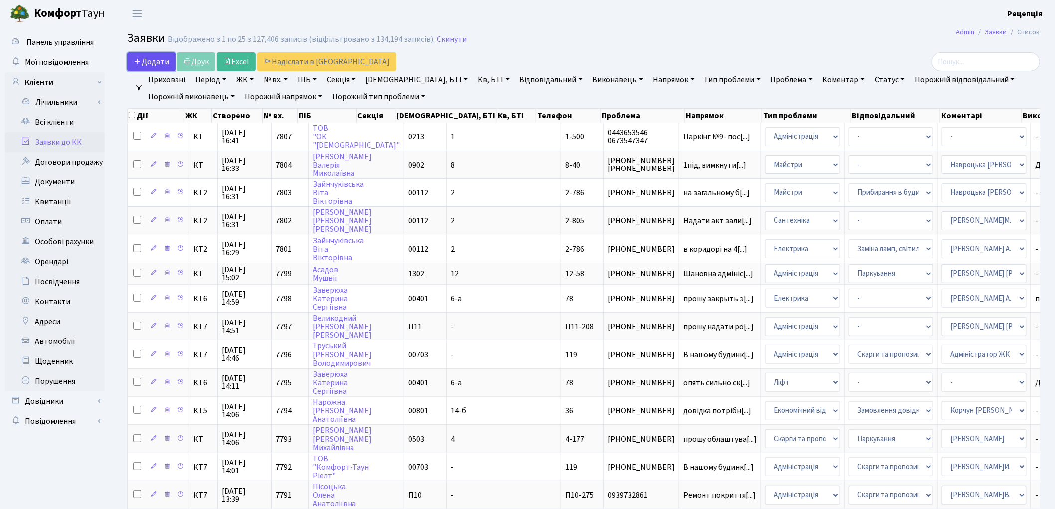
click at [157, 61] on span "Додати" at bounding box center [151, 61] width 35 height 11
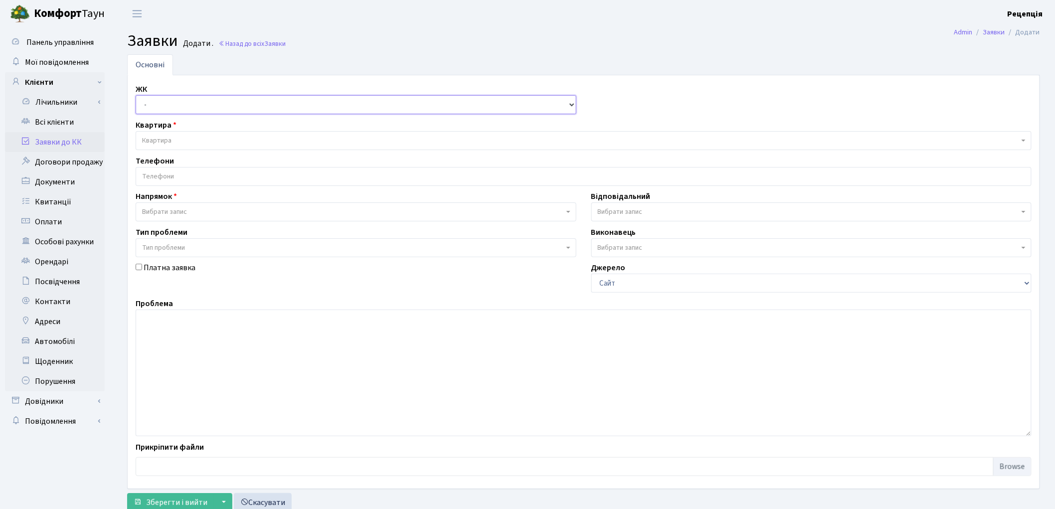
click at [168, 110] on select "- КТ, вул. Регенераторна, 4 КТ2, просп. Соборності, 17 КТ3, вул. Березнева, 16 …" at bounding box center [356, 104] width 441 height 19
select select "271"
click at [136, 95] on select "- КТ, вул. Регенераторна, 4 КТ2, просп. Соборності, 17 КТ3, вул. Березнева, 16 …" at bounding box center [356, 104] width 441 height 19
select select
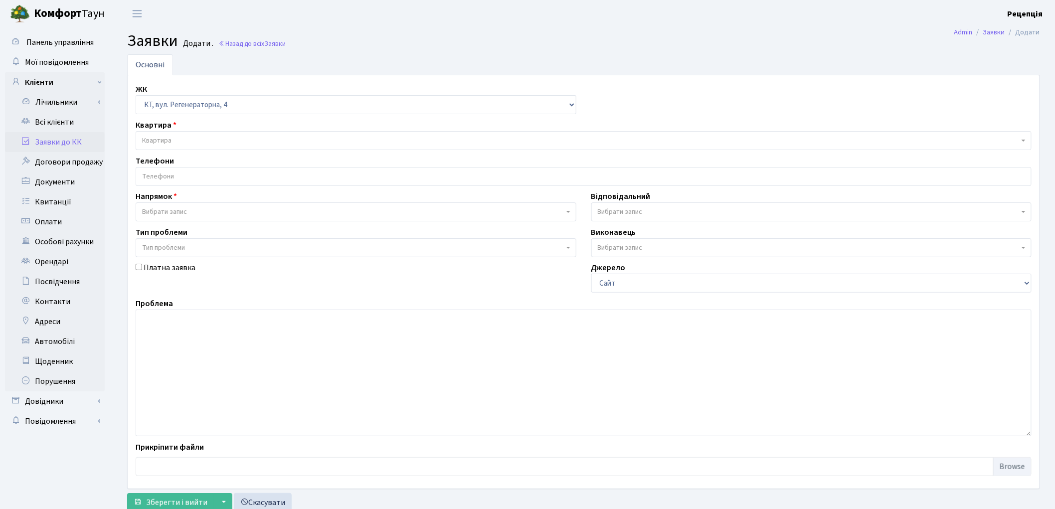
click at [171, 135] on span "Квартира" at bounding box center [584, 140] width 896 height 19
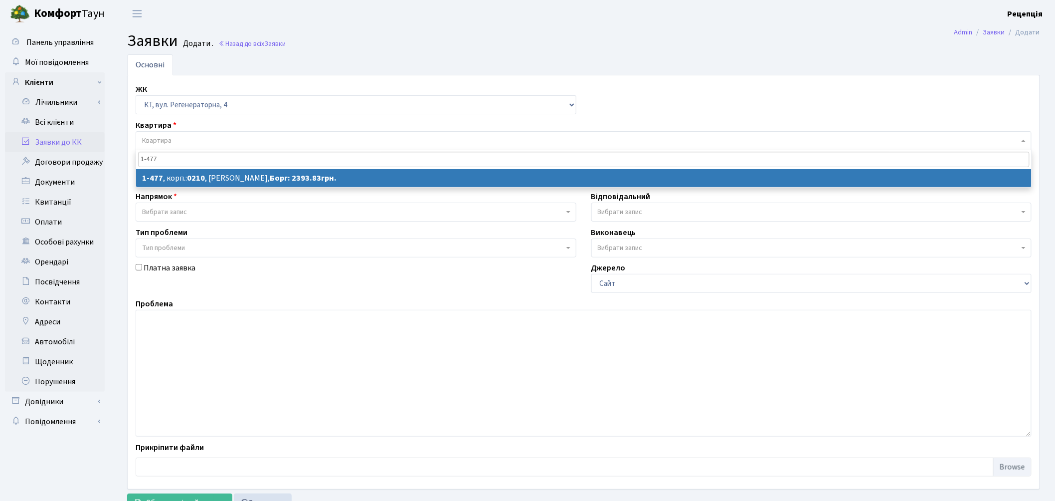
type input "1-477"
select select
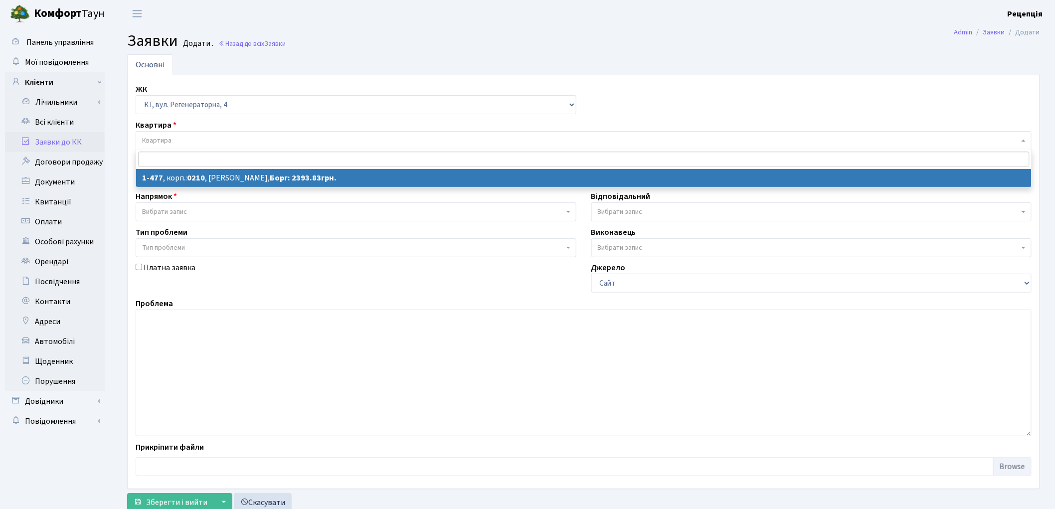
select select "396"
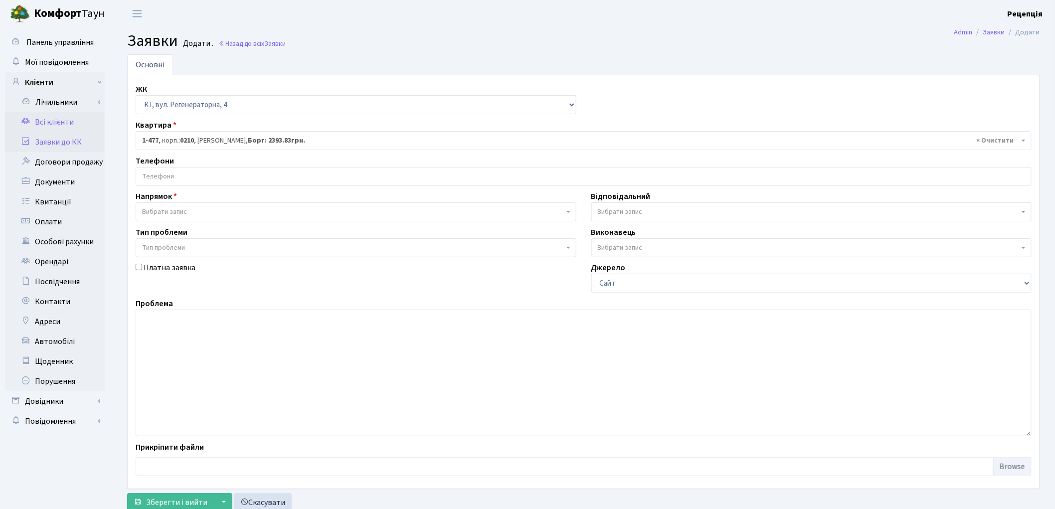
click at [38, 117] on link "Всі клієнти" at bounding box center [55, 122] width 100 height 20
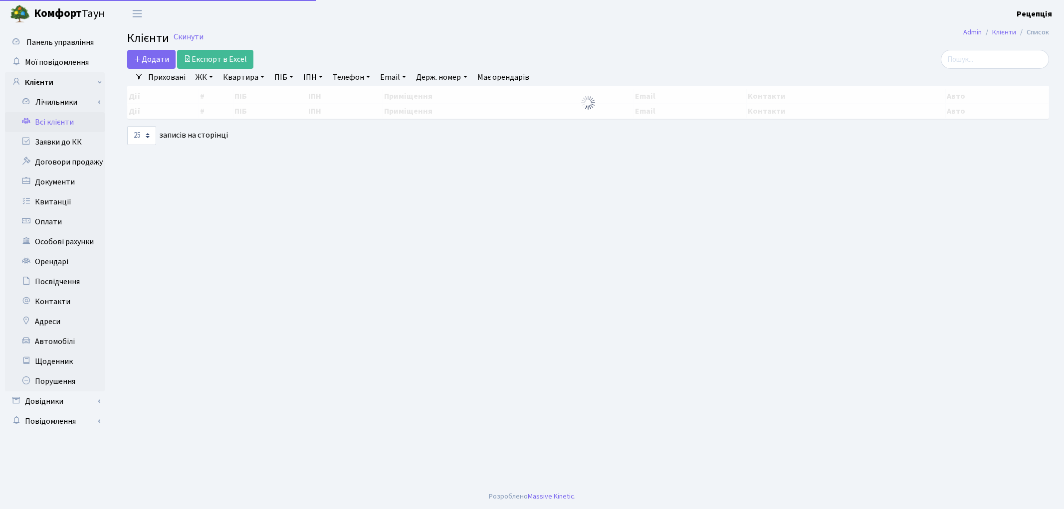
select select "25"
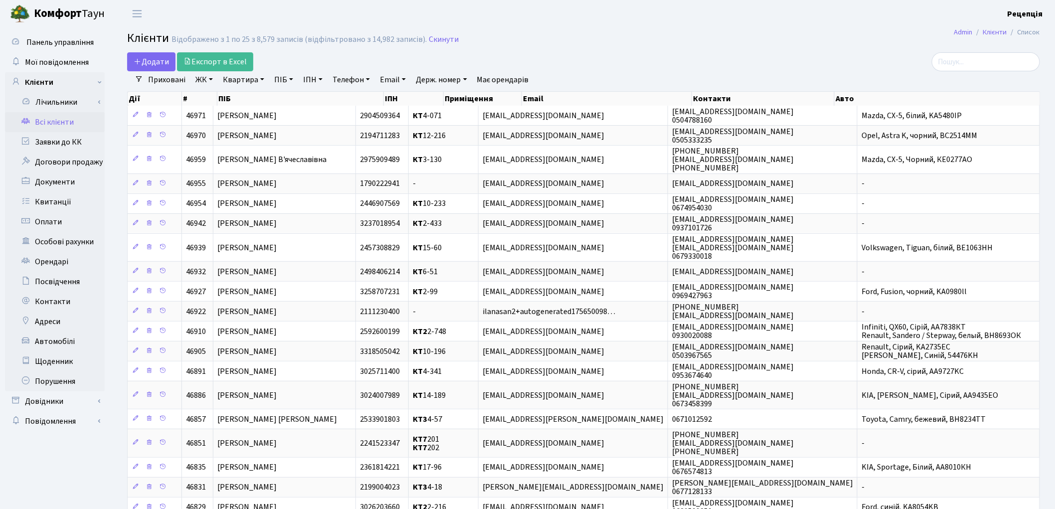
click at [205, 78] on link "ЖК" at bounding box center [203, 79] width 25 height 17
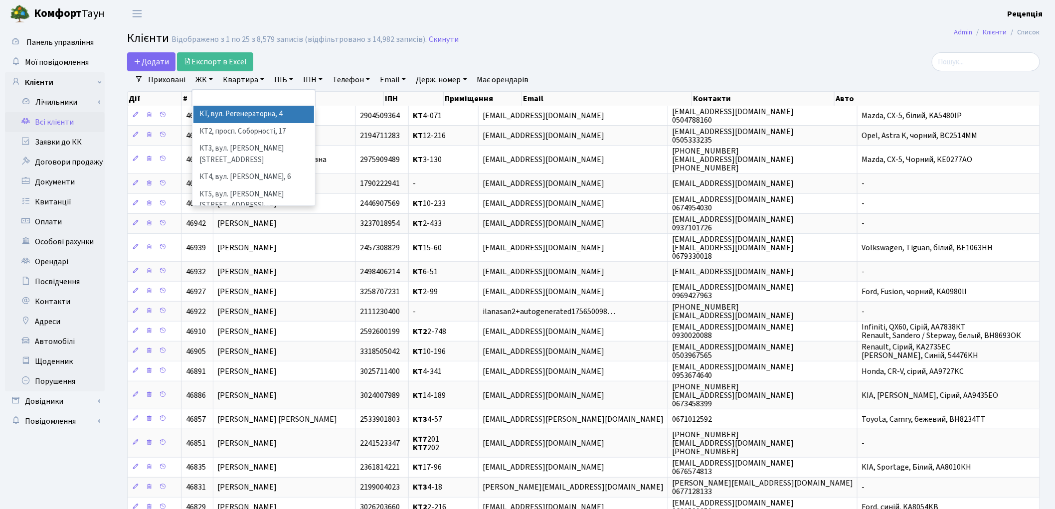
click at [222, 110] on li "КТ, вул. Регенераторна, 4" at bounding box center [253, 114] width 121 height 17
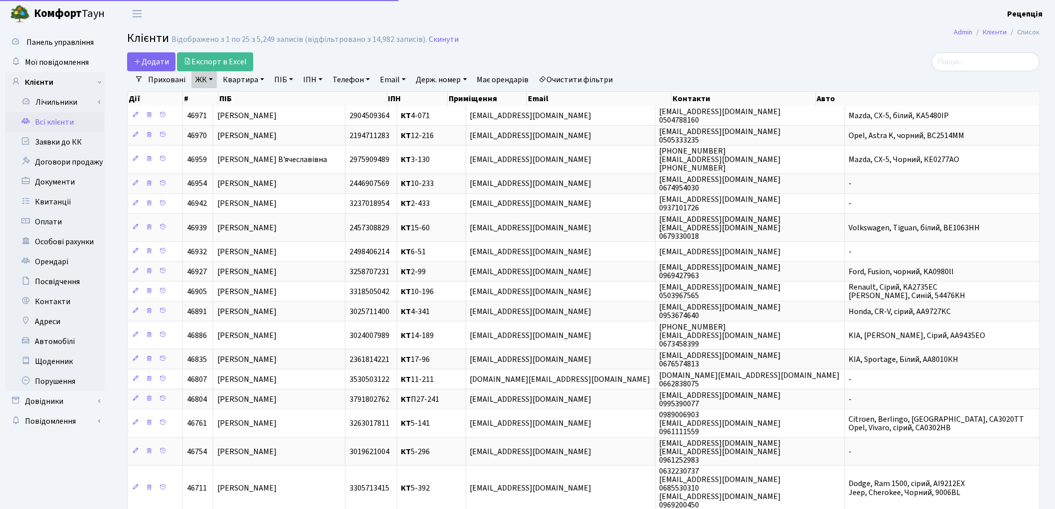
click at [241, 82] on link "Квартира" at bounding box center [243, 79] width 49 height 17
type input "1-477"
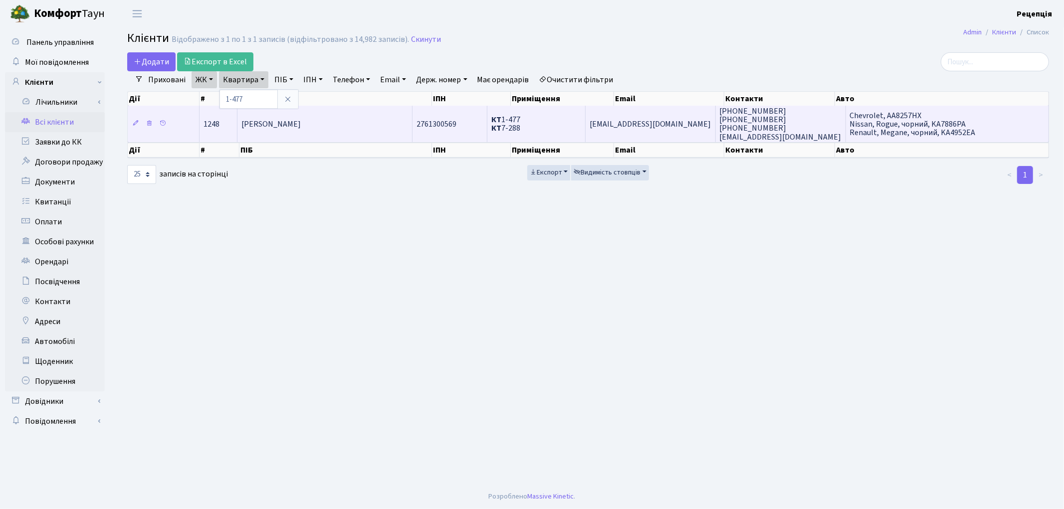
click at [382, 120] on td "[PERSON_NAME]" at bounding box center [324, 124] width 175 height 36
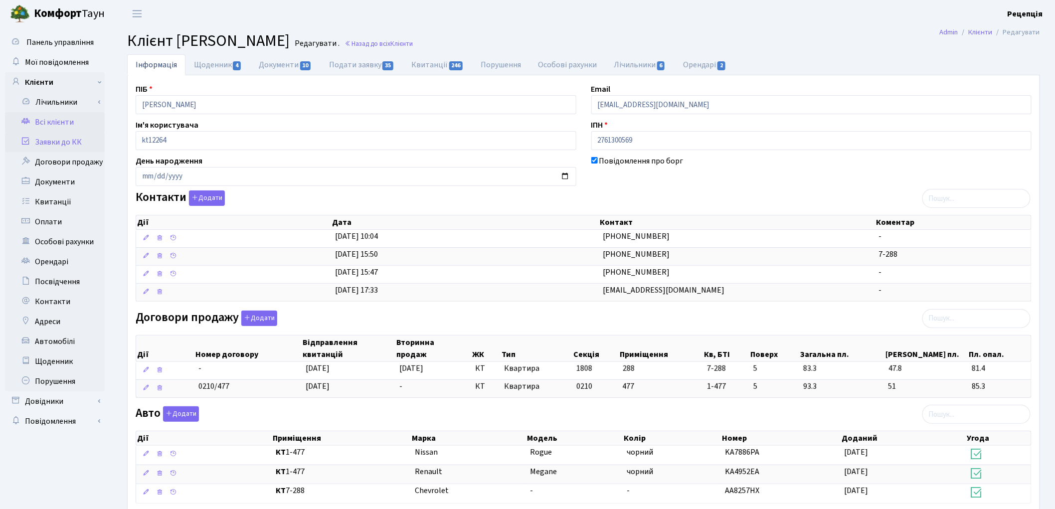
click at [85, 144] on link "Заявки до КК" at bounding box center [55, 142] width 100 height 20
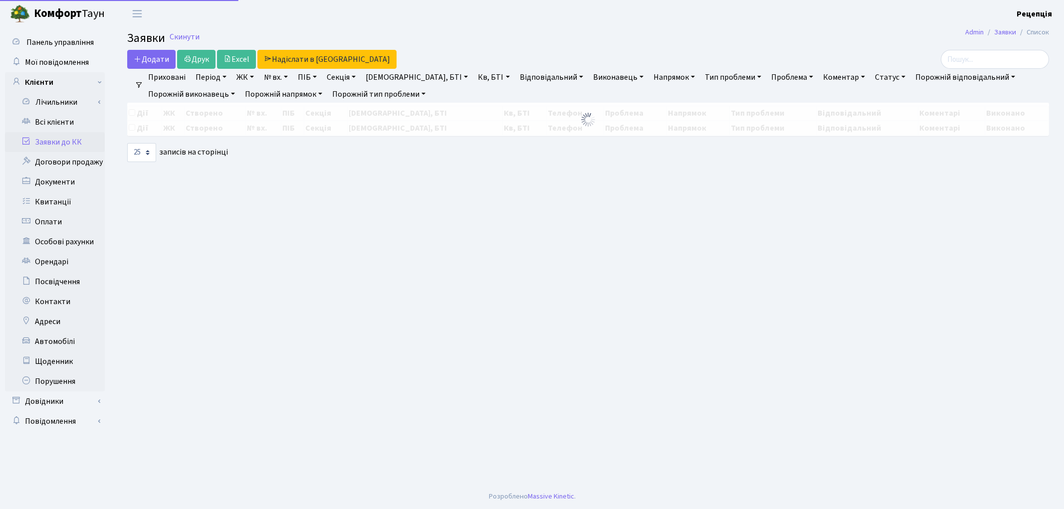
select select "25"
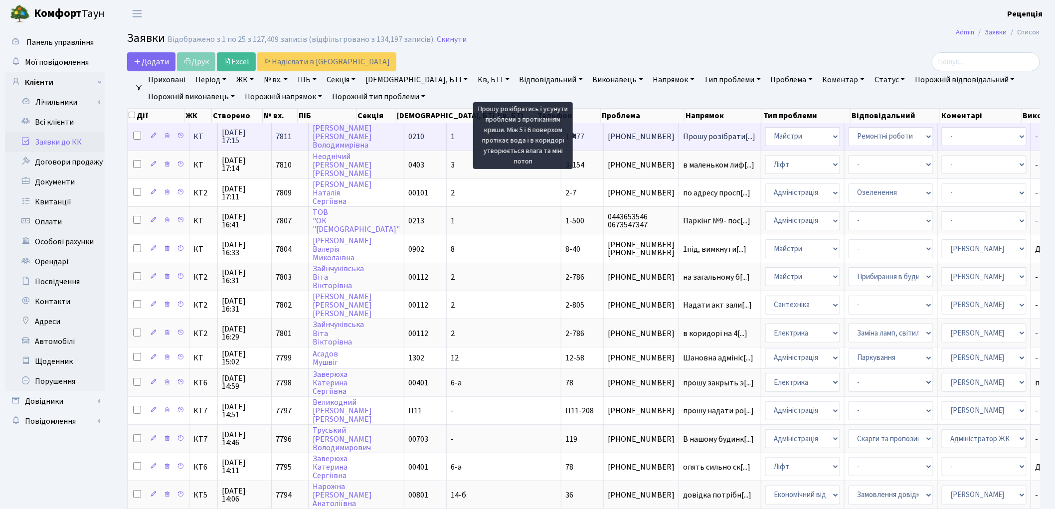
click at [683, 136] on span "Прошу розібрати[...]" at bounding box center [719, 136] width 72 height 11
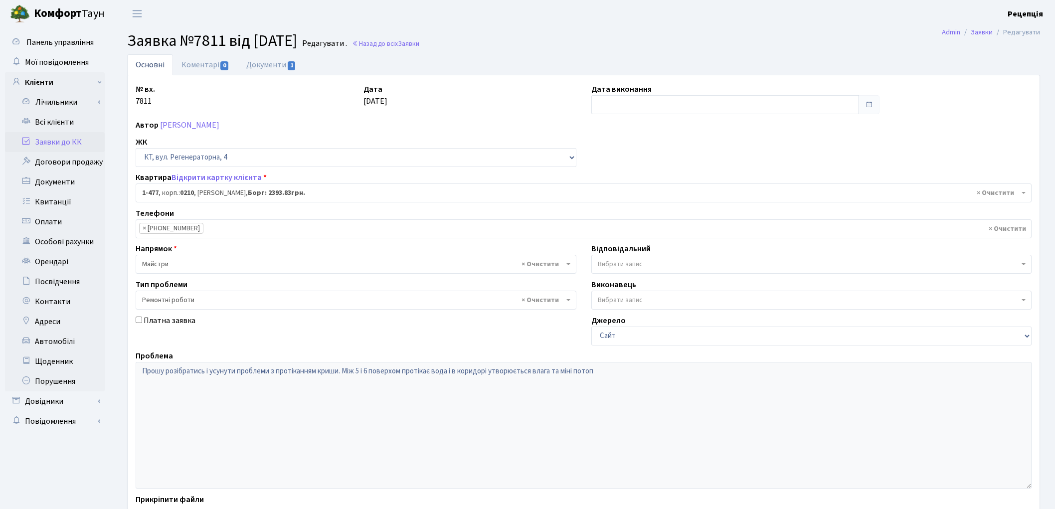
select select "396"
select select "62"
click at [68, 126] on link "Всі клієнти" at bounding box center [55, 122] width 100 height 20
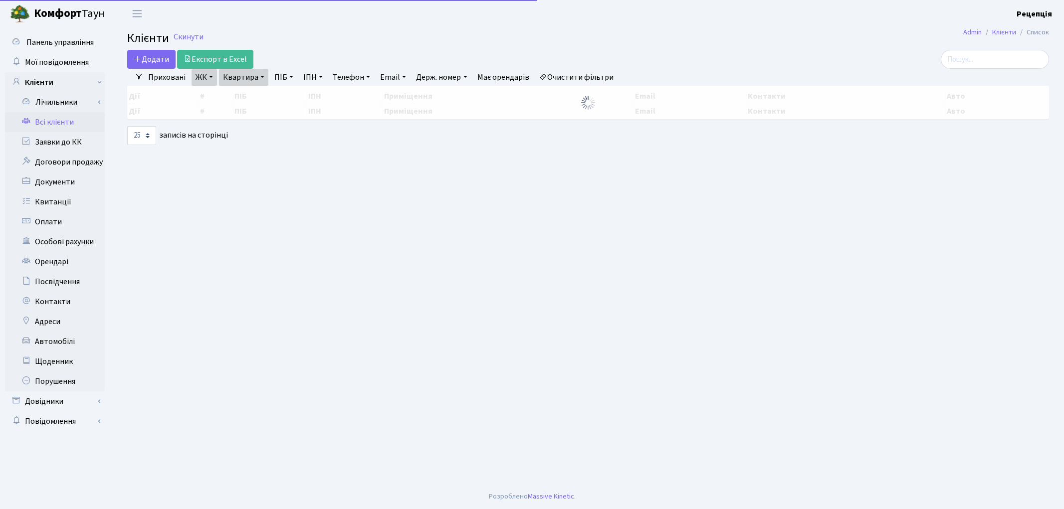
select select "25"
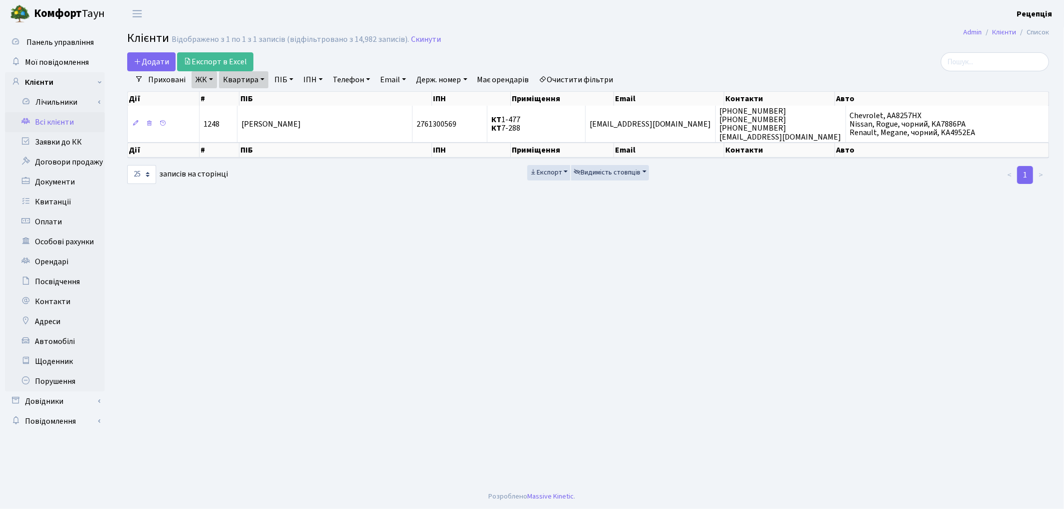
click at [592, 80] on link "Очистити фільтри" at bounding box center [576, 79] width 82 height 17
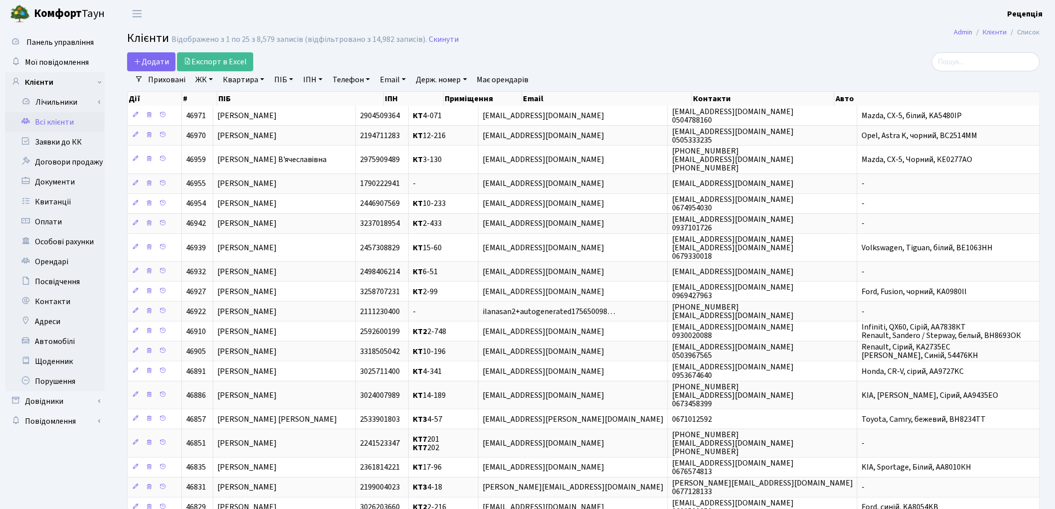
click at [821, 43] on h2 "Клієнти Відображено з 1 по 25 з 8,579 записів (відфільтровано з 14,982 записів)…" at bounding box center [583, 39] width 913 height 17
click at [75, 135] on link "Заявки до КК" at bounding box center [55, 142] width 100 height 20
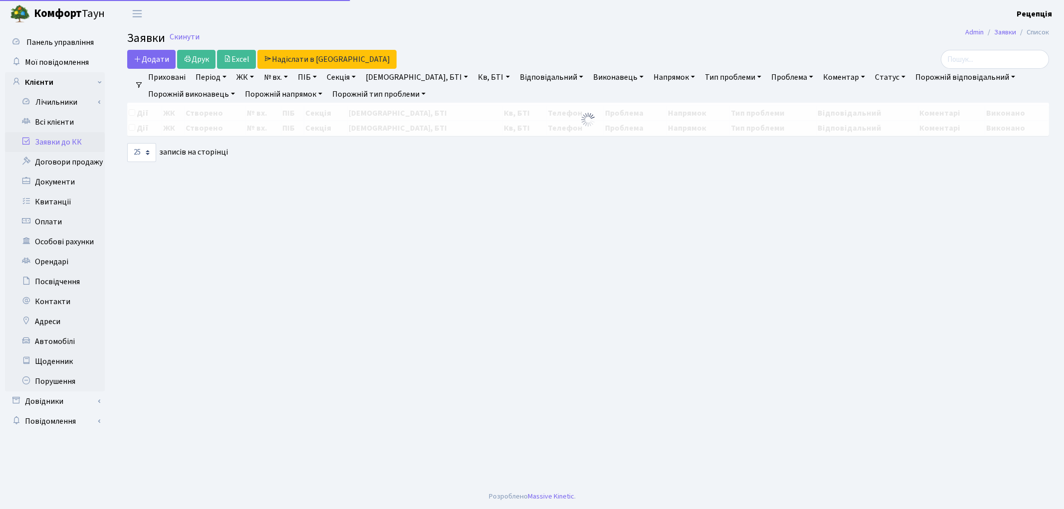
select select "25"
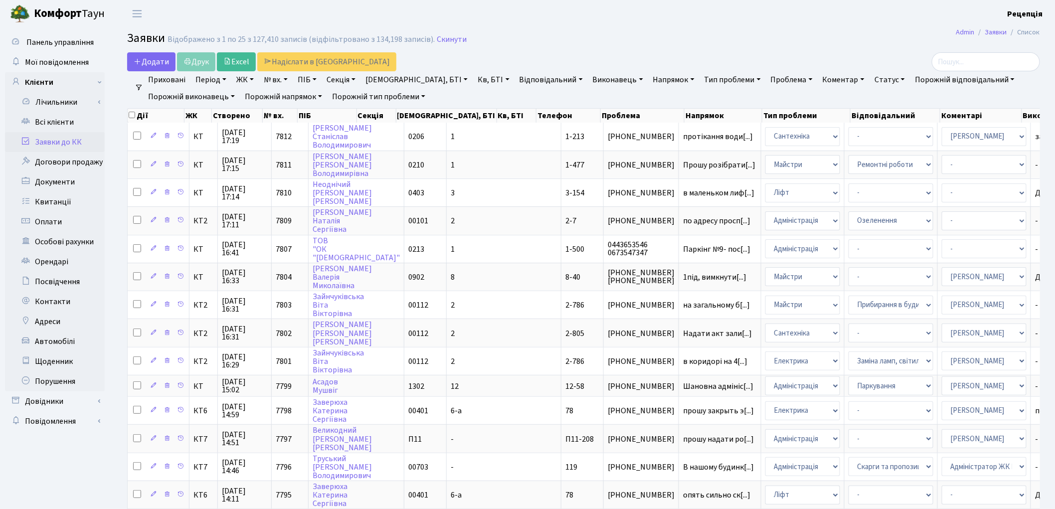
click at [91, 136] on link "Заявки до КК" at bounding box center [55, 142] width 100 height 20
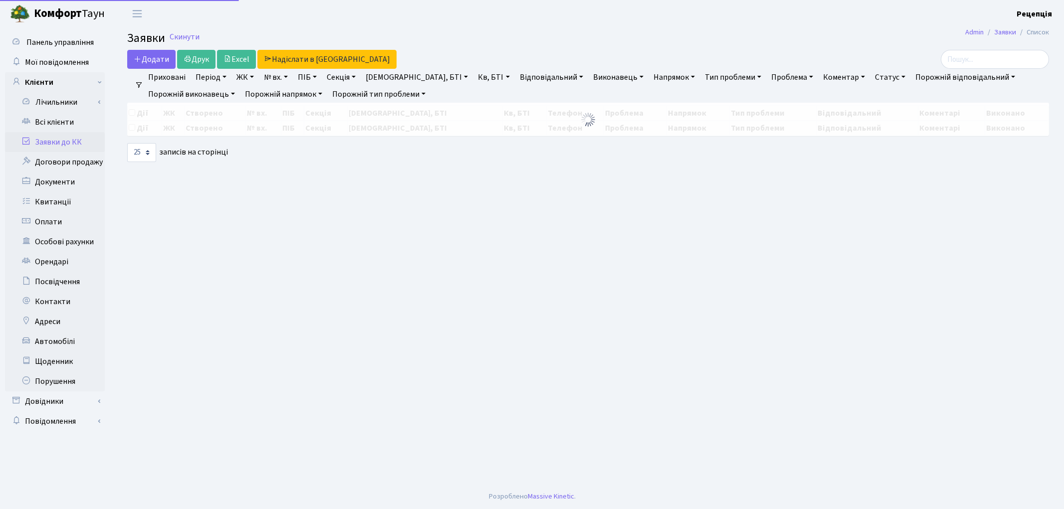
select select
select select "25"
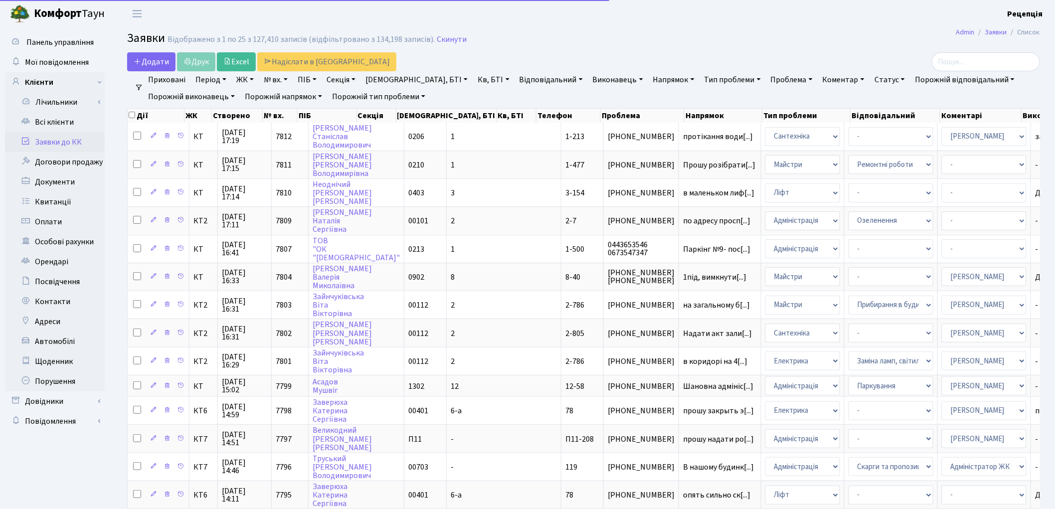
click at [649, 80] on link "Напрямок" at bounding box center [673, 79] width 49 height 17
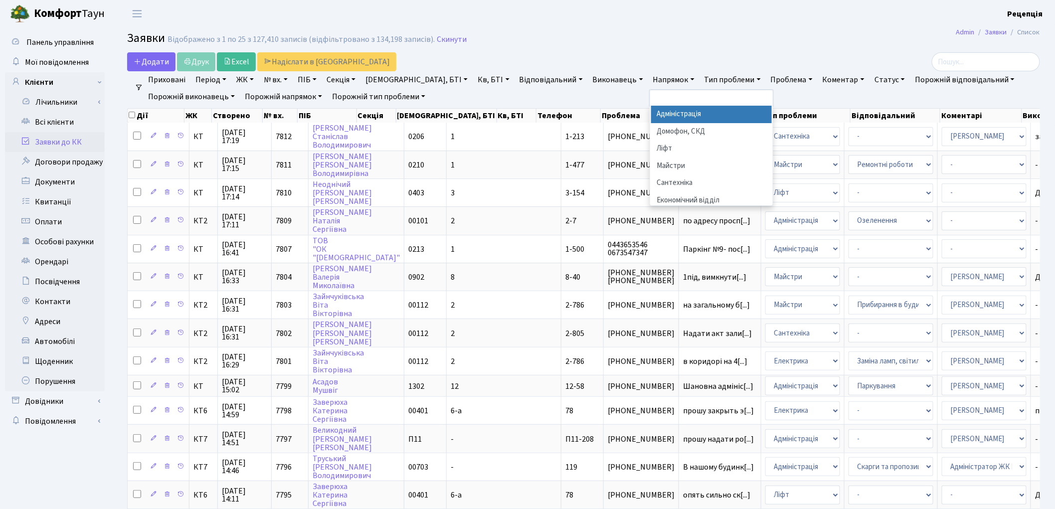
click at [737, 96] on ul "Приховані Період 08.09.2025 - 08.09.2025 ЖК КТ, вул. Регенераторна, 4 КТ2, прос…" at bounding box center [587, 88] width 889 height 34
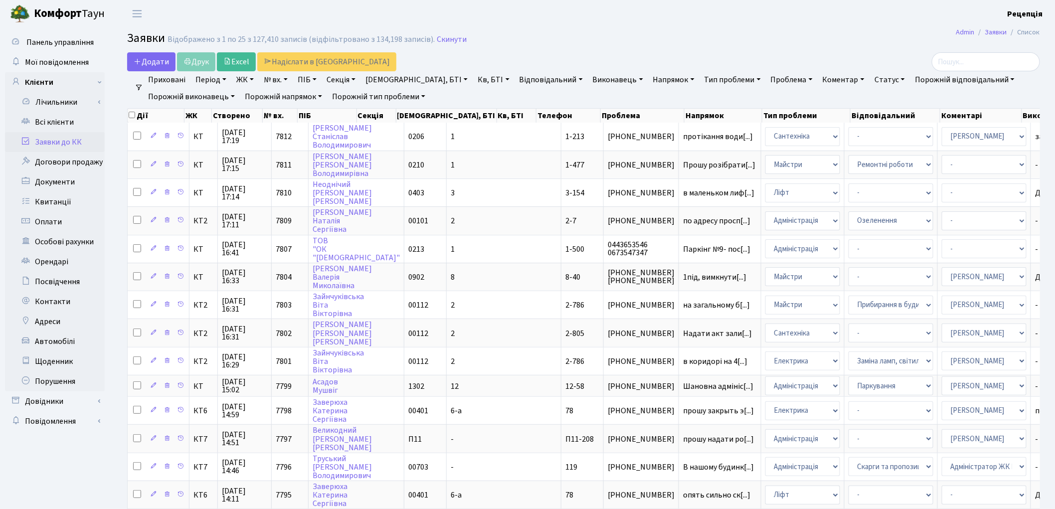
click at [767, 80] on link "Проблема" at bounding box center [792, 79] width 50 height 17
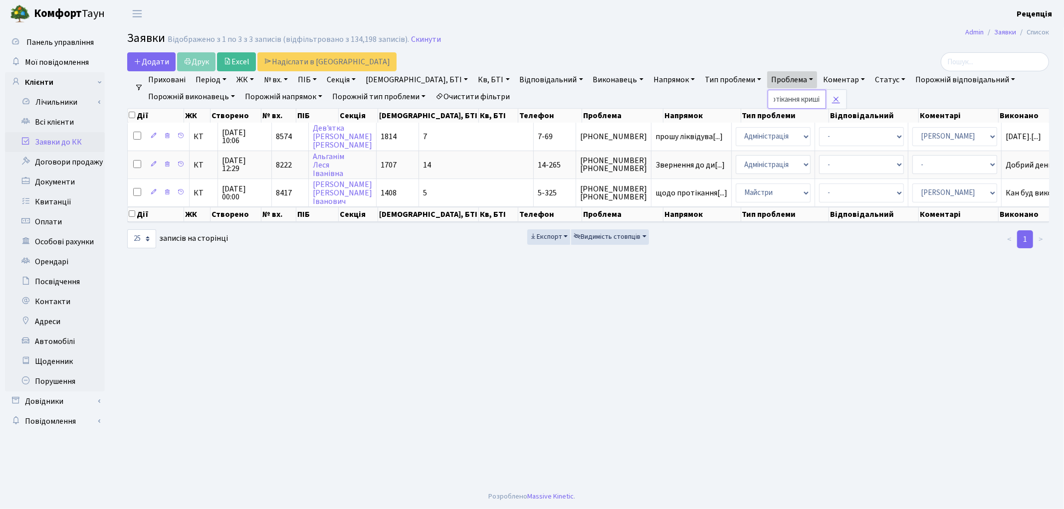
scroll to position [0, 13]
type input "протікання криші"
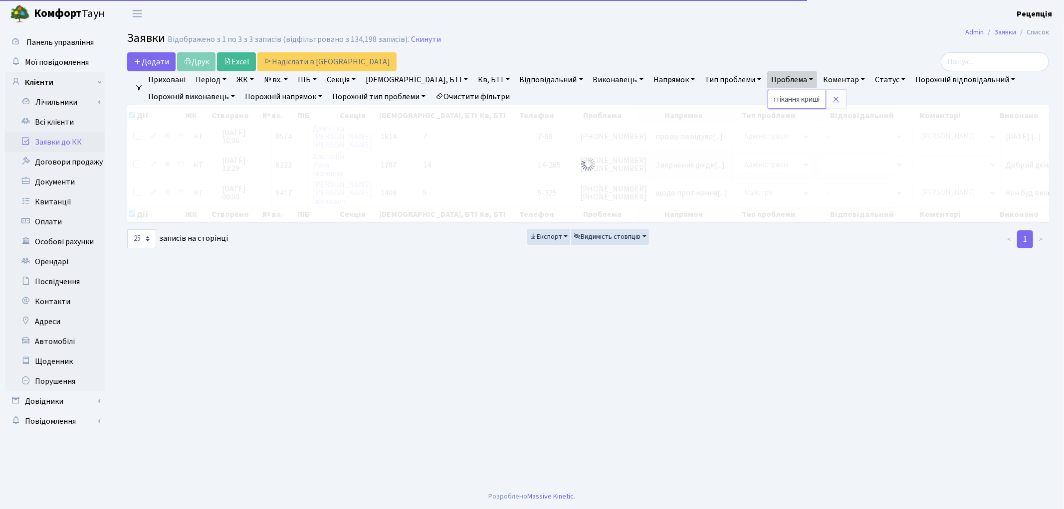
checkbox input "true"
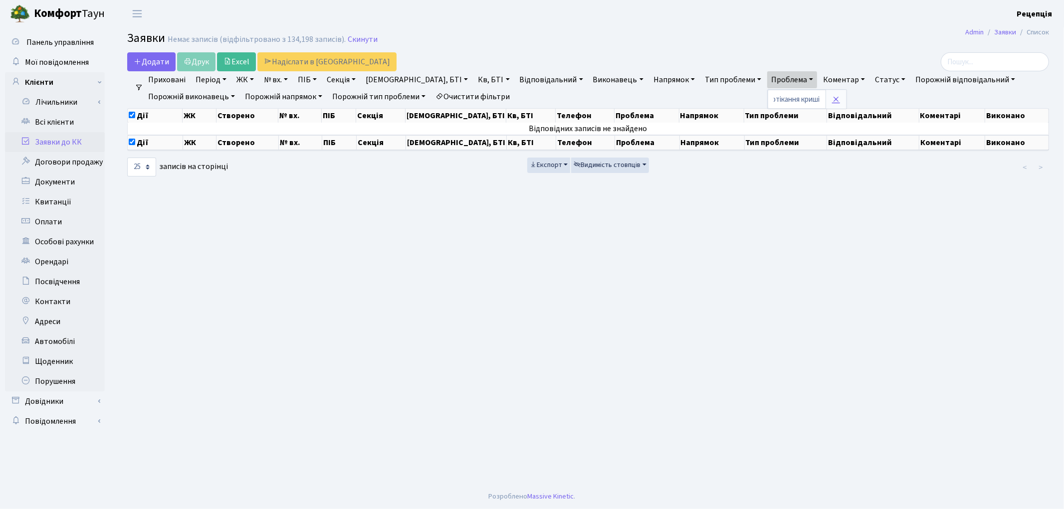
click at [825, 93] on link at bounding box center [835, 99] width 21 height 19
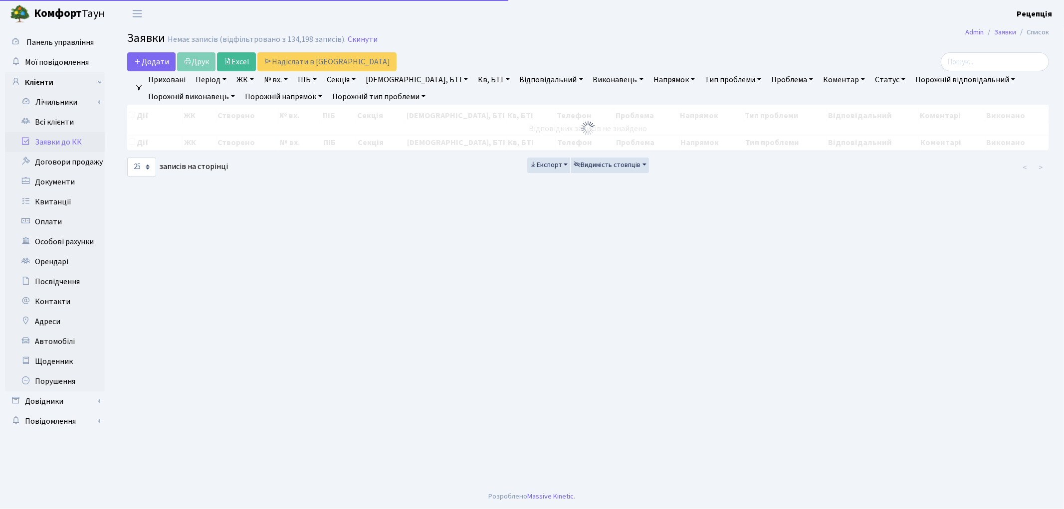
checkbox input "false"
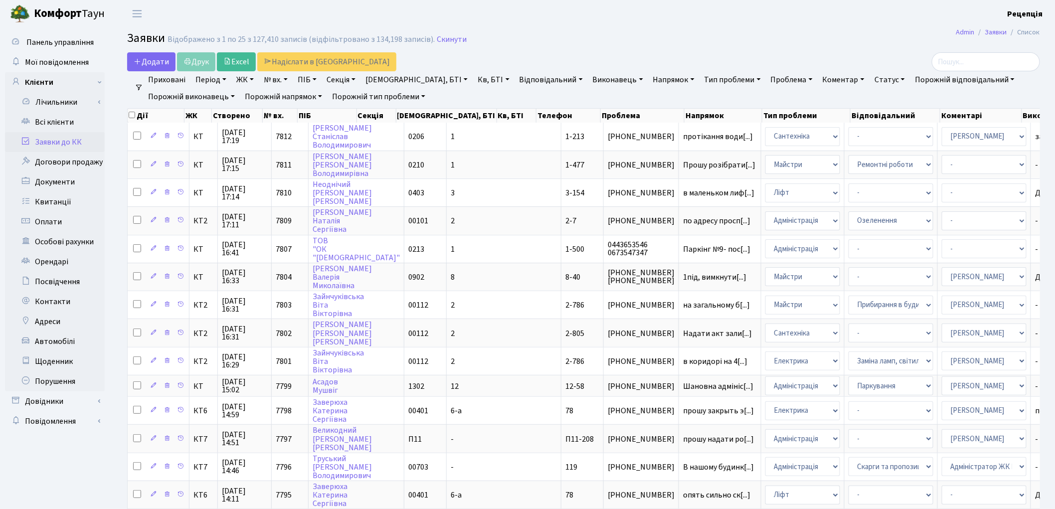
click at [767, 78] on link "Проблема" at bounding box center [792, 79] width 50 height 17
click at [767, 91] on input "text" at bounding box center [796, 99] width 58 height 19
type input "протікання"
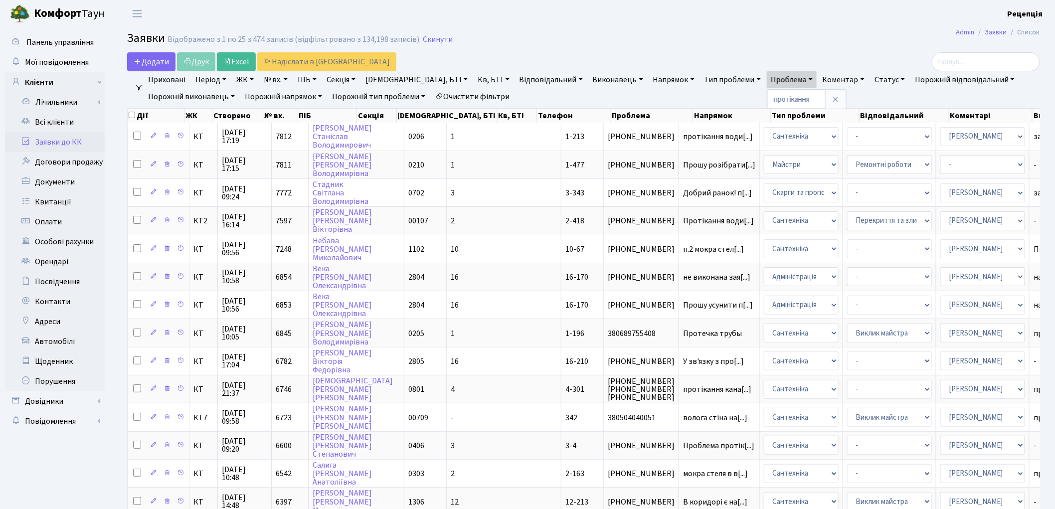
click at [63, 139] on link "Заявки до КК" at bounding box center [55, 142] width 100 height 20
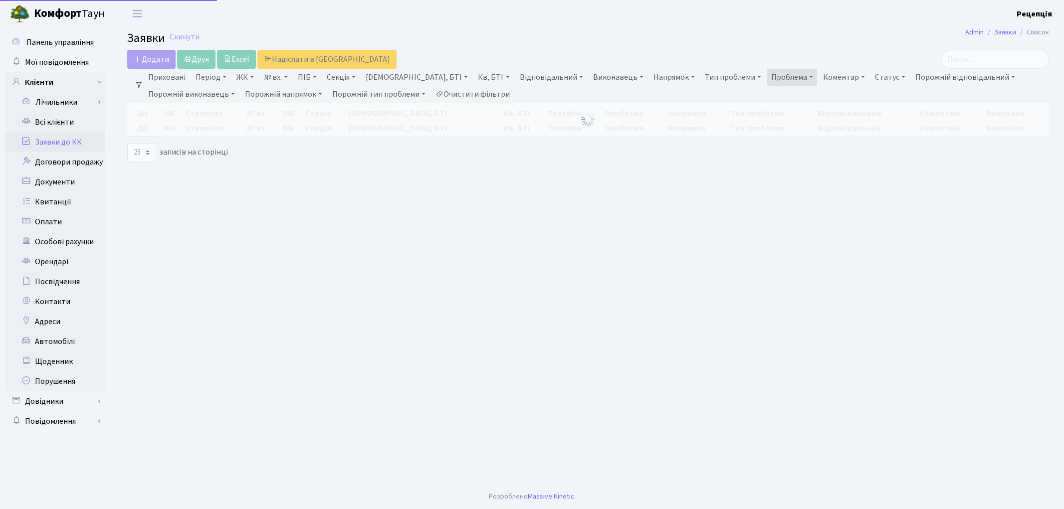
select select "25"
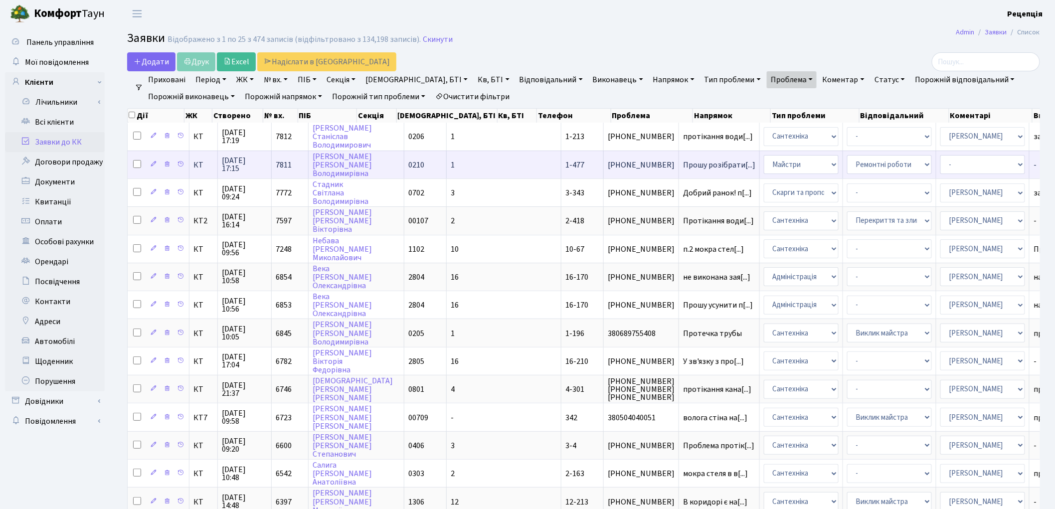
click at [608, 166] on span "[PHONE_NUMBER]" at bounding box center [641, 165] width 67 height 8
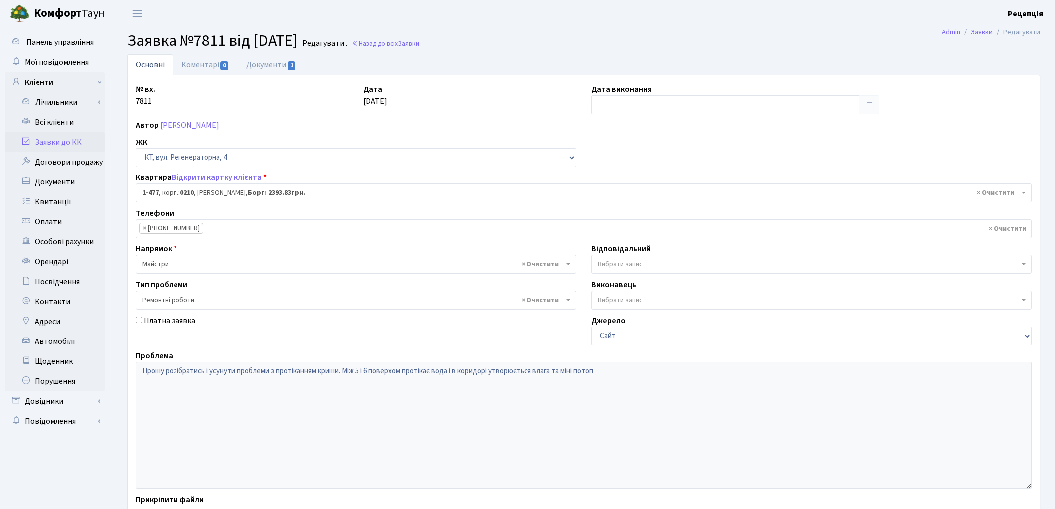
select select "396"
select select "62"
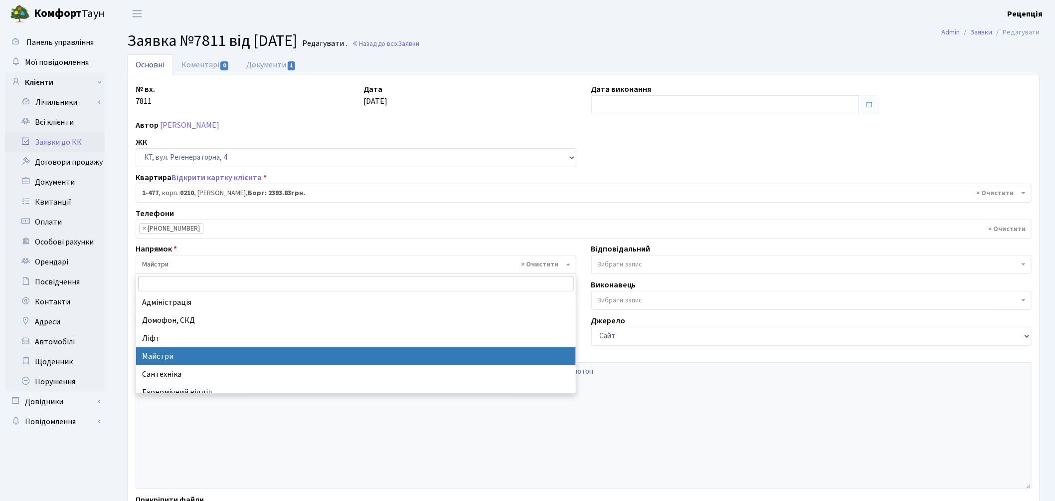
click at [170, 259] on span "× Майстри" at bounding box center [353, 264] width 422 height 10
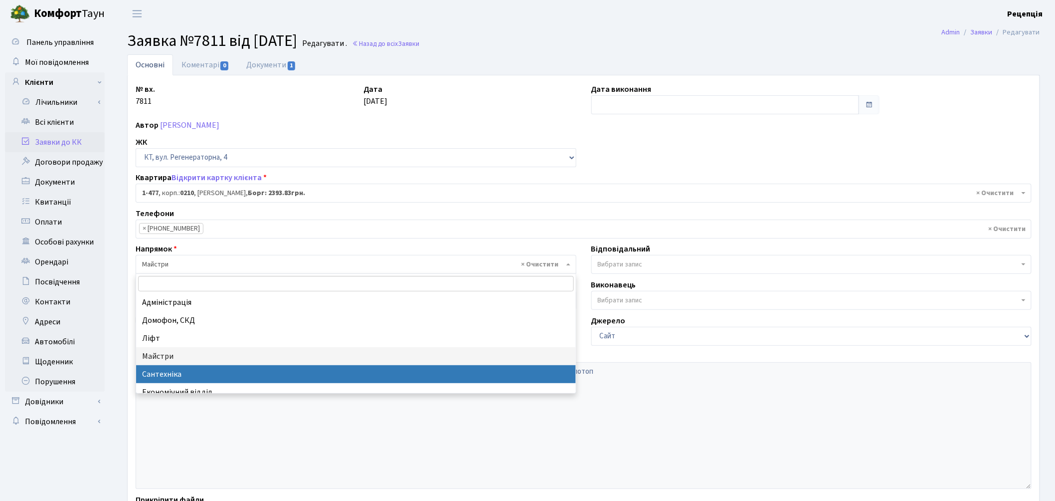
select select "2"
select select
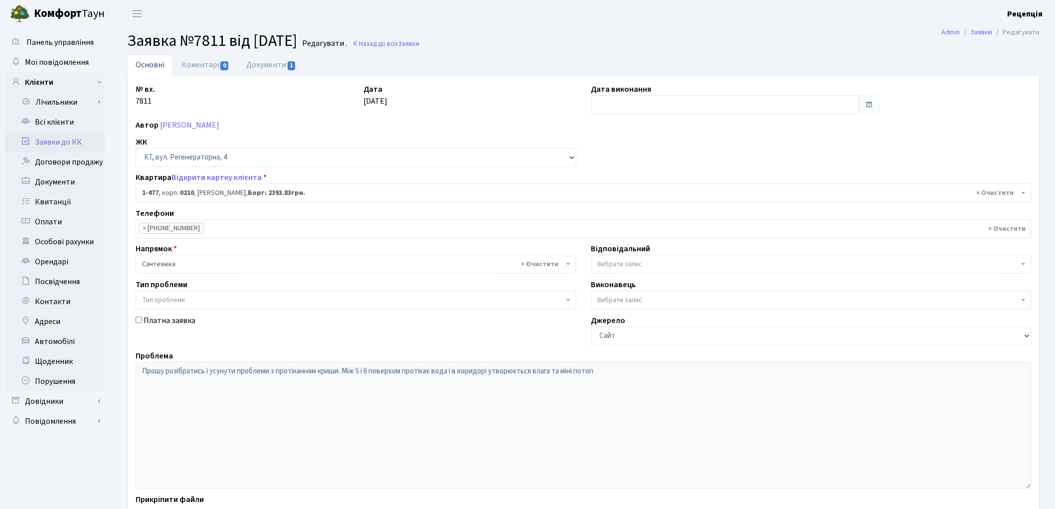
click at [173, 295] on span "Тип проблеми" at bounding box center [163, 300] width 43 height 10
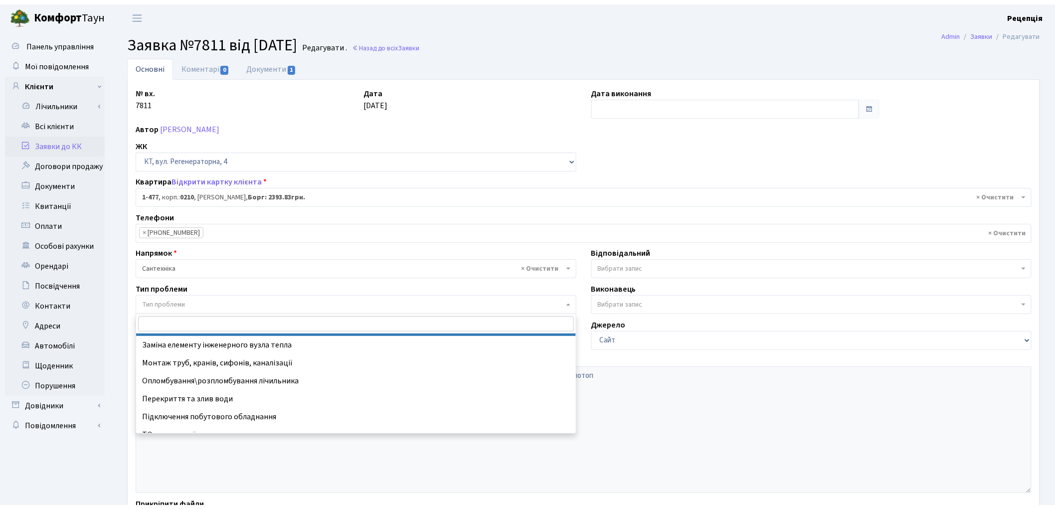
scroll to position [61, 0]
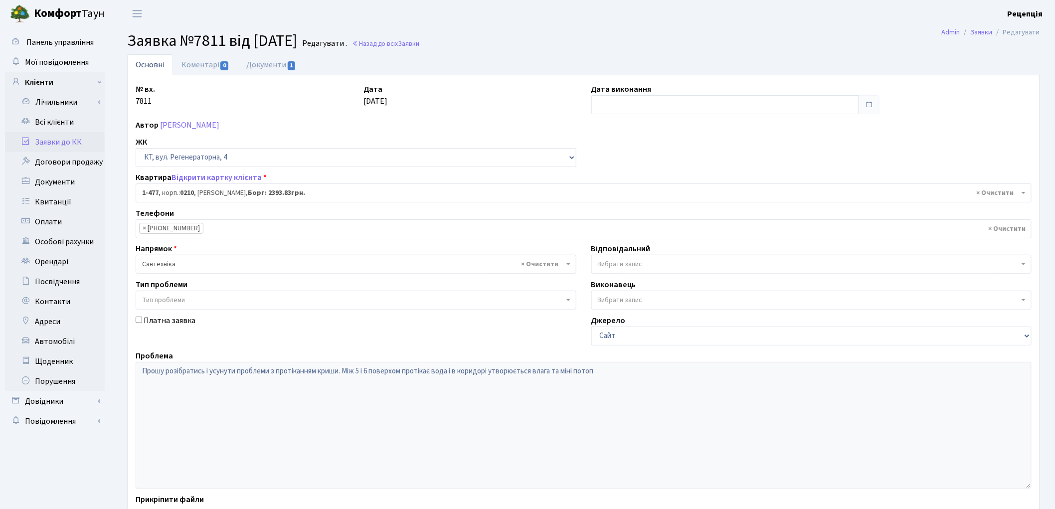
click at [58, 138] on link "Заявки до КК" at bounding box center [55, 142] width 100 height 20
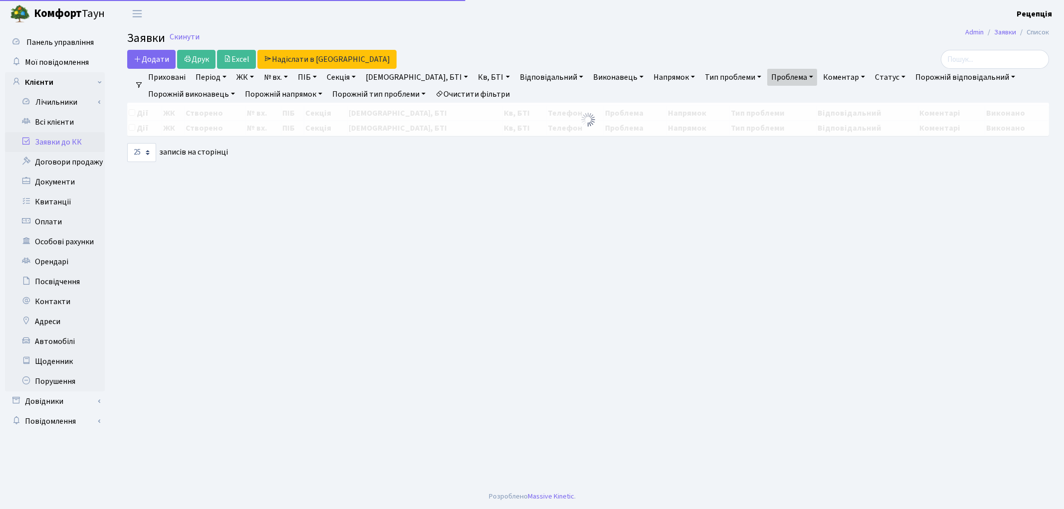
select select "25"
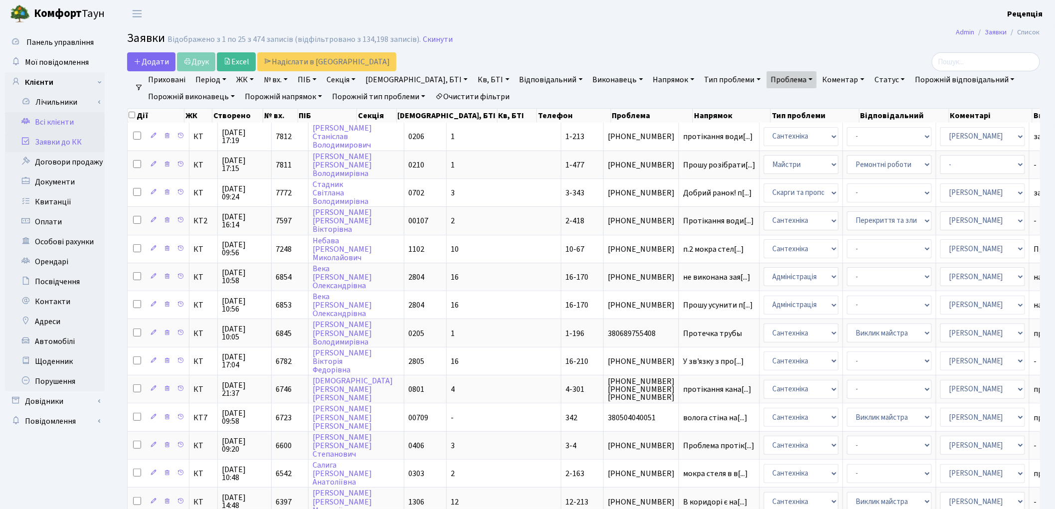
click at [52, 117] on link "Всі клієнти" at bounding box center [55, 122] width 100 height 20
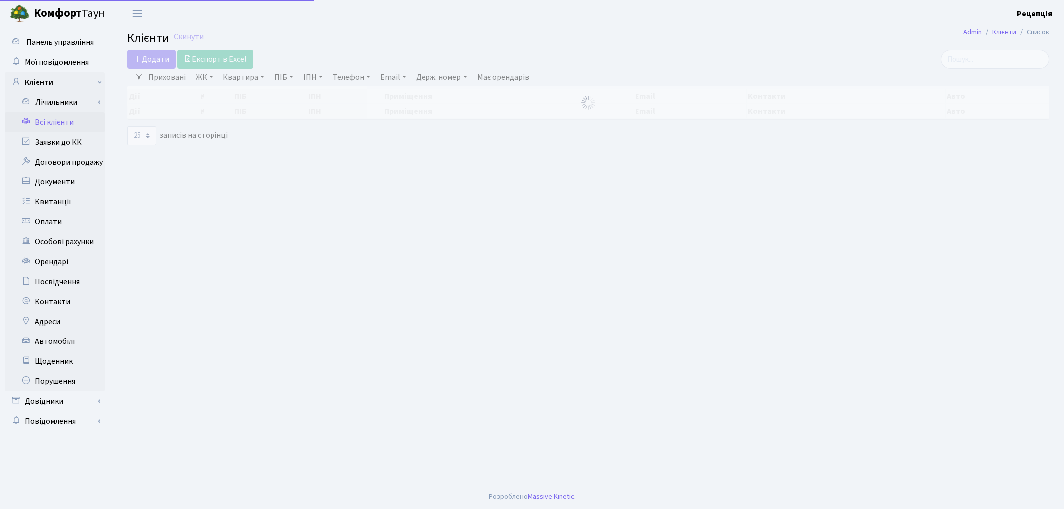
select select "25"
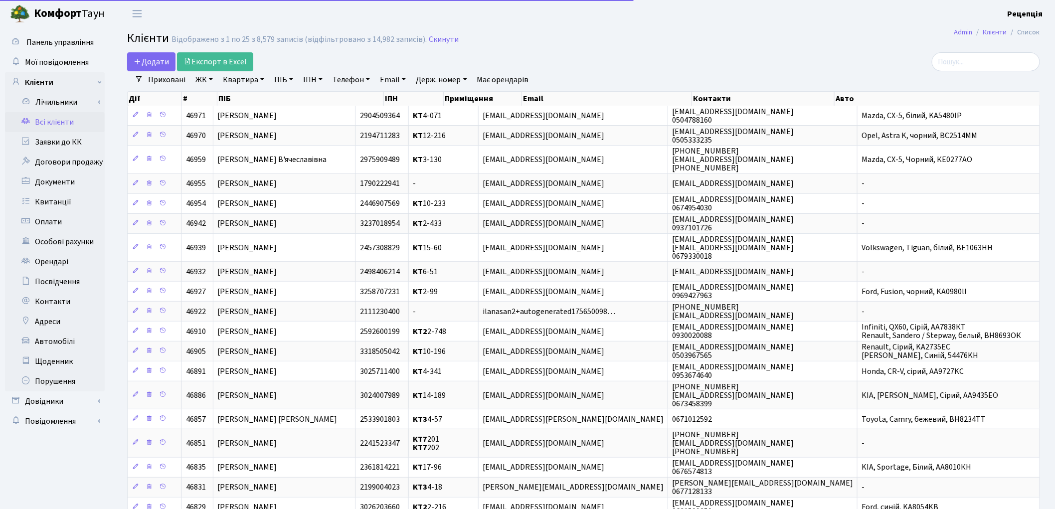
click at [203, 82] on link "ЖК" at bounding box center [203, 79] width 25 height 17
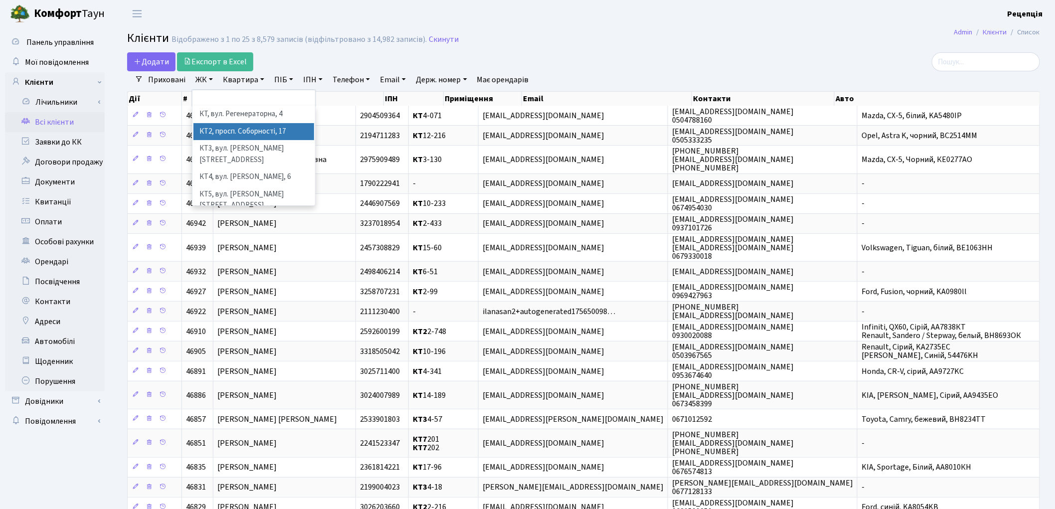
click at [238, 132] on li "КТ2, просп. Соборності, 17" at bounding box center [253, 131] width 121 height 17
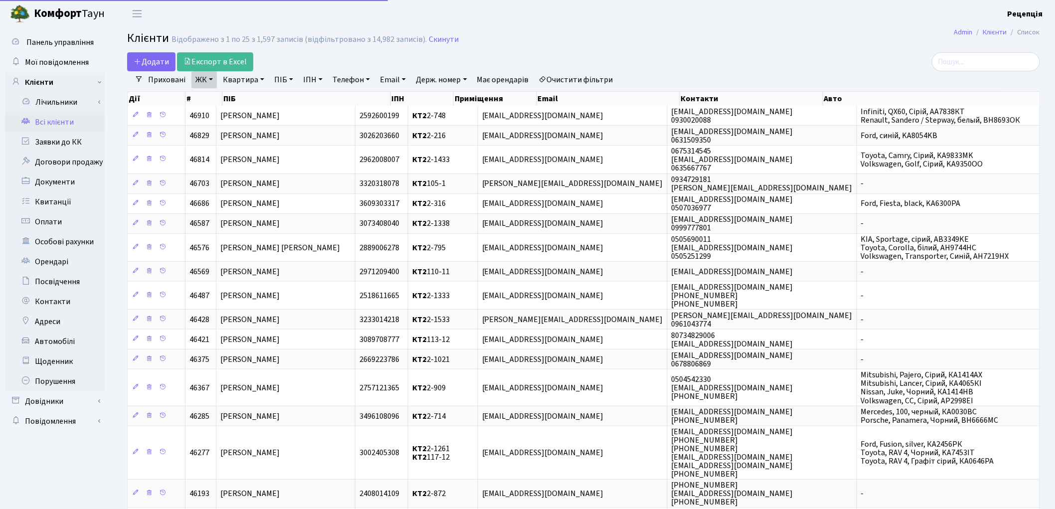
click at [241, 79] on link "Квартира" at bounding box center [243, 79] width 49 height 17
type input "2-341"
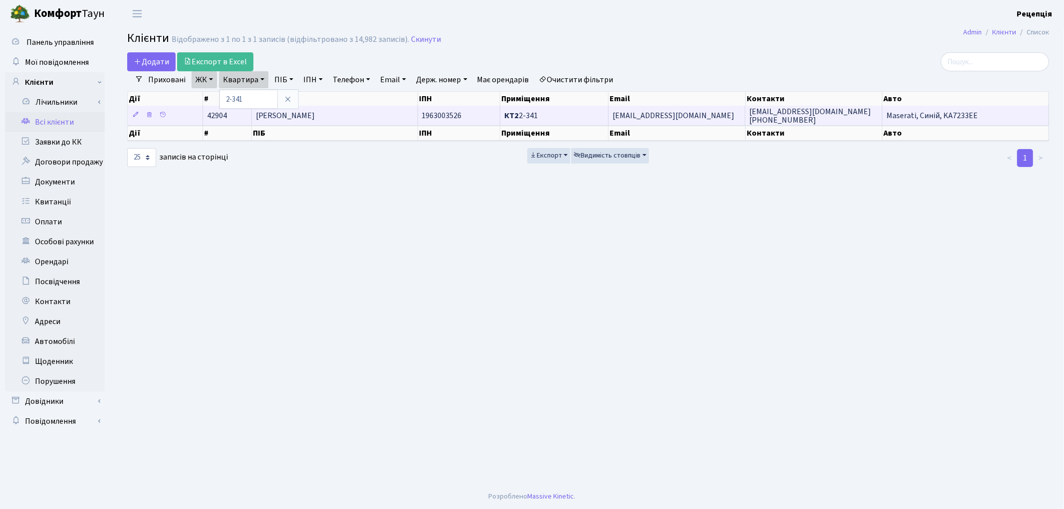
click at [347, 113] on td "[PERSON_NAME]" at bounding box center [335, 115] width 166 height 19
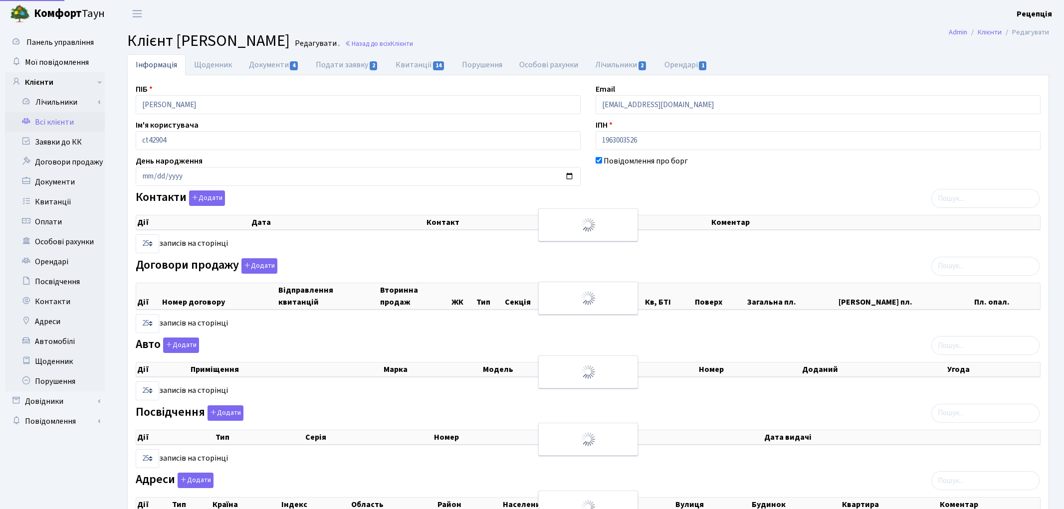
select select "25"
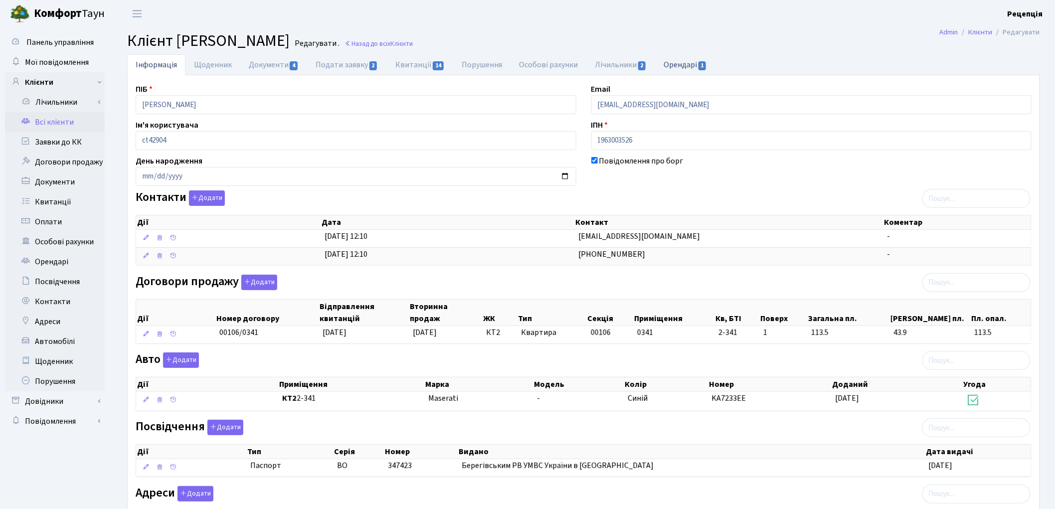
click at [694, 65] on link "Орендарі 1" at bounding box center [686, 64] width 60 height 20
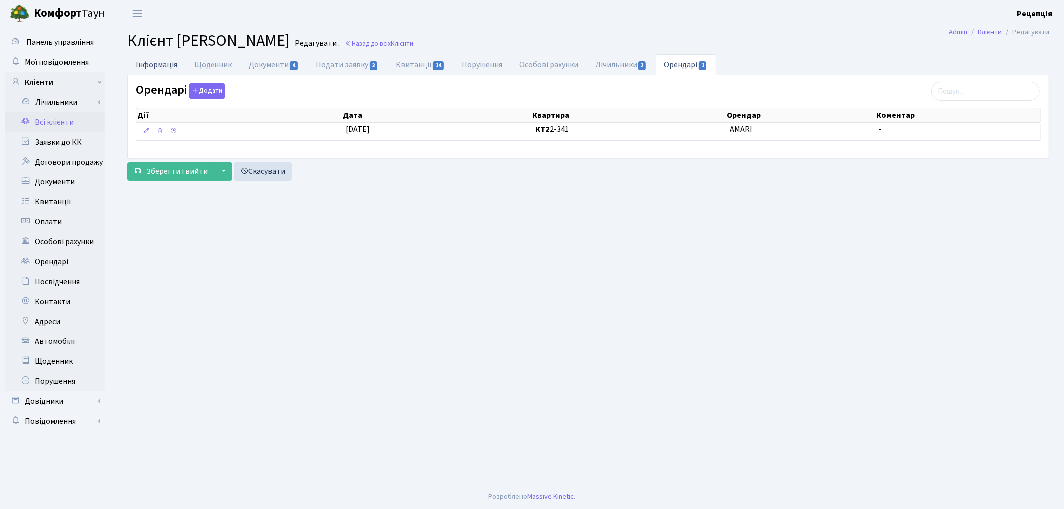
click at [143, 67] on link "Інформація" at bounding box center [156, 64] width 58 height 20
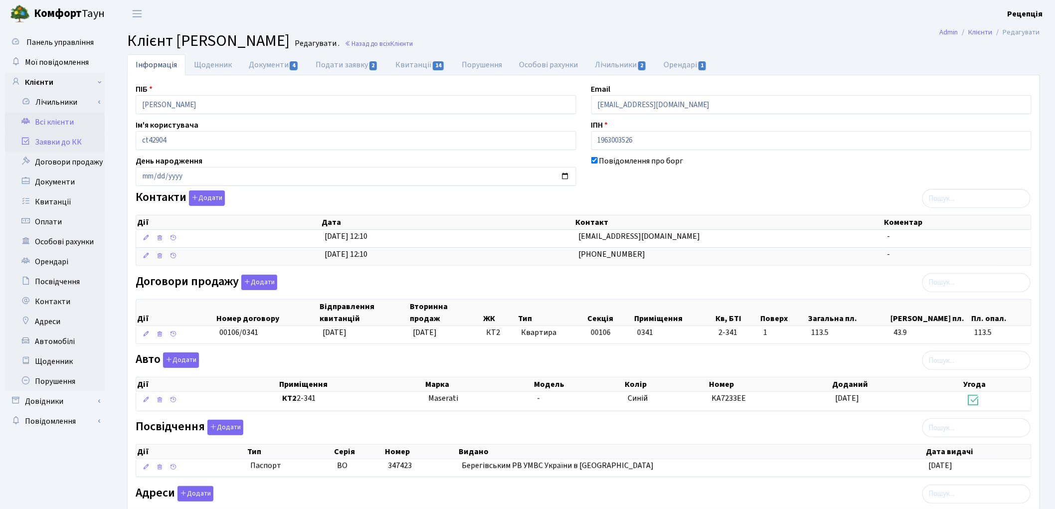
click at [73, 138] on link "Заявки до КК" at bounding box center [55, 142] width 100 height 20
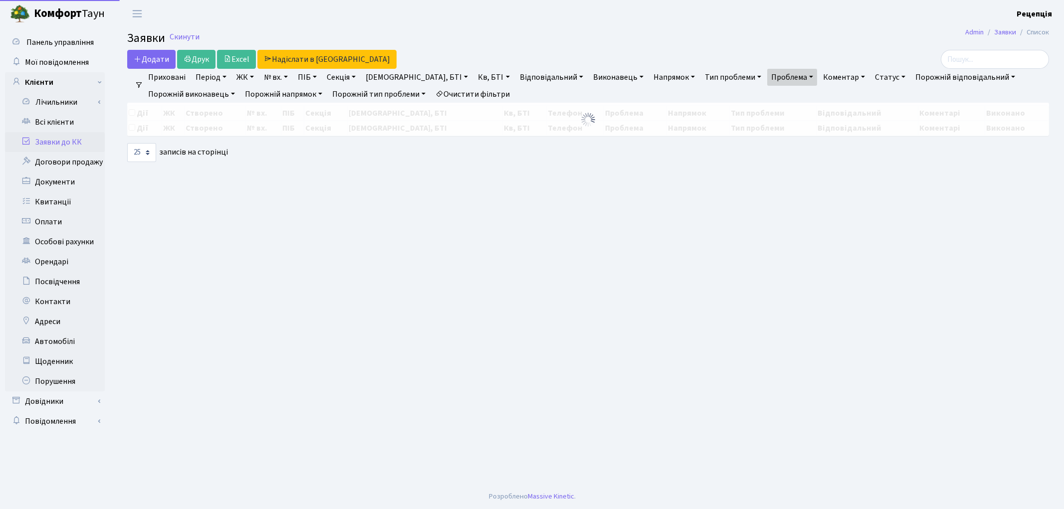
select select "25"
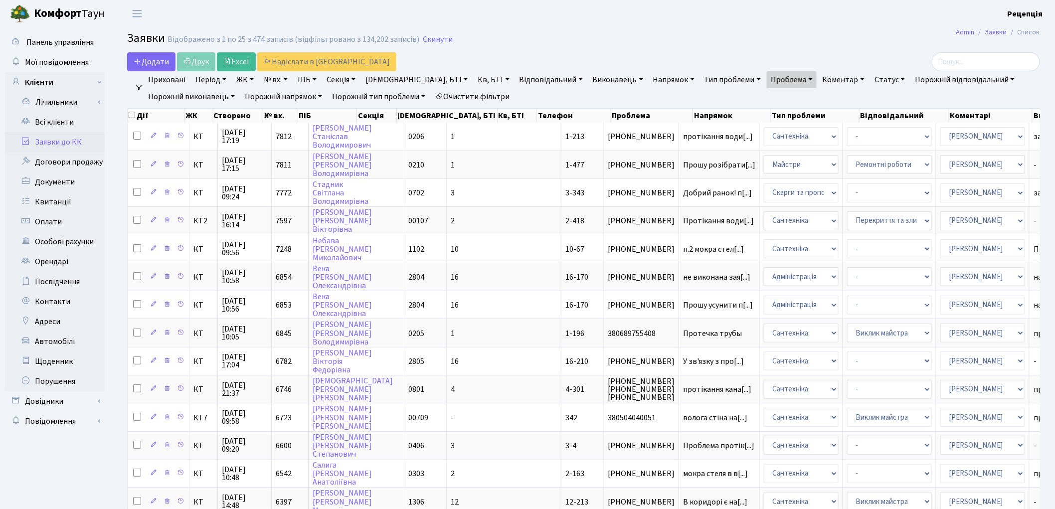
click at [487, 90] on link "Очистити фільтри" at bounding box center [472, 96] width 82 height 17
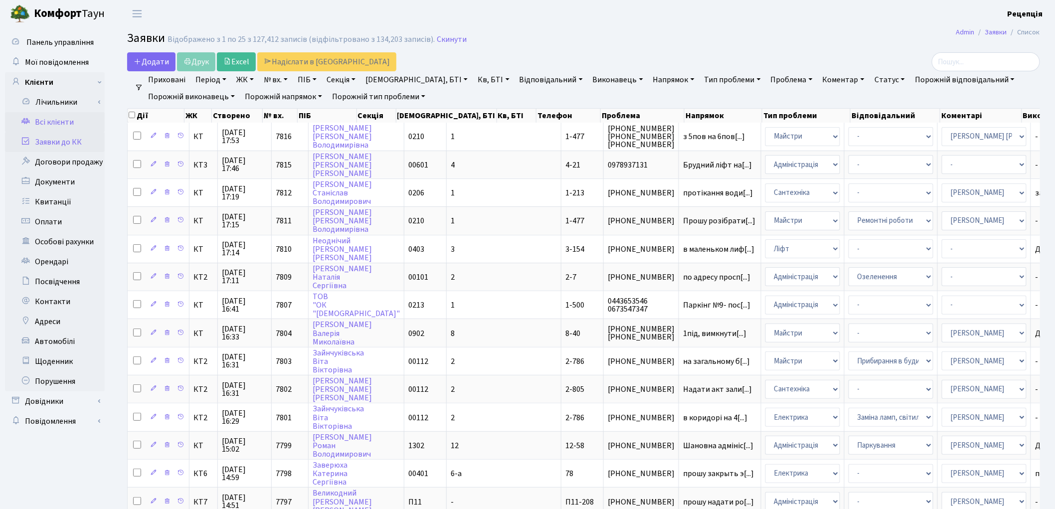
click at [69, 118] on link "Всі клієнти" at bounding box center [55, 122] width 100 height 20
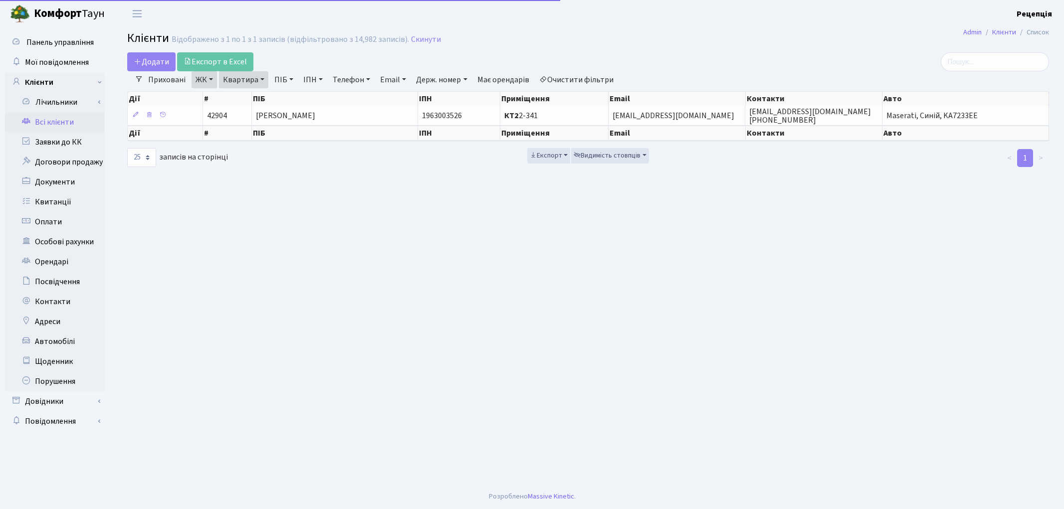
select select "25"
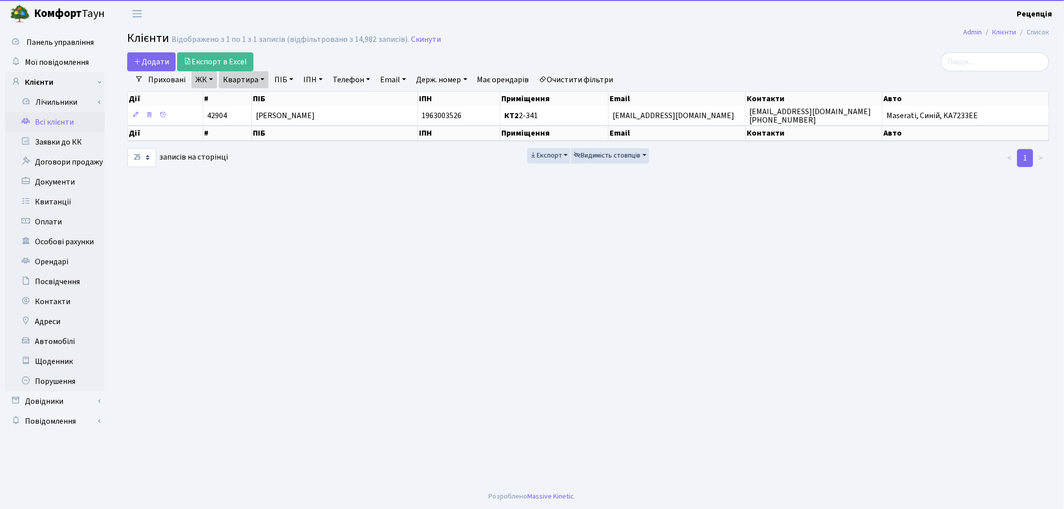
click at [582, 77] on link "Очистити фільтри" at bounding box center [576, 79] width 82 height 17
